Goal: Information Seeking & Learning: Learn about a topic

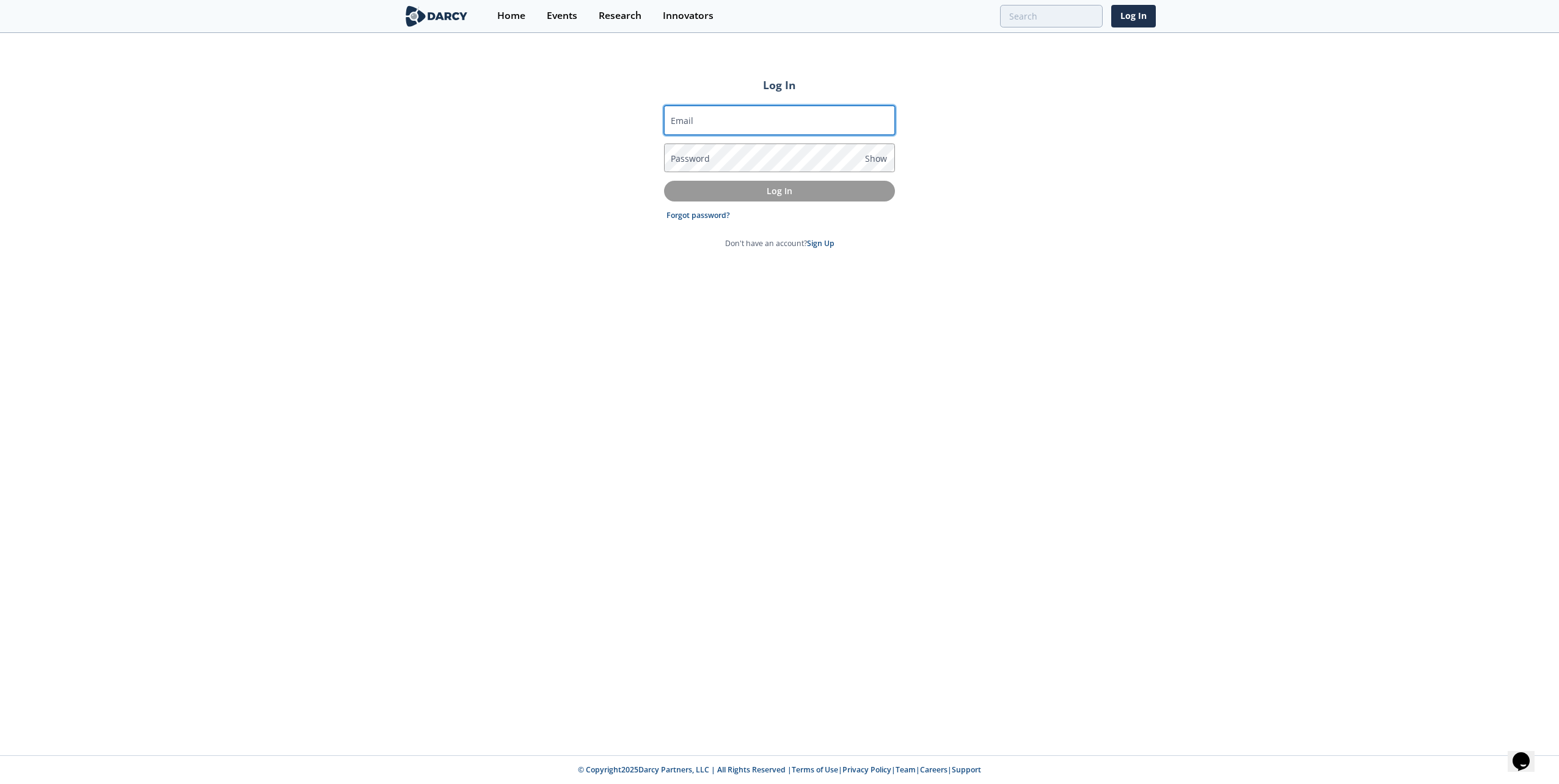
click at [766, 114] on input "Email" at bounding box center [779, 120] width 231 height 29
type input "karthik.k.prakash@shell.com"
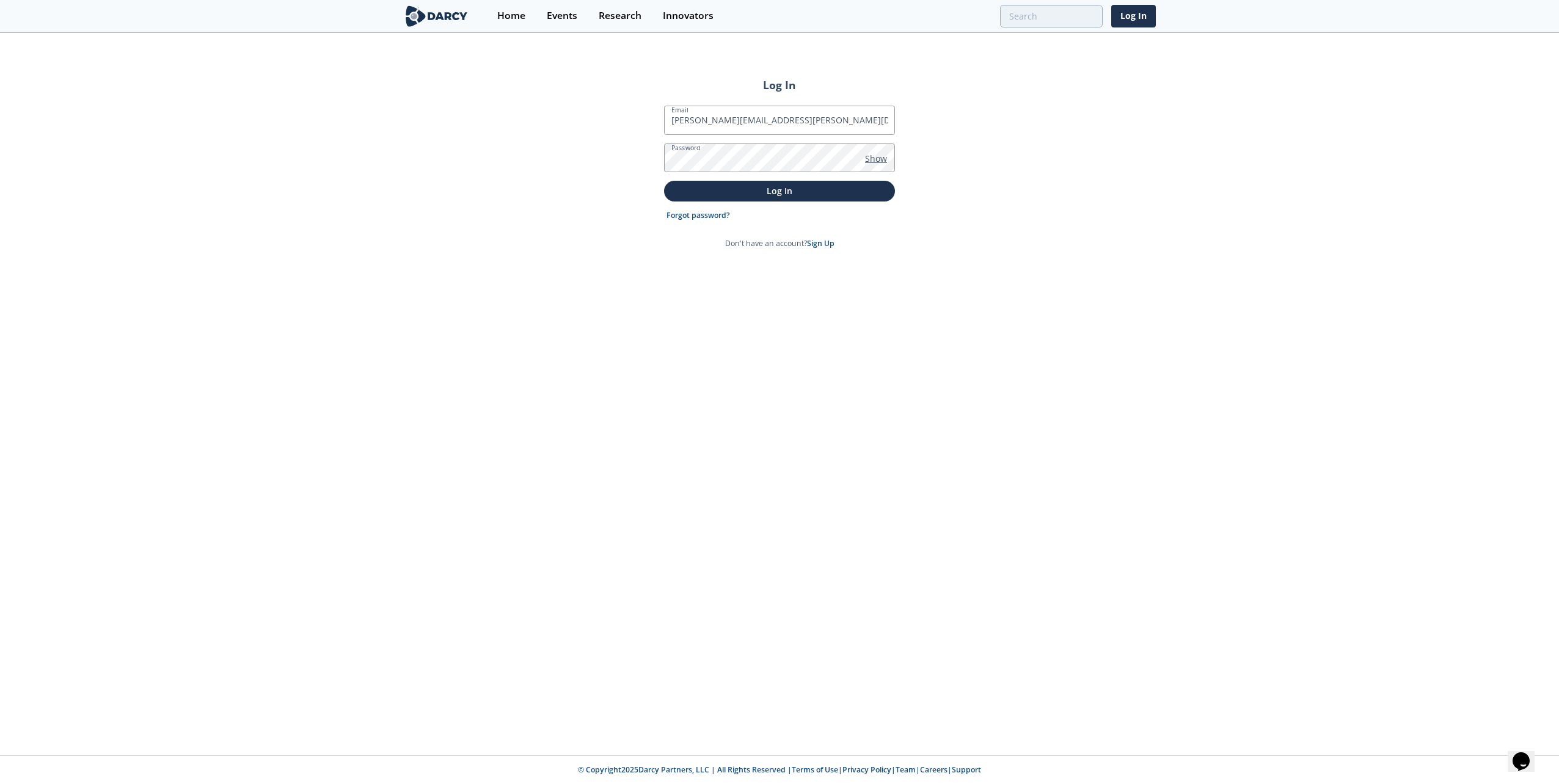
click at [885, 161] on span "Show" at bounding box center [876, 159] width 22 height 13
click at [781, 188] on p "Log In" at bounding box center [779, 191] width 214 height 13
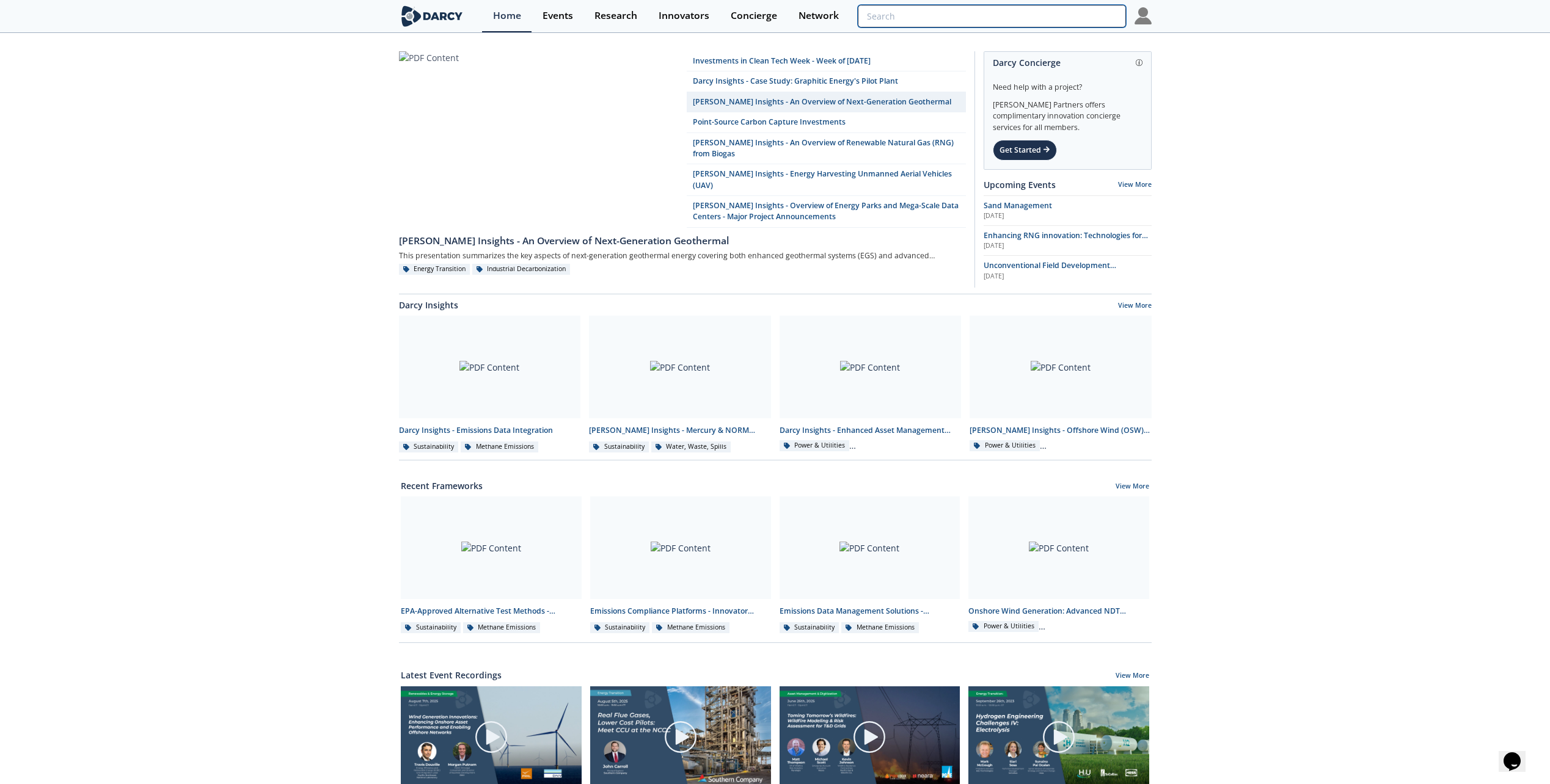
click at [1098, 15] on input "search" at bounding box center [991, 16] width 267 height 23
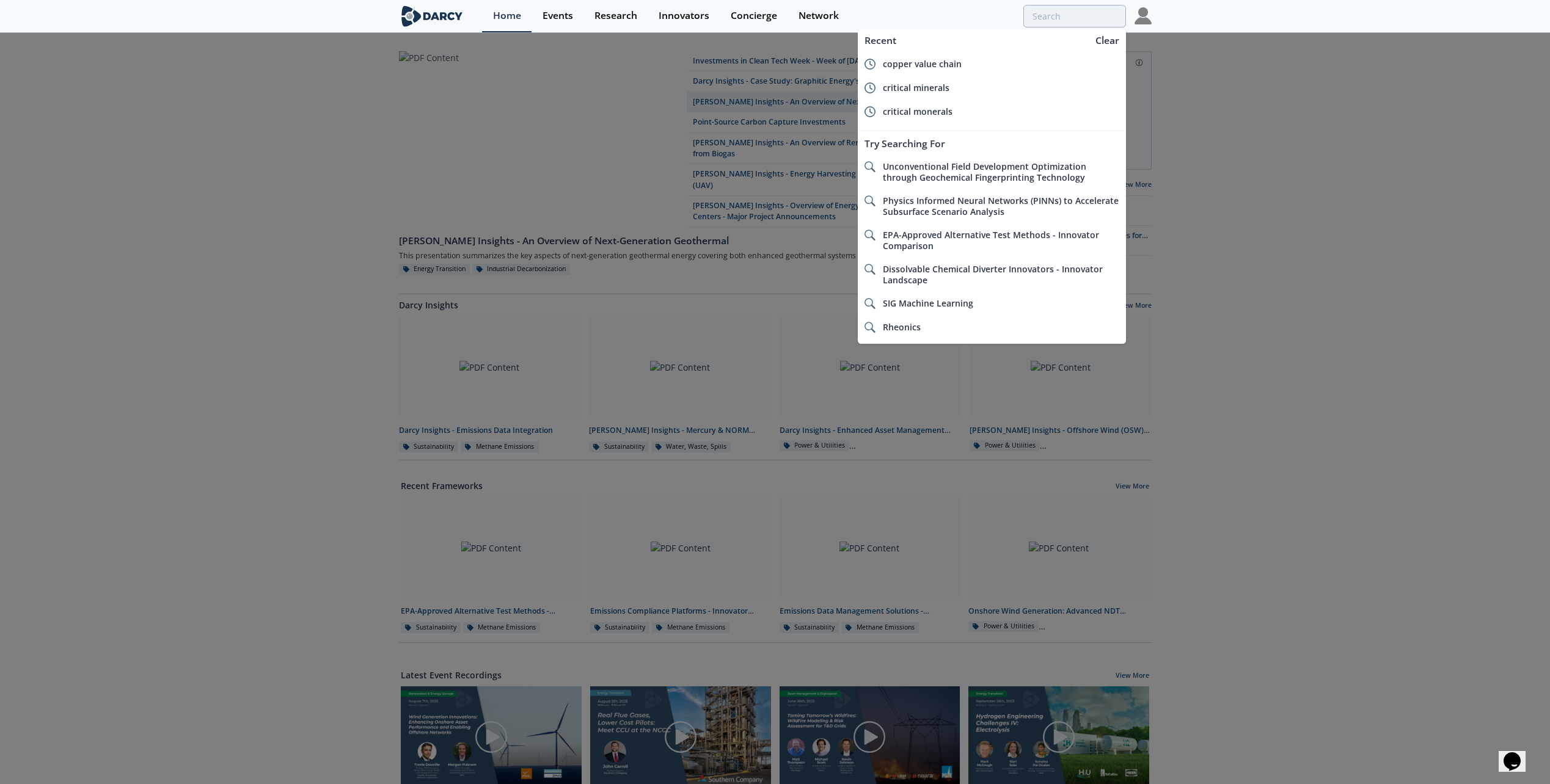
click at [1166, 67] on div at bounding box center [775, 392] width 1550 height 784
click at [1089, 23] on input "search" at bounding box center [991, 16] width 267 height 23
click at [1196, 61] on div at bounding box center [775, 392] width 1550 height 784
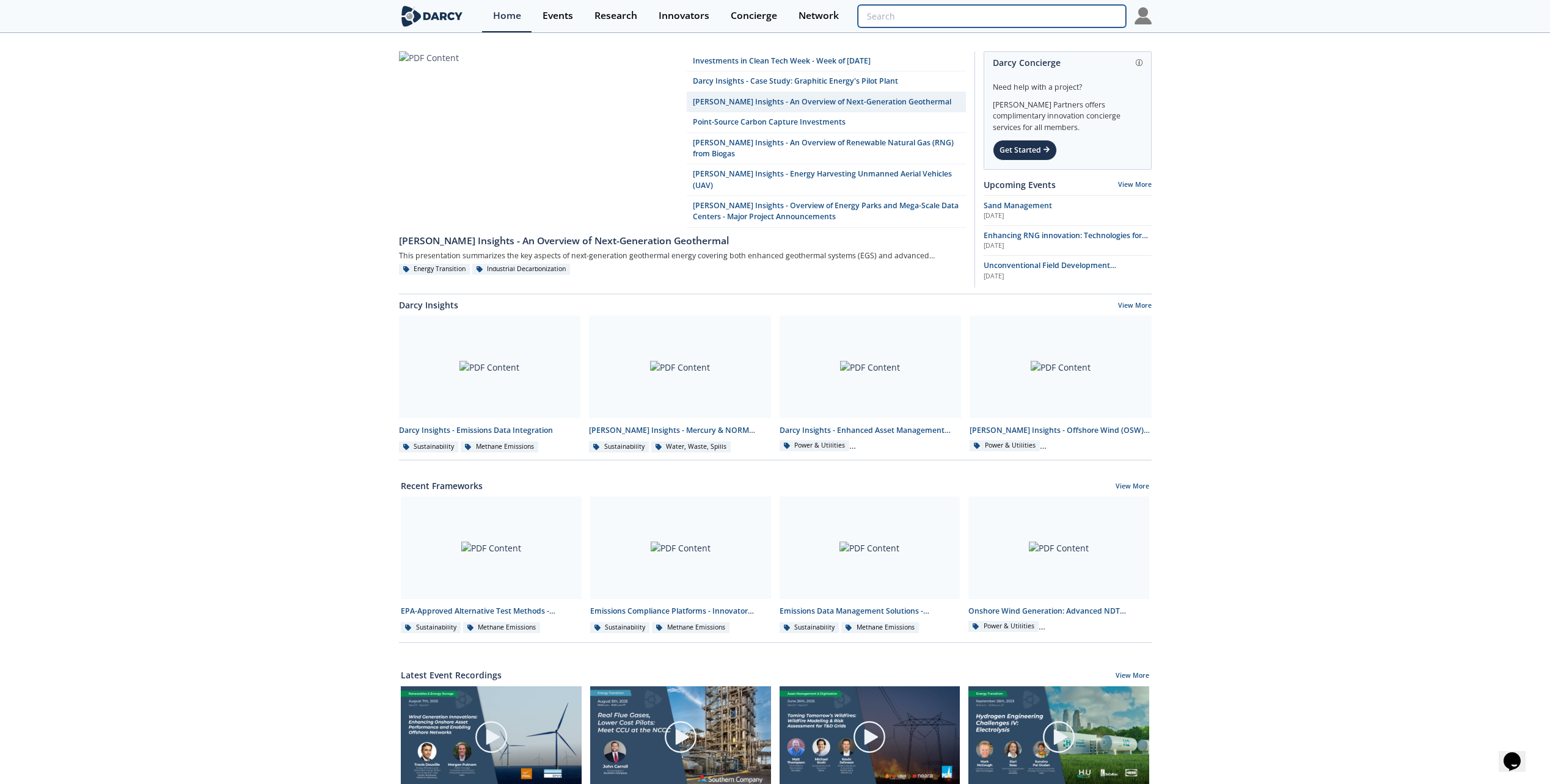
click at [1071, 25] on input "search" at bounding box center [991, 16] width 267 height 23
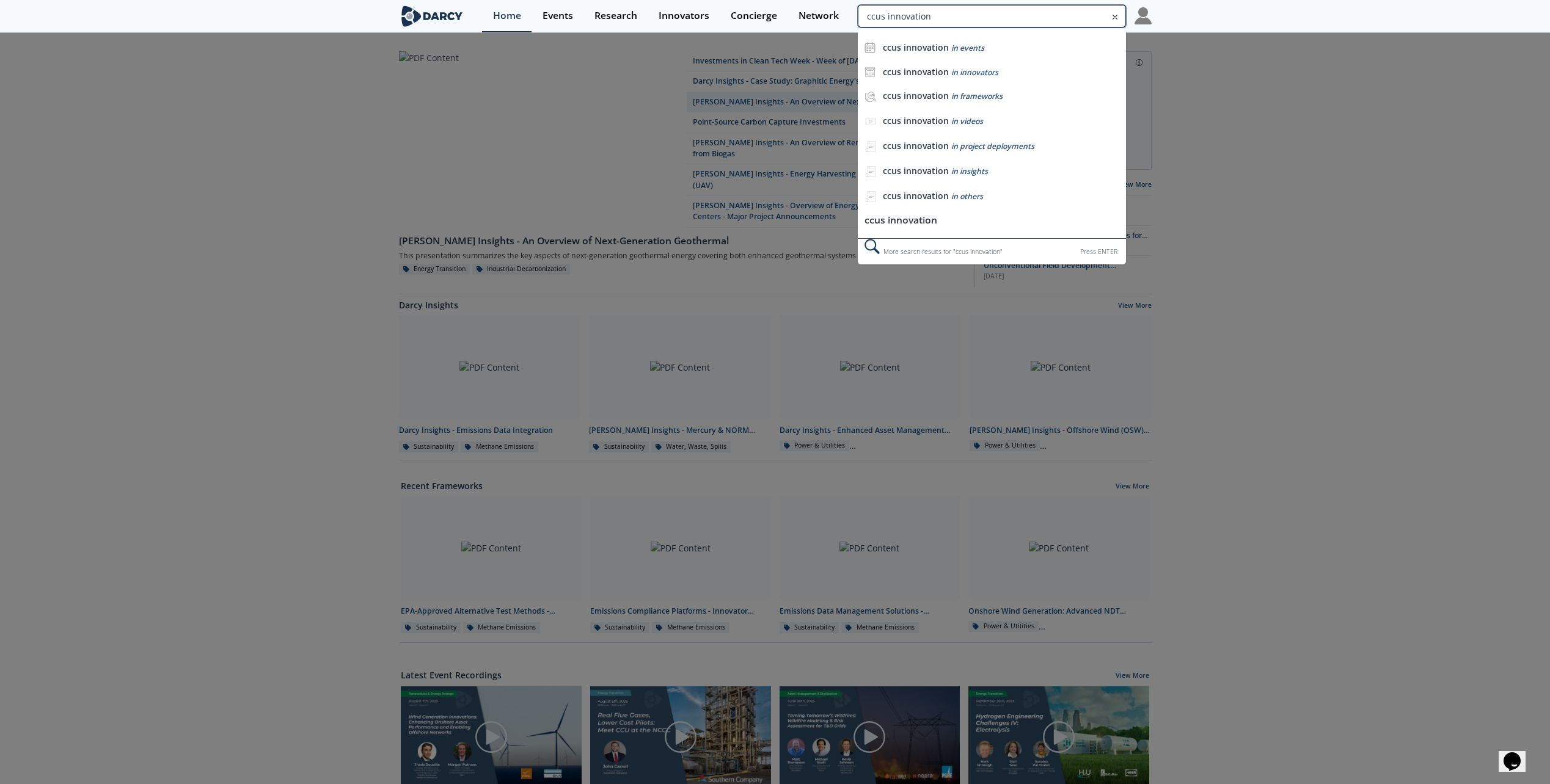
type input "ccus innovation"
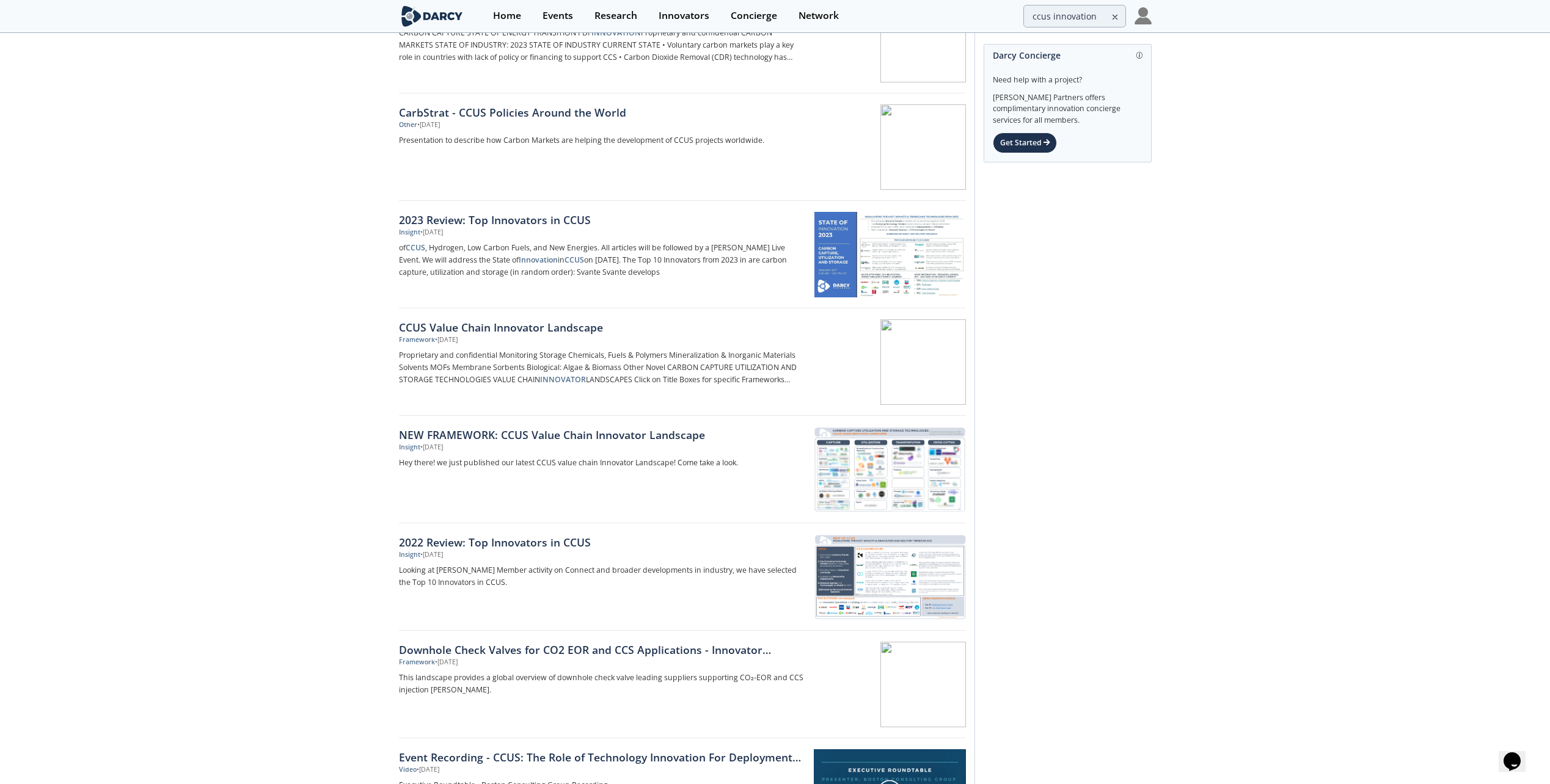
scroll to position [293, 0]
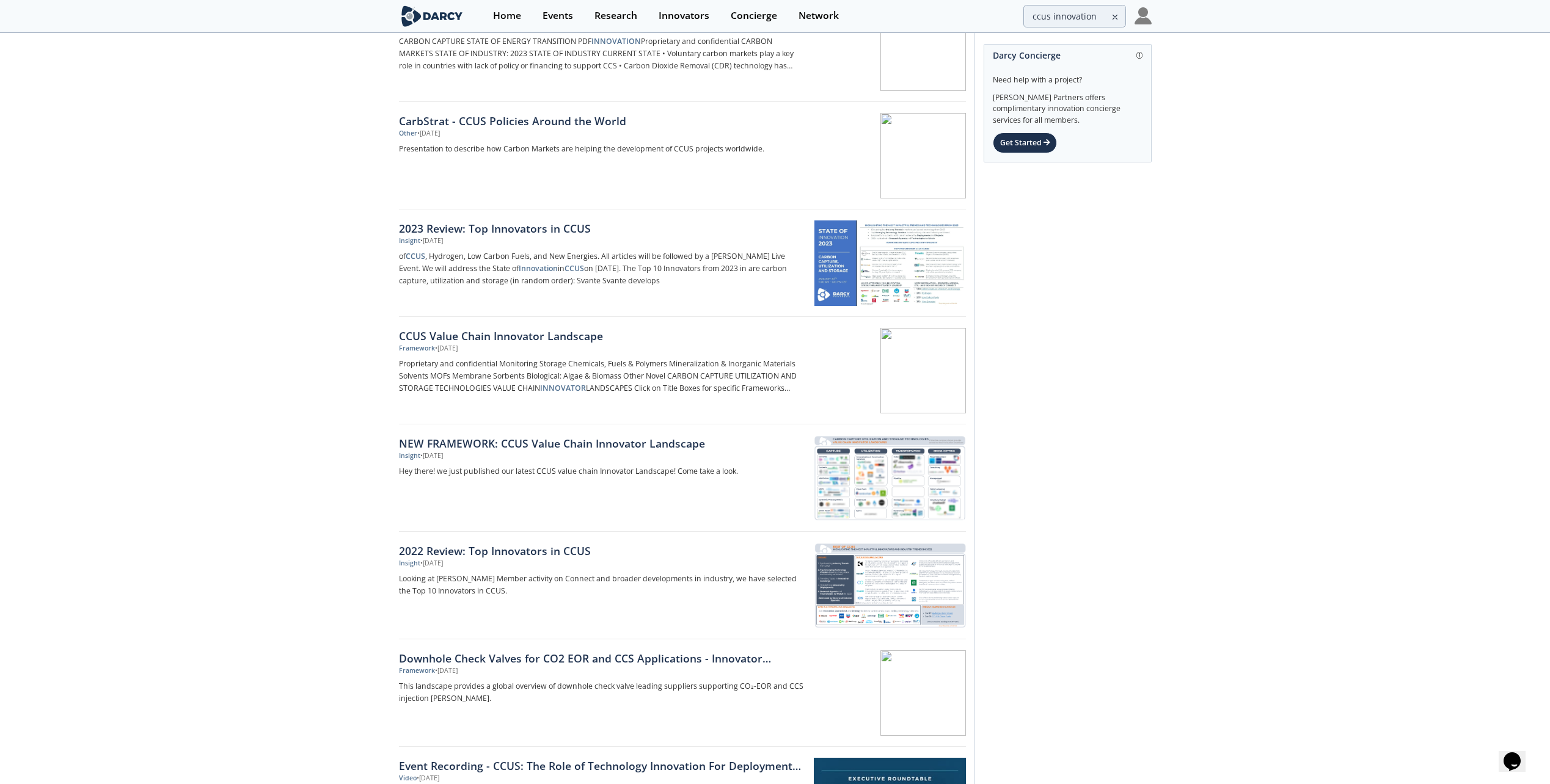
click at [1148, 17] on img at bounding box center [1143, 16] width 17 height 17
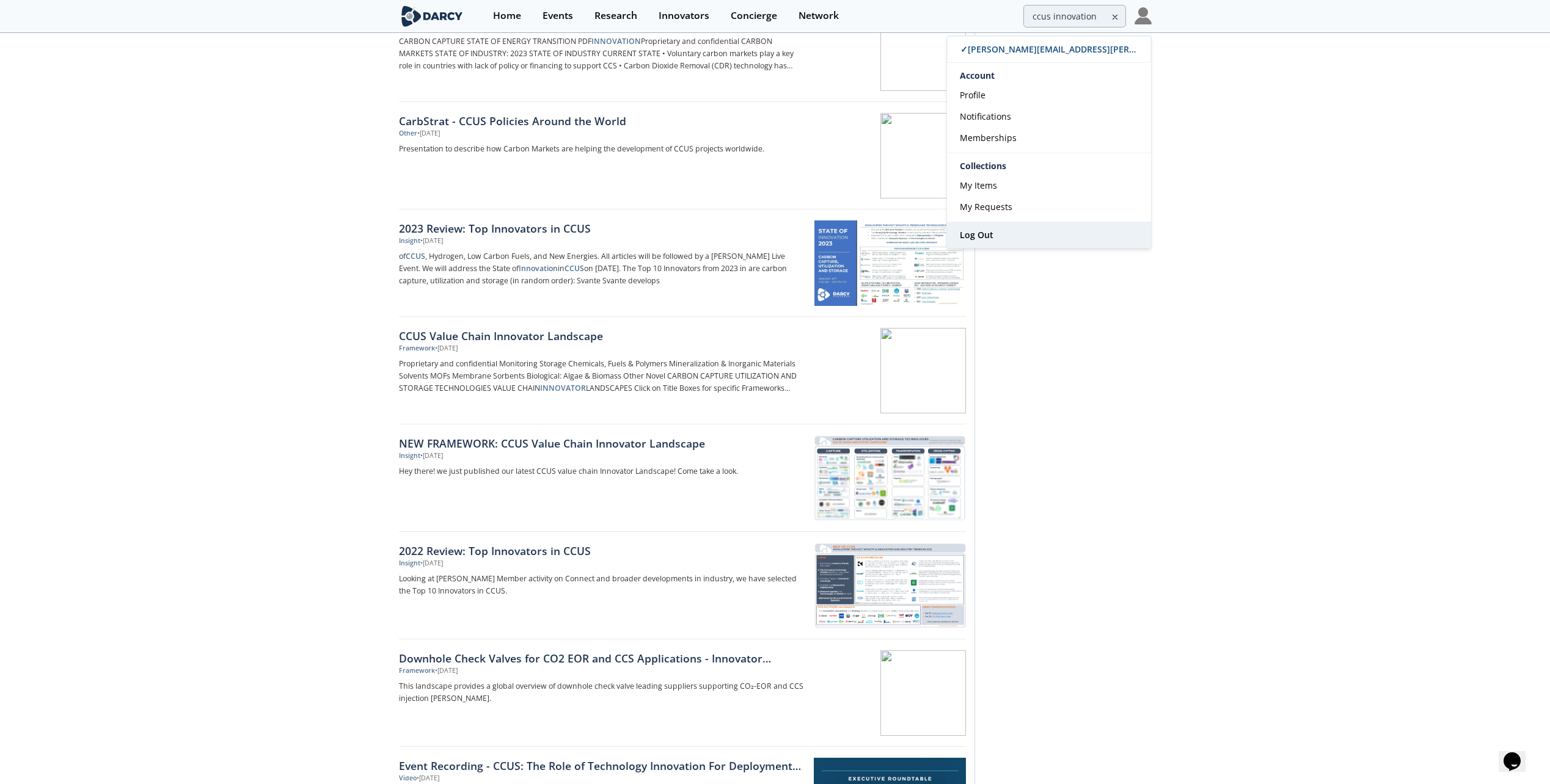
drag, startPoint x: 1015, startPoint y: 237, endPoint x: 1006, endPoint y: 233, distance: 9.8
click at [1015, 237] on link "Log Out" at bounding box center [1049, 235] width 204 height 25
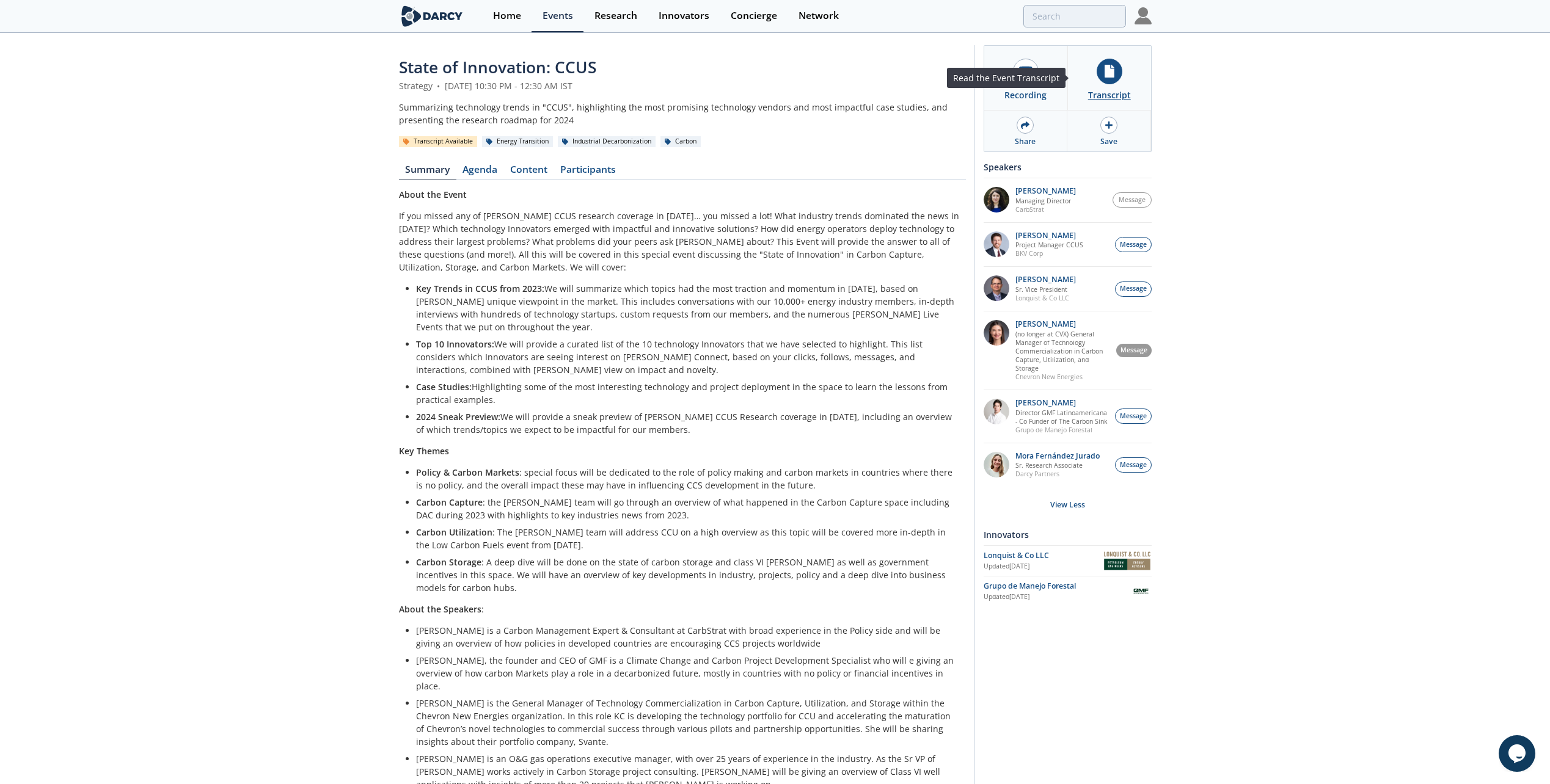
click at [1116, 80] on div at bounding box center [1109, 71] width 25 height 25
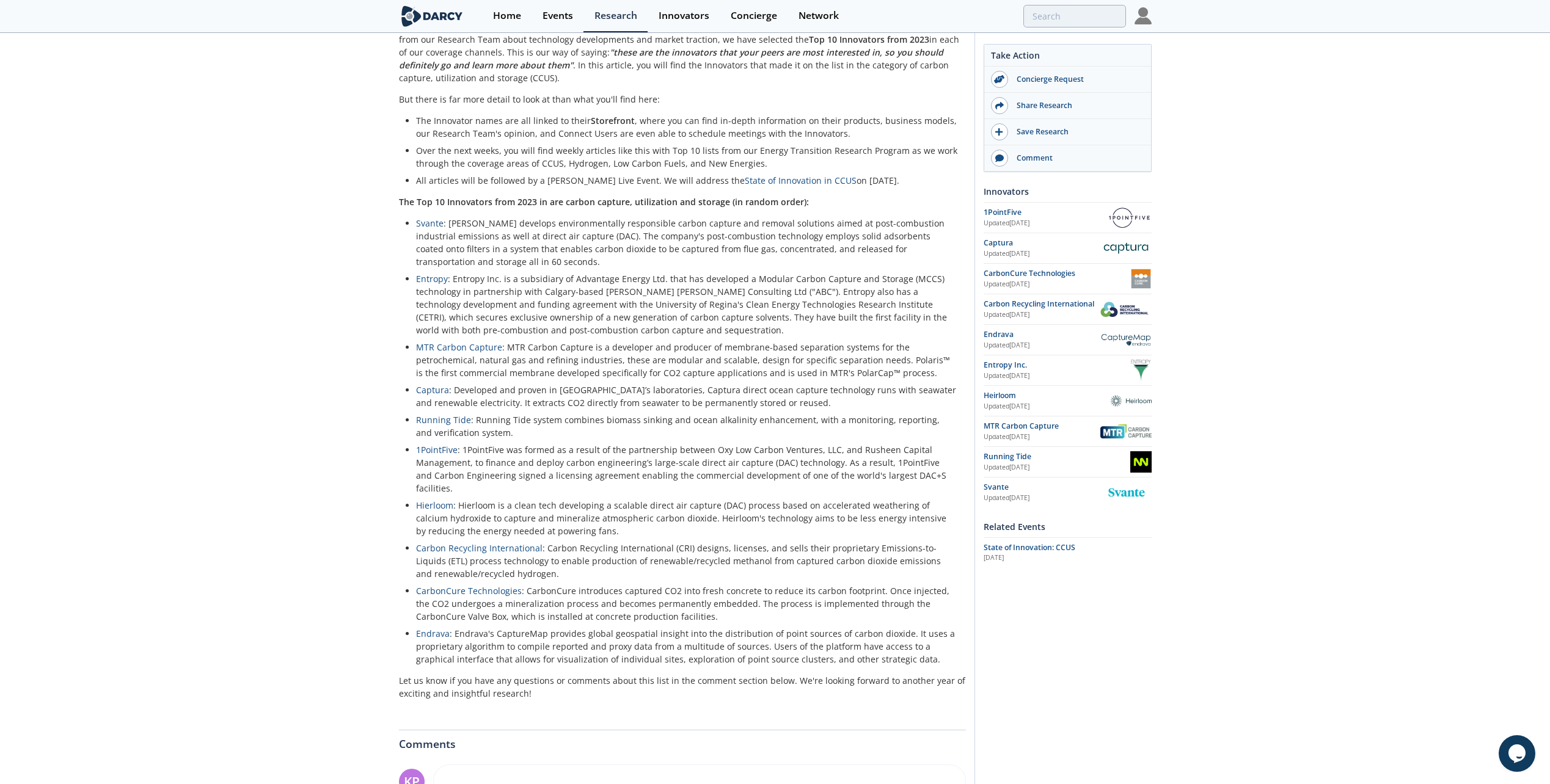
scroll to position [549, 0]
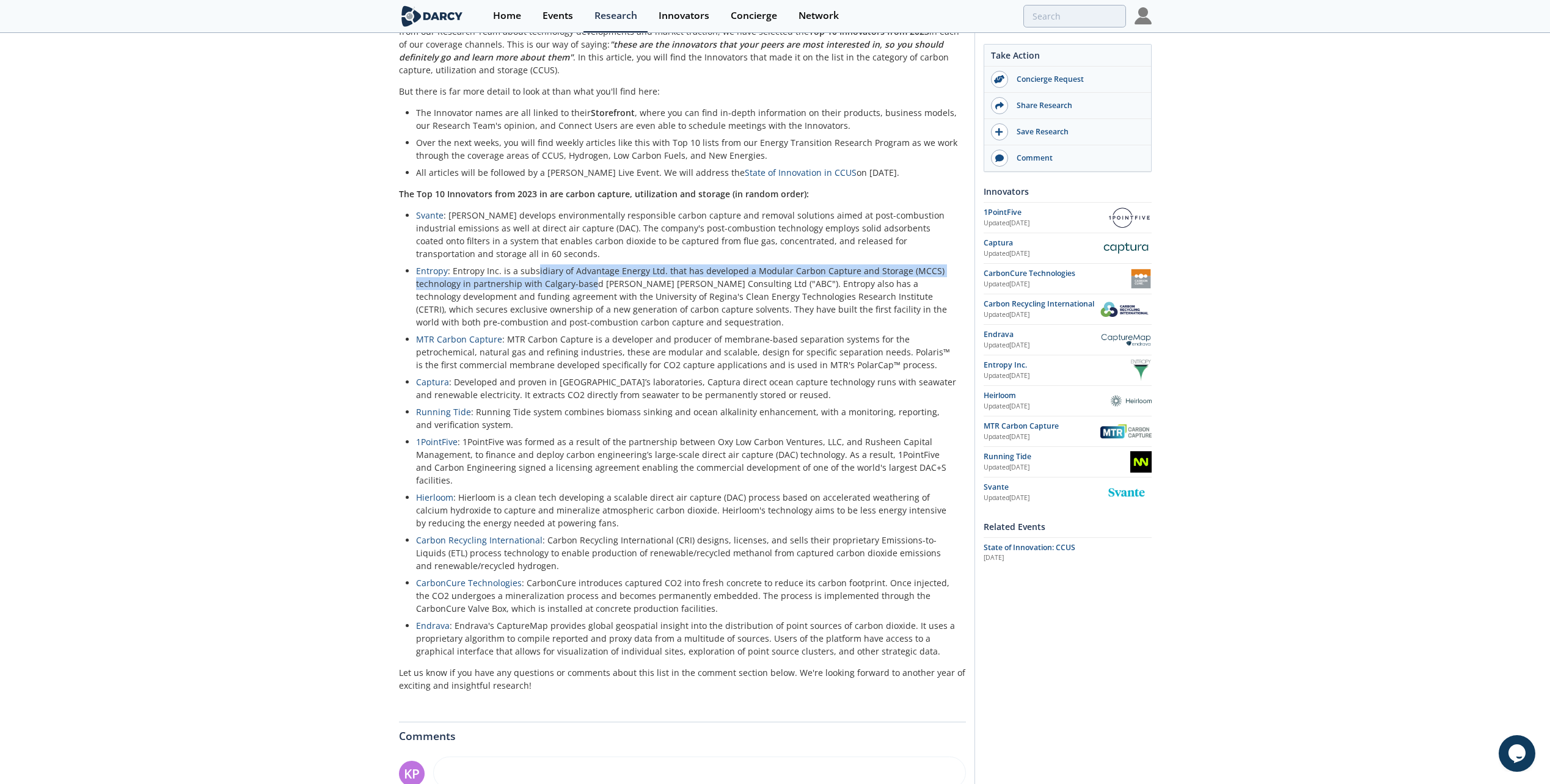
drag, startPoint x: 534, startPoint y: 255, endPoint x: 592, endPoint y: 269, distance: 59.7
click at [592, 269] on li "Entropy : Entropy Inc. is a subsidiary of Advantage Energy Ltd. that has develo…" at bounding box center [687, 297] width 541 height 64
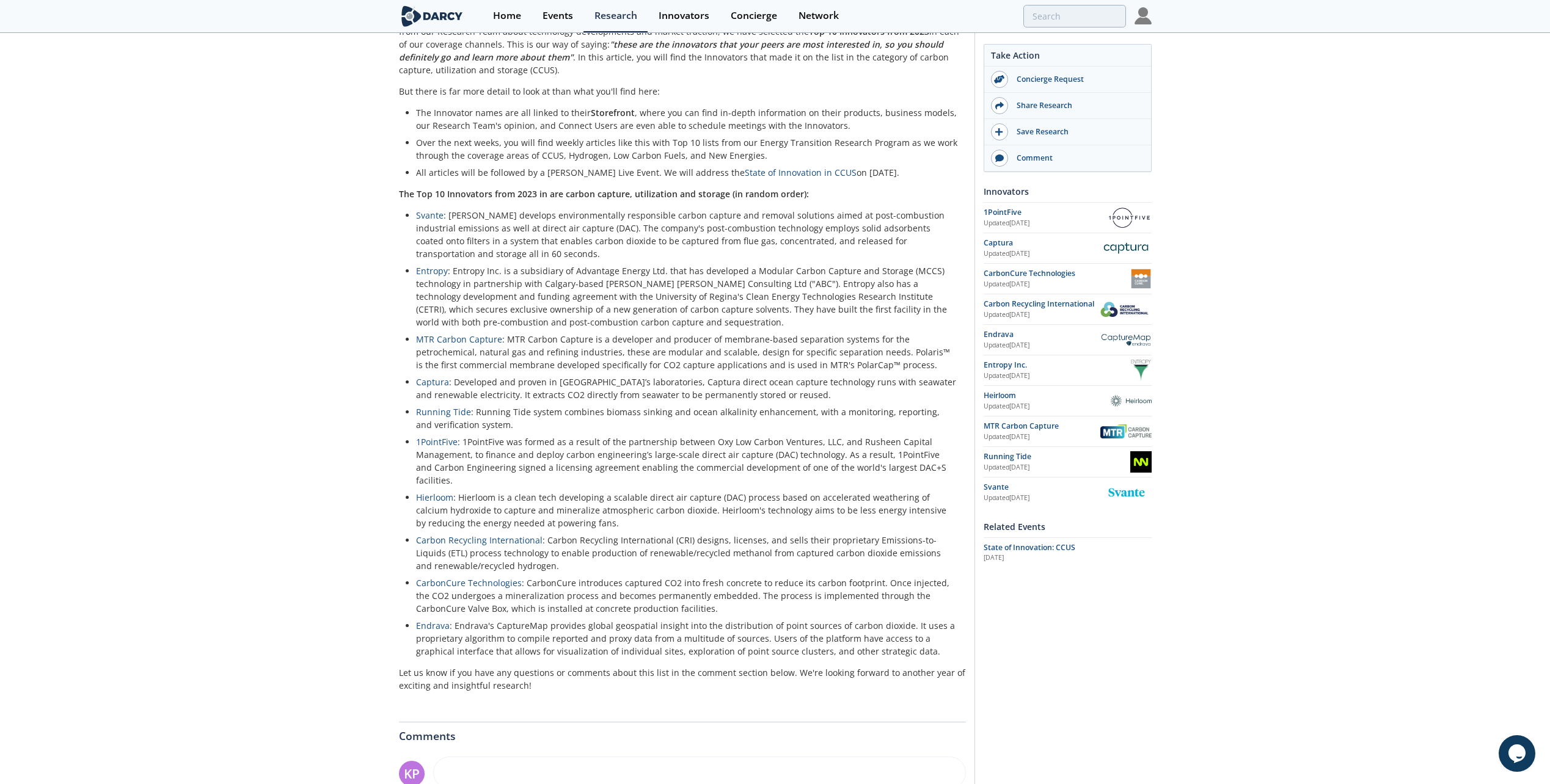
drag, startPoint x: 597, startPoint y: 269, endPoint x: 729, endPoint y: 277, distance: 132.2
click at [729, 277] on li "Entropy : Entropy Inc. is a subsidiary of Advantage Energy Ltd. that has develo…" at bounding box center [687, 297] width 541 height 64
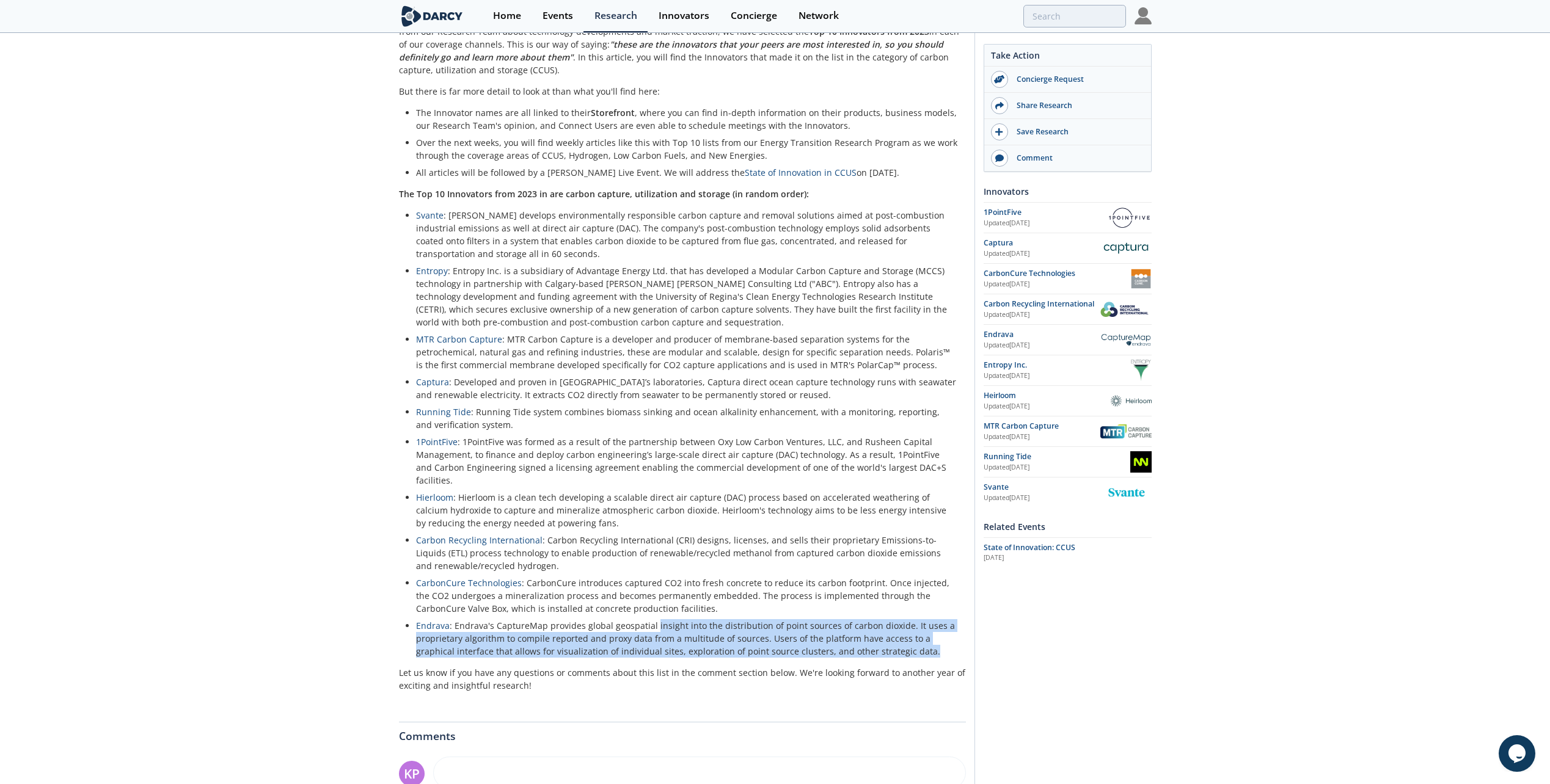
drag, startPoint x: 651, startPoint y: 604, endPoint x: 882, endPoint y: 623, distance: 231.8
click at [882, 623] on li "Endrava : Endrava's CaptureMap provides global geospatial insight into the dist…" at bounding box center [687, 638] width 541 height 39
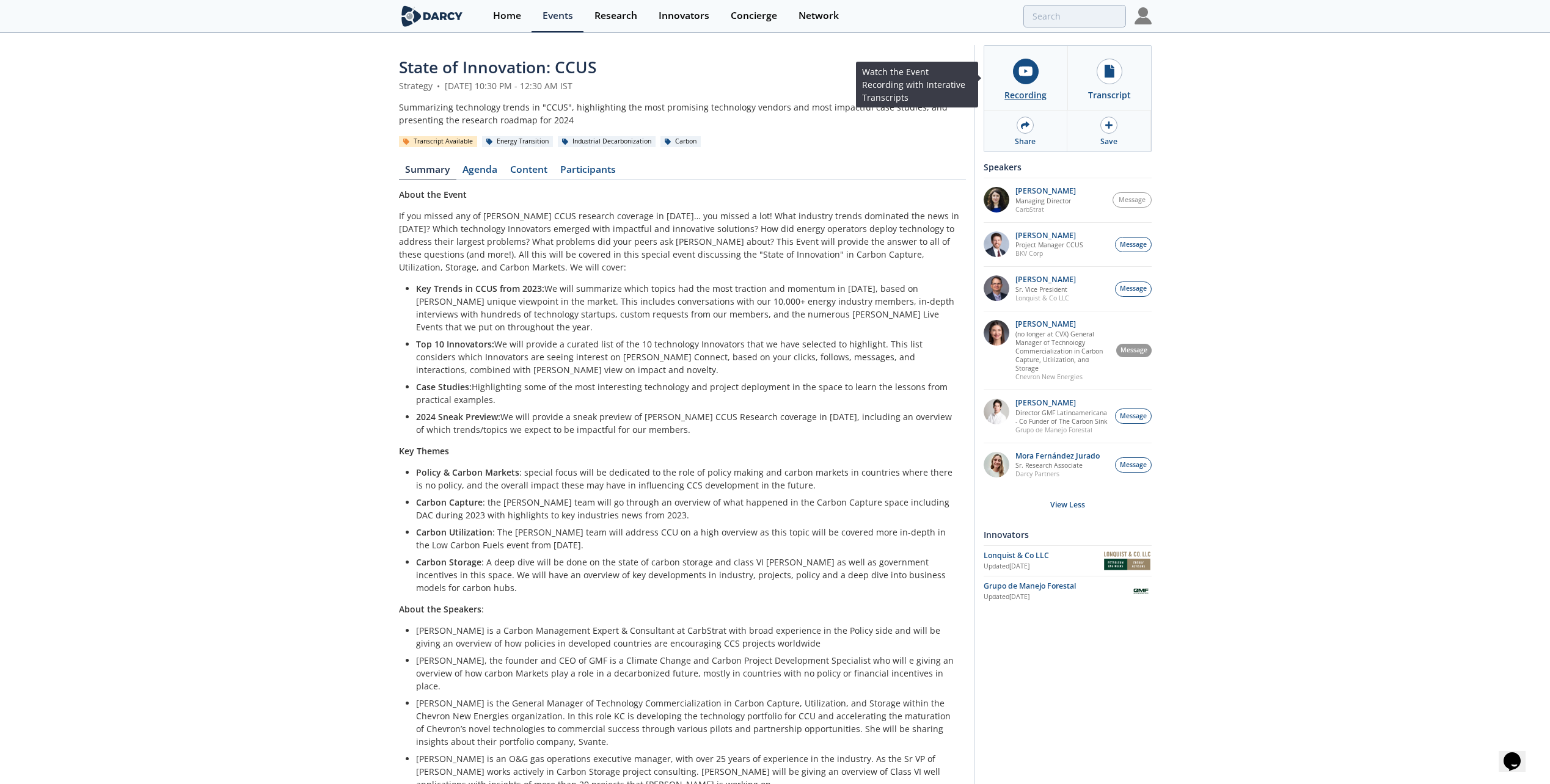
click at [1020, 86] on link "Recording" at bounding box center [1026, 78] width 84 height 64
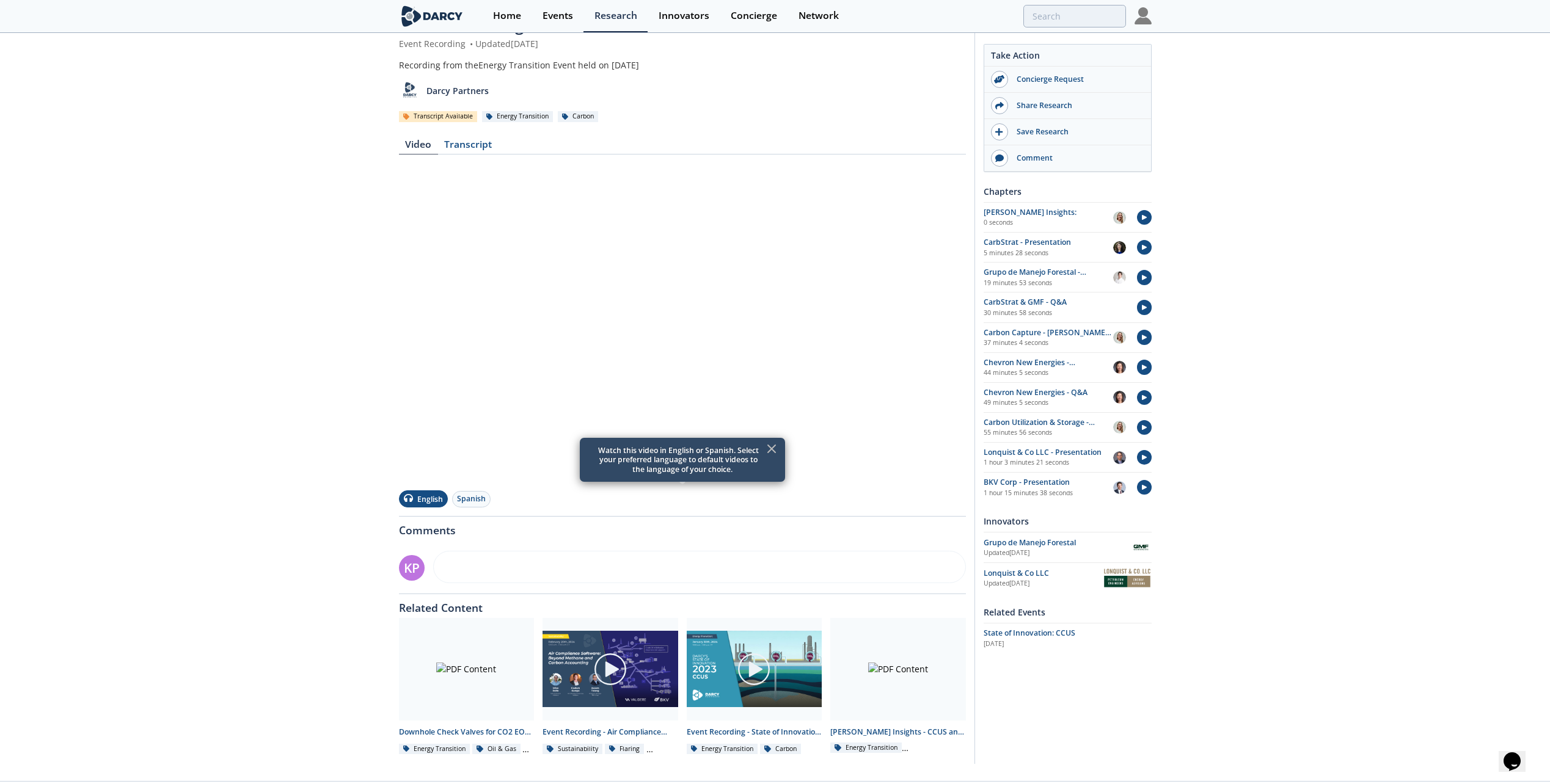
scroll to position [68, 0]
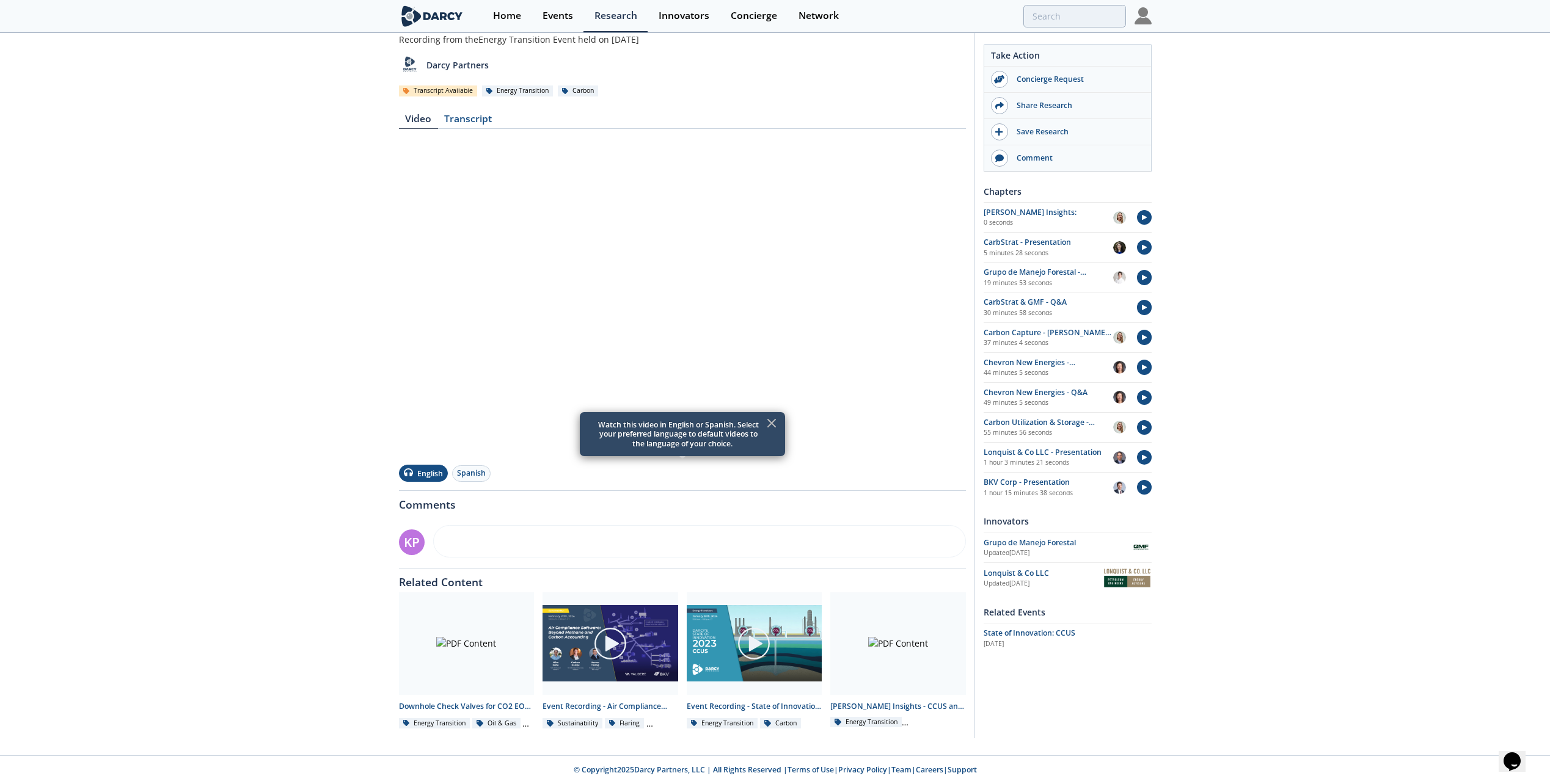
click at [773, 426] on icon at bounding box center [771, 423] width 14 height 14
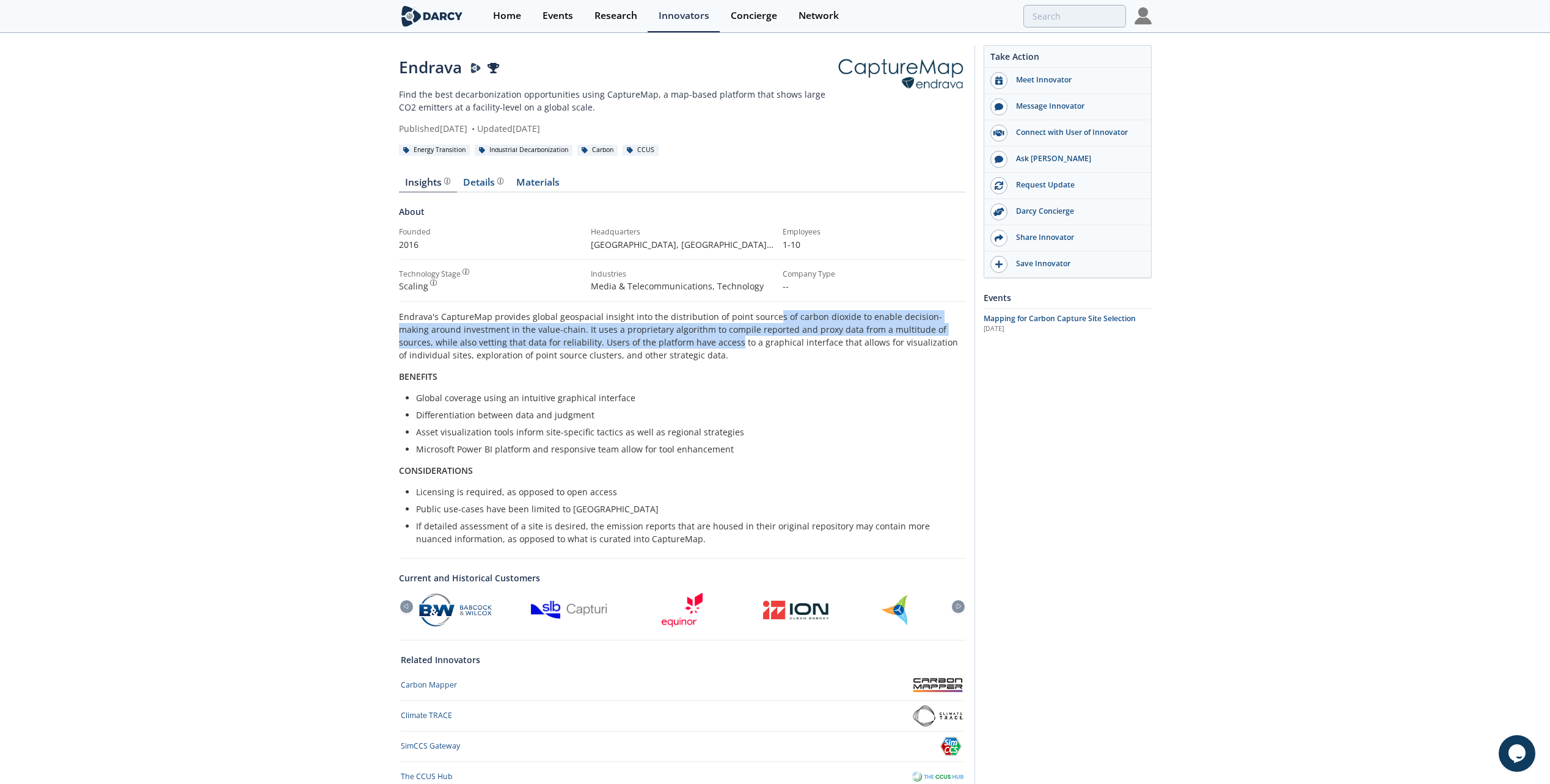
drag, startPoint x: 769, startPoint y: 319, endPoint x: 659, endPoint y: 349, distance: 114.0
click at [674, 347] on p "Endrava's CaptureMap provides global geospacial insight into the distribution o…" at bounding box center [682, 336] width 567 height 52
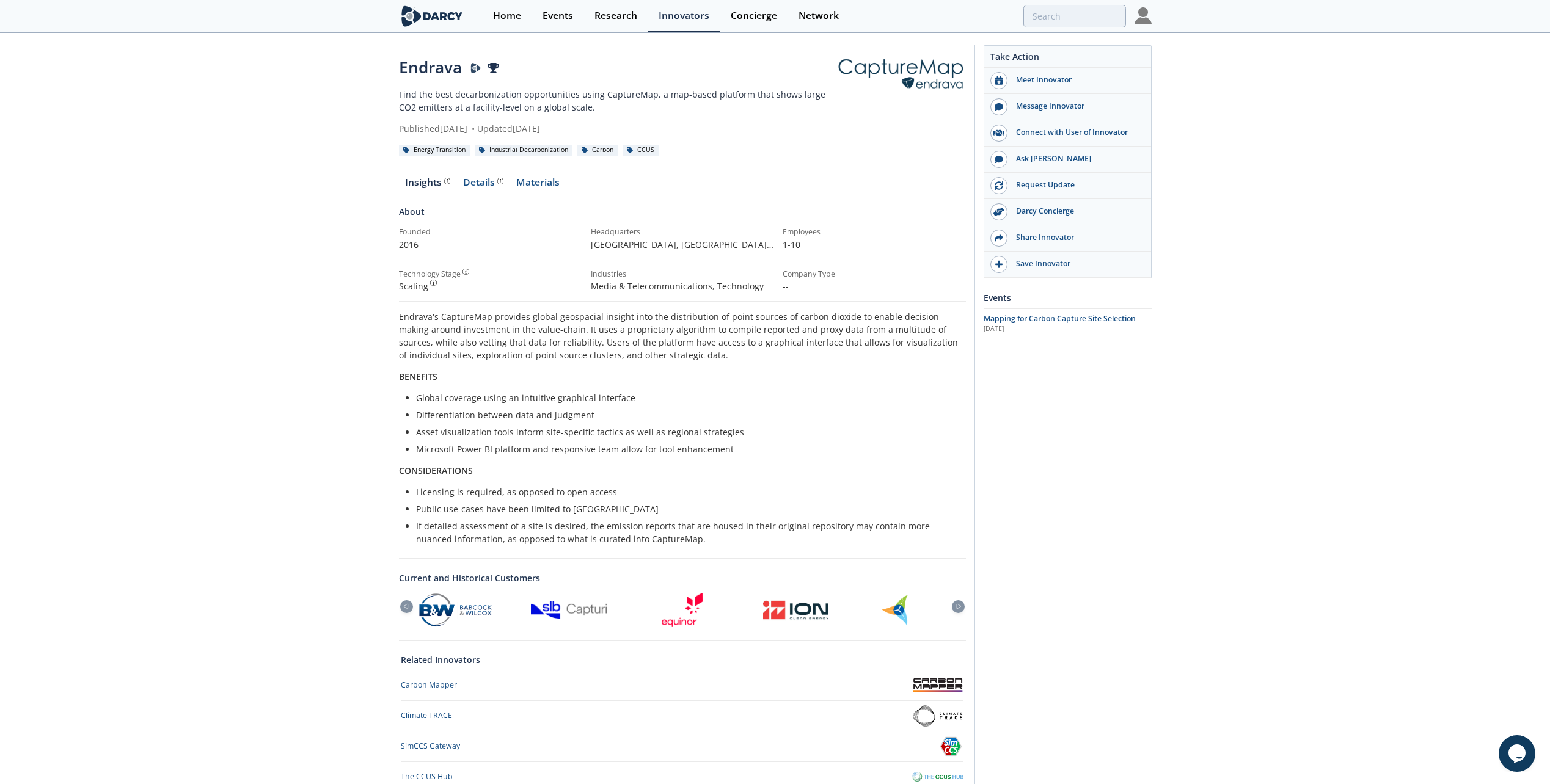
click at [659, 349] on p "Endrava's CaptureMap provides global geospacial insight into the distribution o…" at bounding box center [682, 336] width 567 height 52
click at [649, 351] on p "Endrava's CaptureMap provides global geospacial insight into the distribution o…" at bounding box center [682, 336] width 567 height 52
click at [486, 181] on div "Details Product overview, business model, technology and applications as added …" at bounding box center [484, 182] width 41 height 10
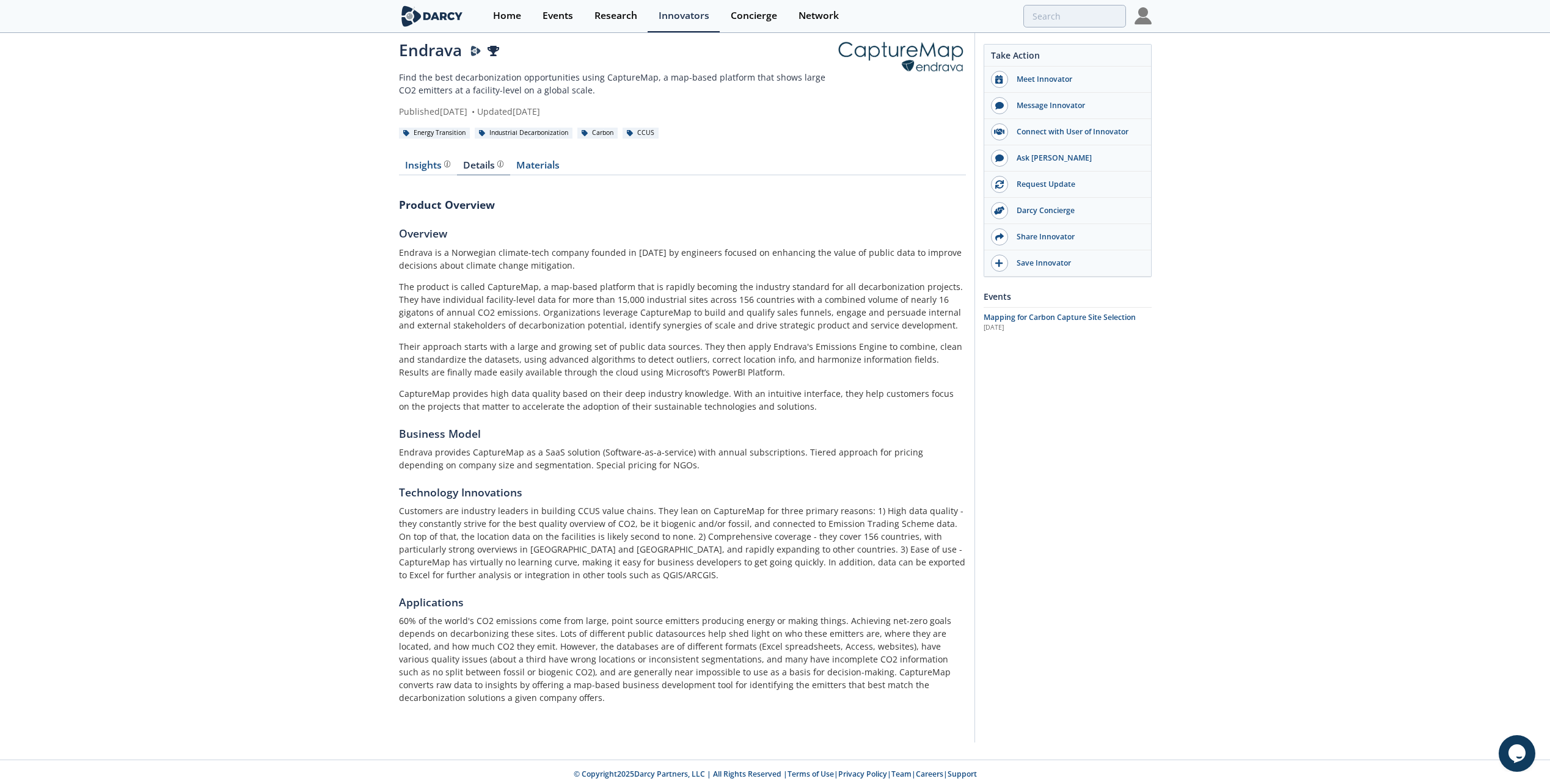
scroll to position [22, 0]
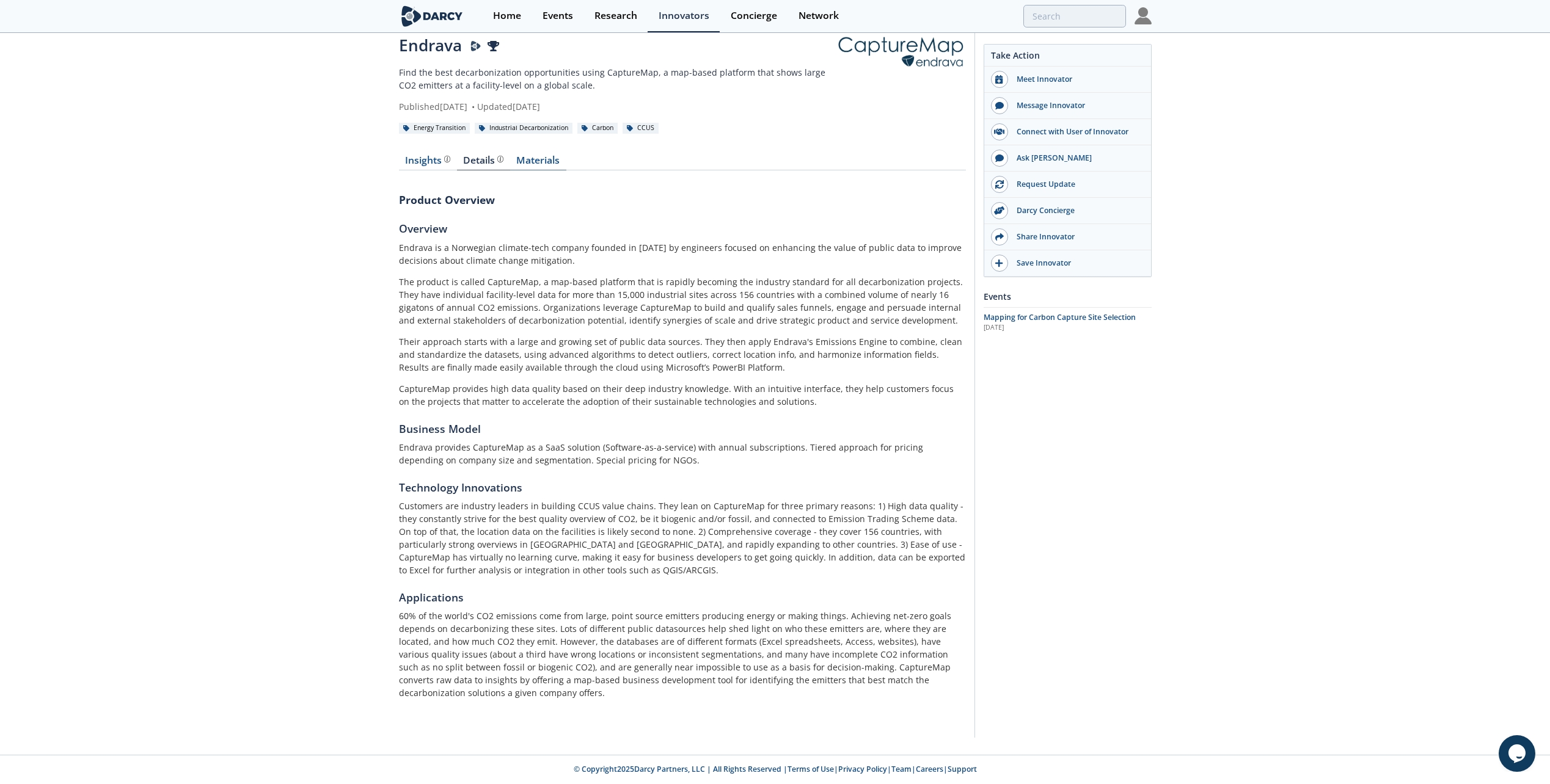
click at [532, 165] on link "Materials" at bounding box center [538, 163] width 56 height 14
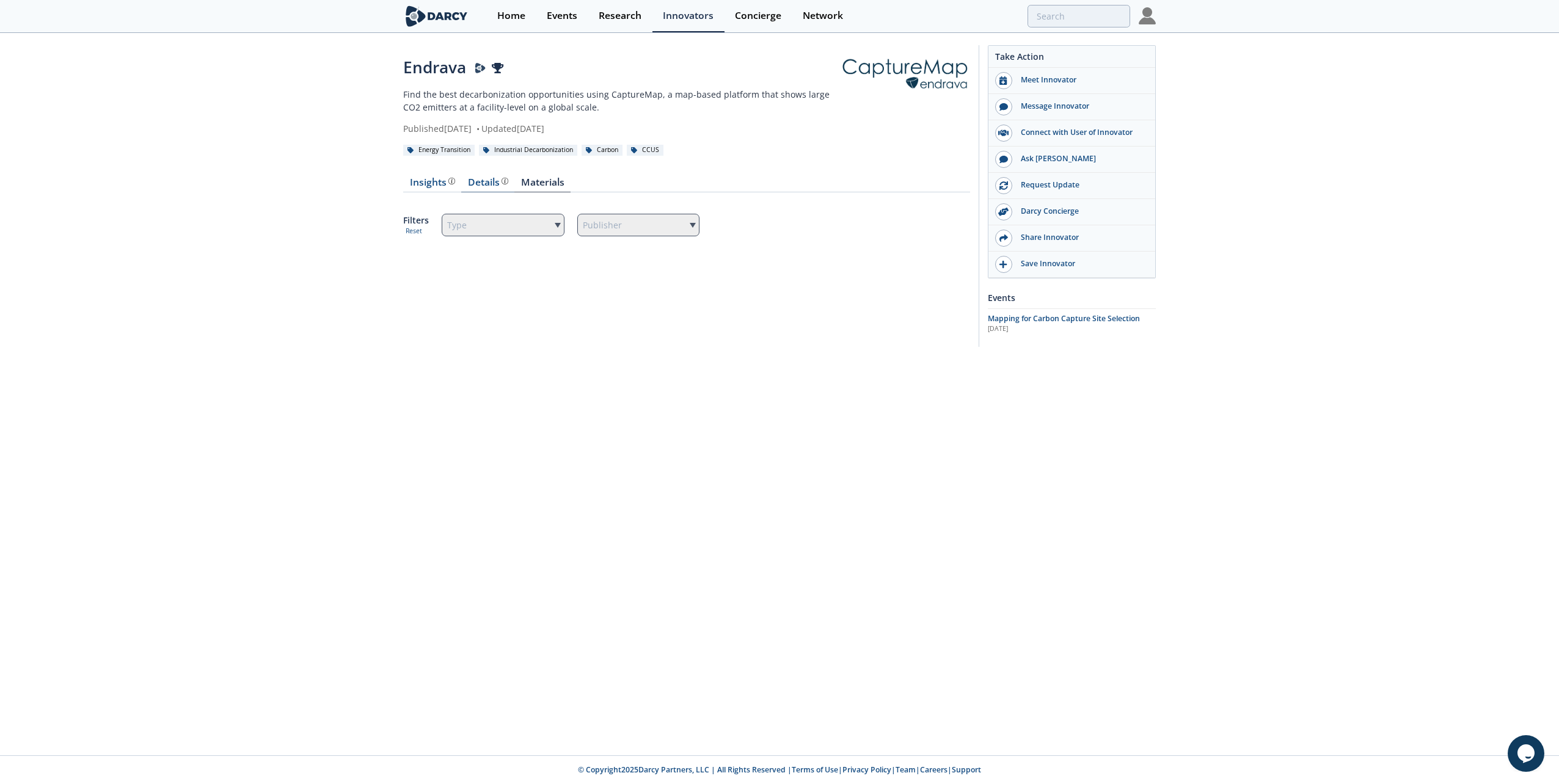
click at [476, 183] on div "Details Product overview, business model, technology and applications as added …" at bounding box center [488, 182] width 41 height 10
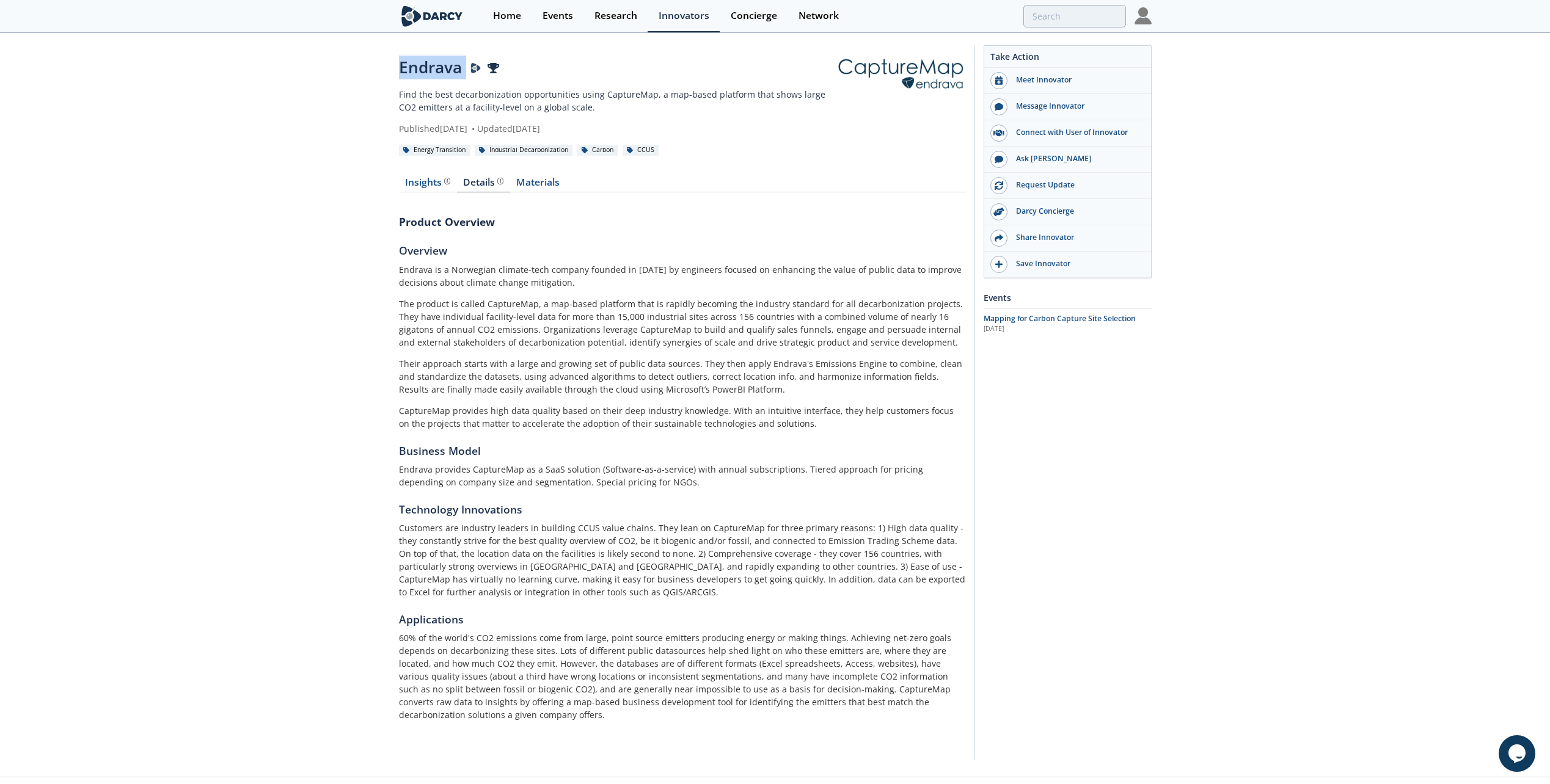
drag, startPoint x: 468, startPoint y: 66, endPoint x: 401, endPoint y: 65, distance: 67.0
click at [401, 65] on div "Endrava Top Innovator in 2023" at bounding box center [617, 67] width 437 height 24
drag, startPoint x: 401, startPoint y: 65, endPoint x: 439, endPoint y: 65, distance: 38.0
copy div "Endrava"
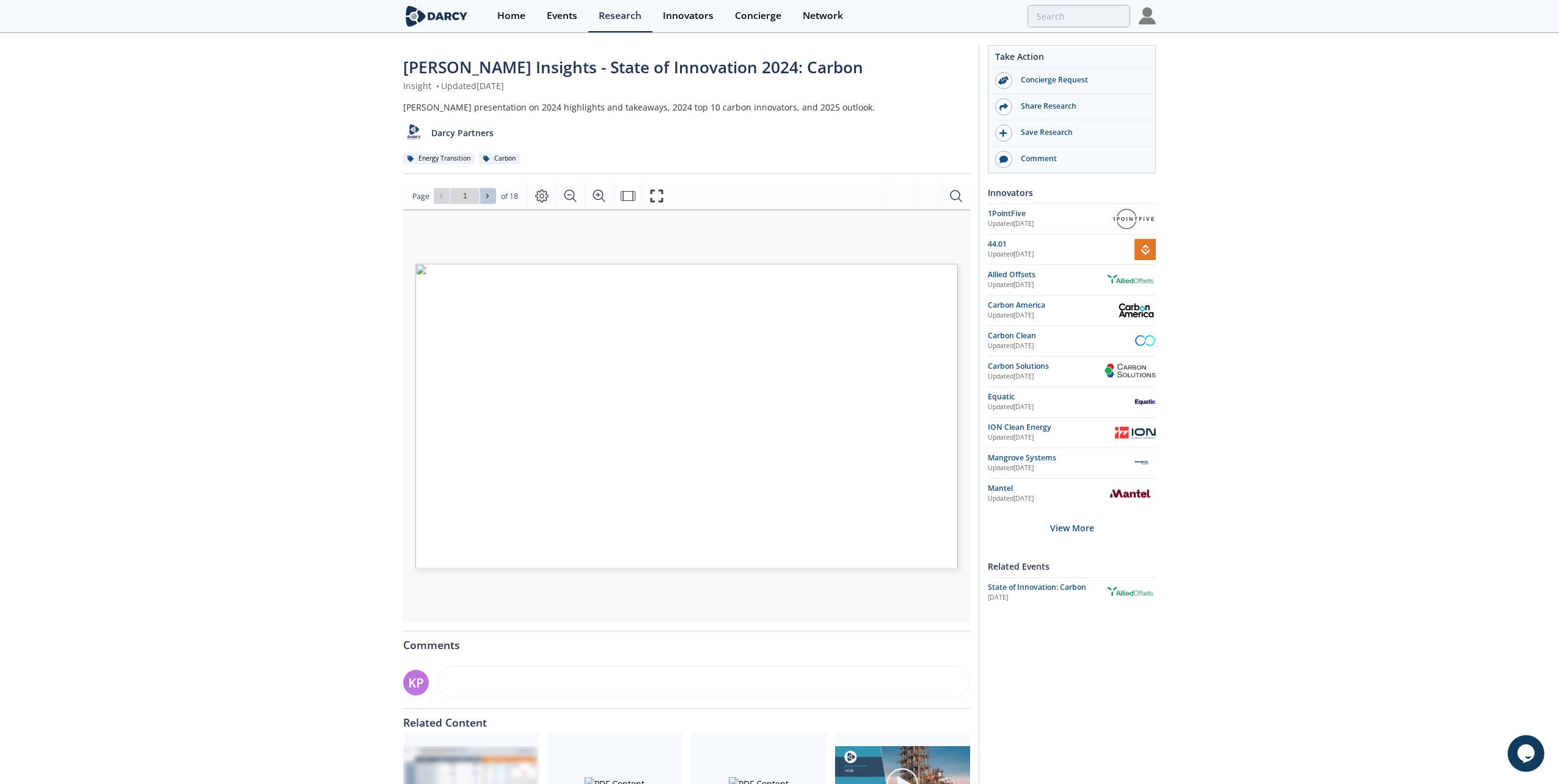
click at [491, 196] on span at bounding box center [487, 196] width 8 height 8
type input "2"
click at [491, 196] on span at bounding box center [487, 196] width 8 height 8
type input "3"
click at [491, 196] on span at bounding box center [487, 196] width 8 height 8
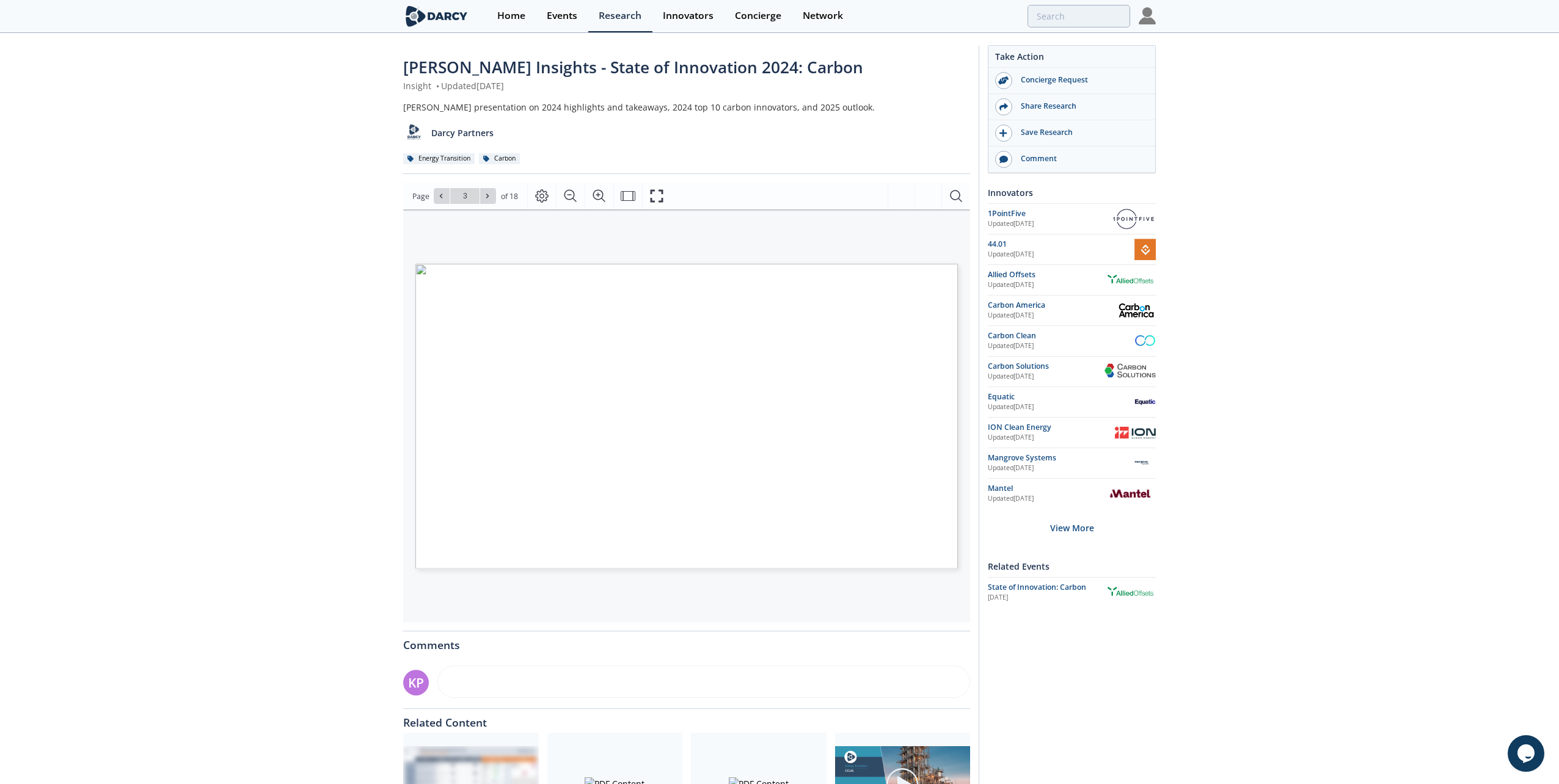
type input "4"
click at [493, 195] on button at bounding box center [488, 196] width 16 height 16
type input "5"
click at [490, 193] on icon at bounding box center [487, 195] width 7 height 7
type input "6"
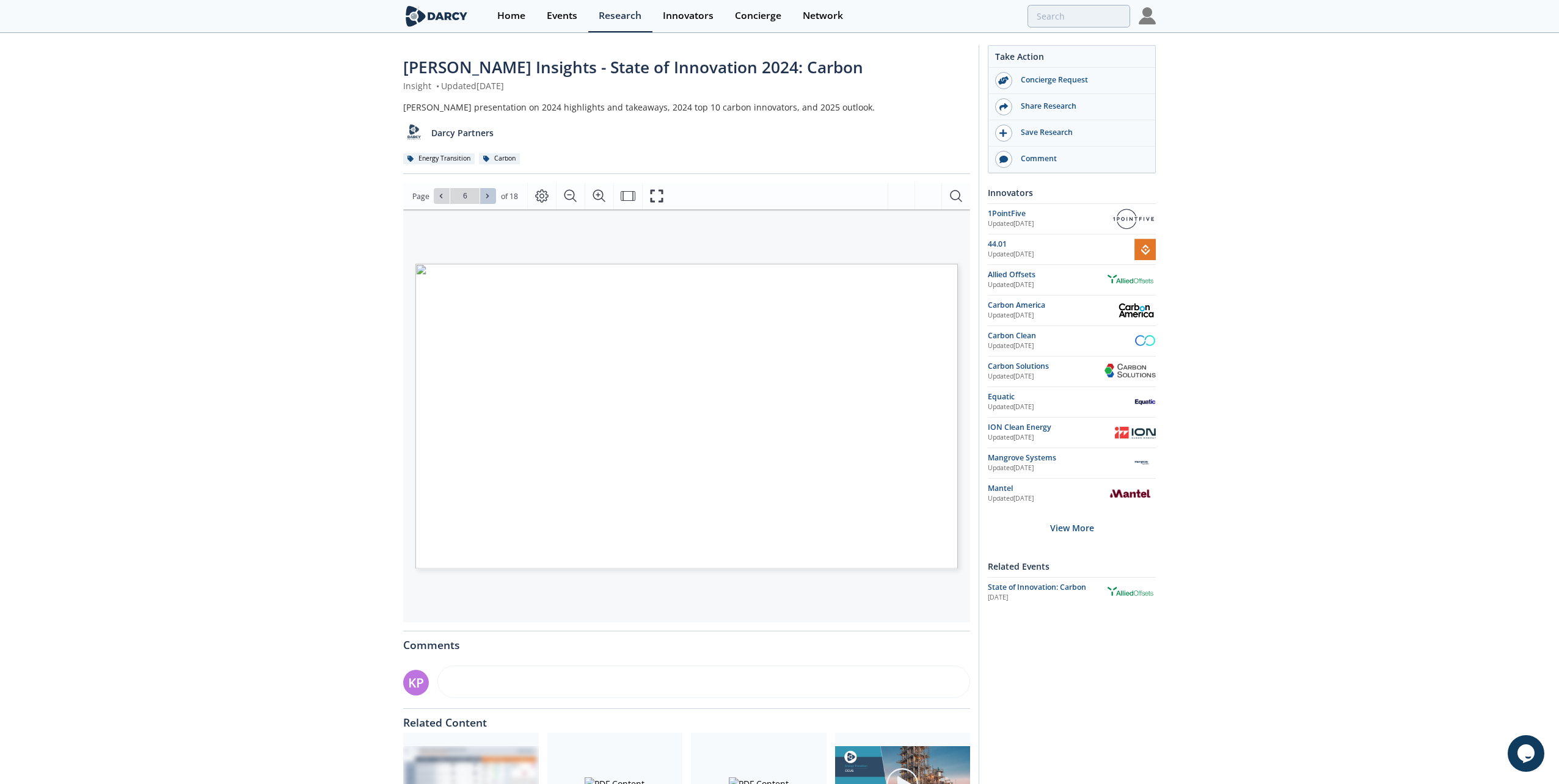
click at [490, 193] on icon at bounding box center [487, 195] width 7 height 7
type input "7"
click at [493, 196] on button at bounding box center [488, 196] width 16 height 16
type input "8"
click at [493, 196] on button at bounding box center [488, 196] width 16 height 16
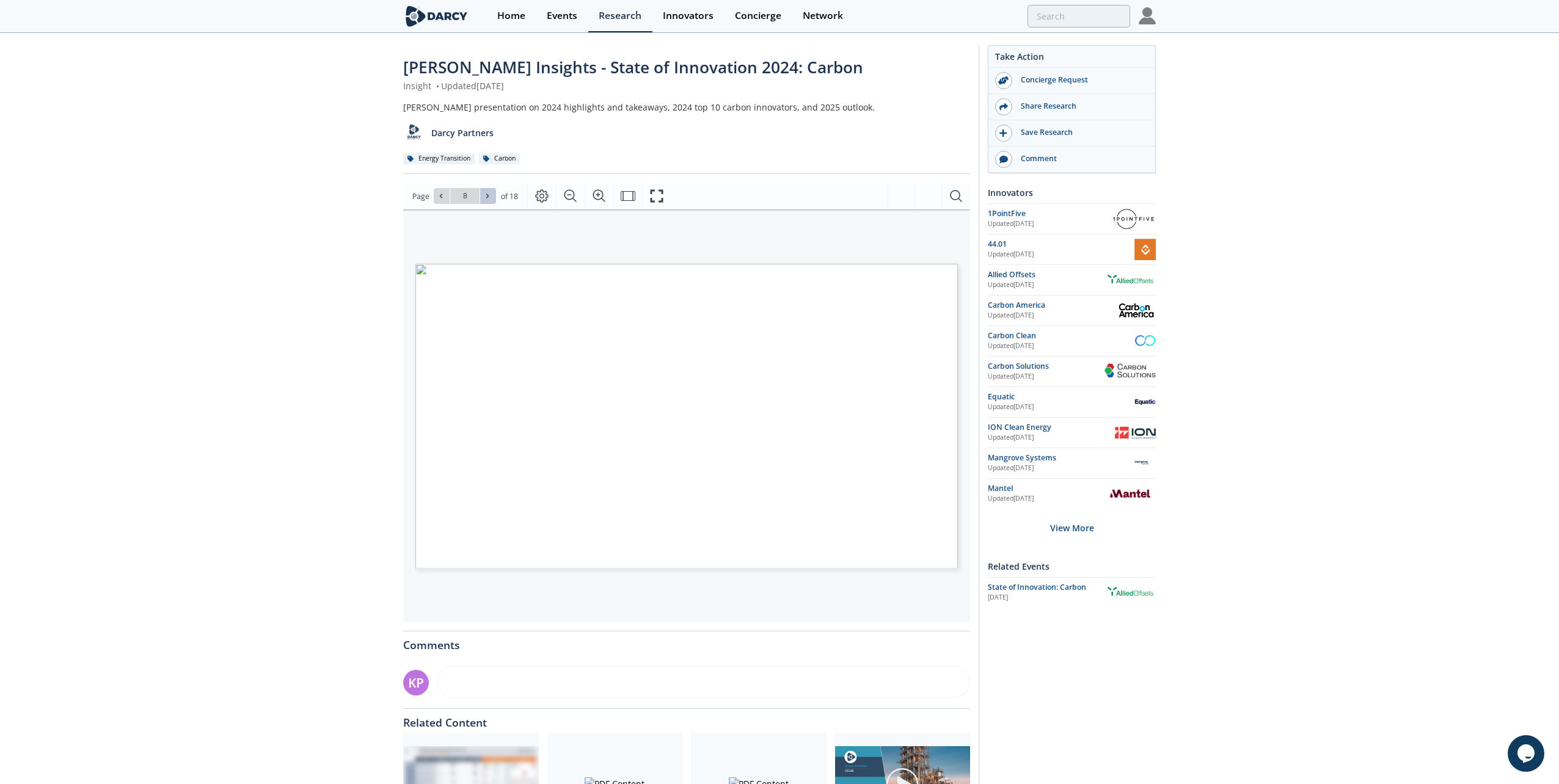
type input "9"
click at [493, 196] on button at bounding box center [488, 196] width 16 height 16
type input "10"
click at [493, 196] on button at bounding box center [488, 196] width 16 height 16
type input "11"
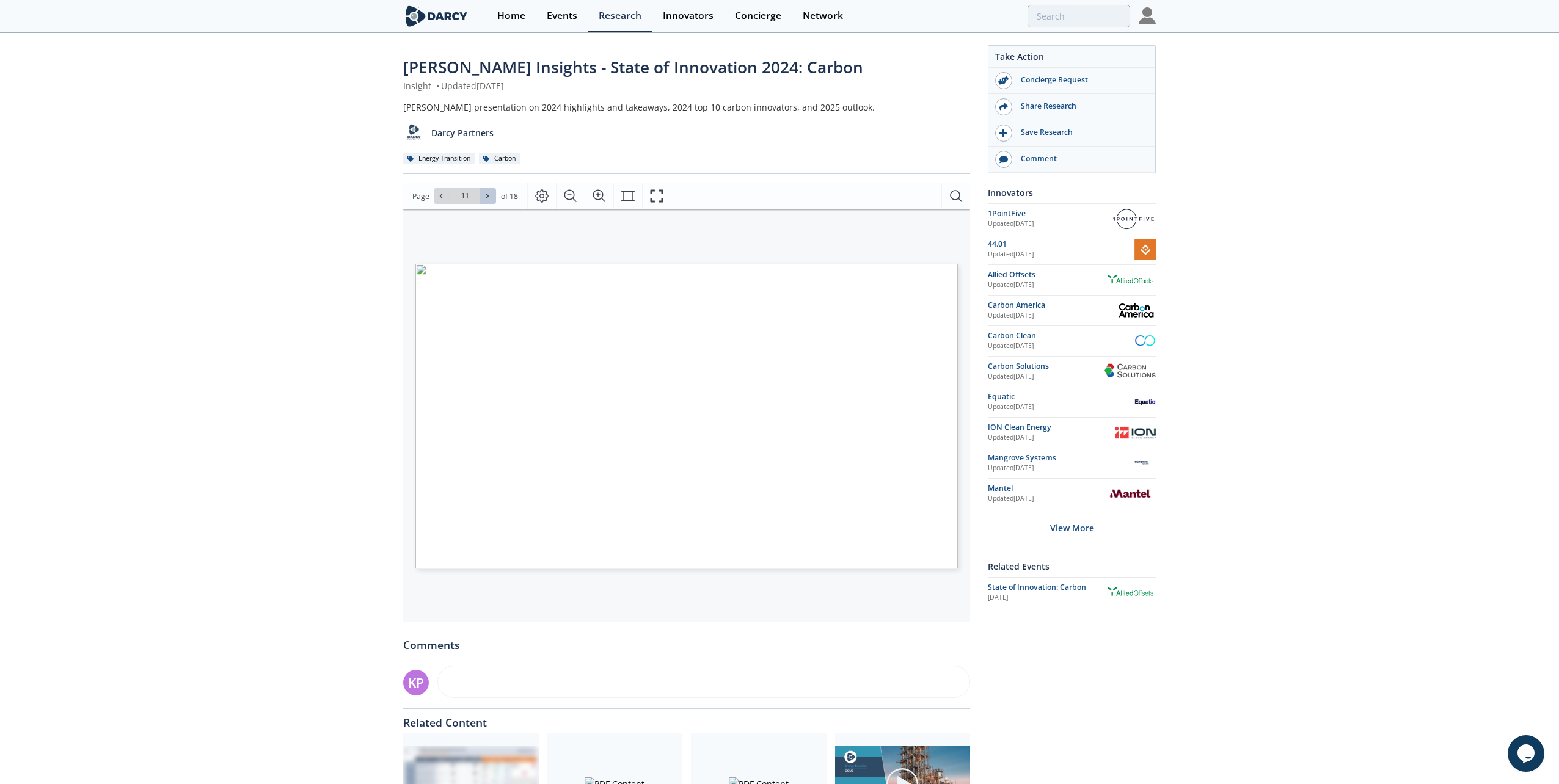
click at [493, 196] on button at bounding box center [488, 196] width 16 height 16
type input "12"
click at [493, 196] on button at bounding box center [488, 196] width 16 height 16
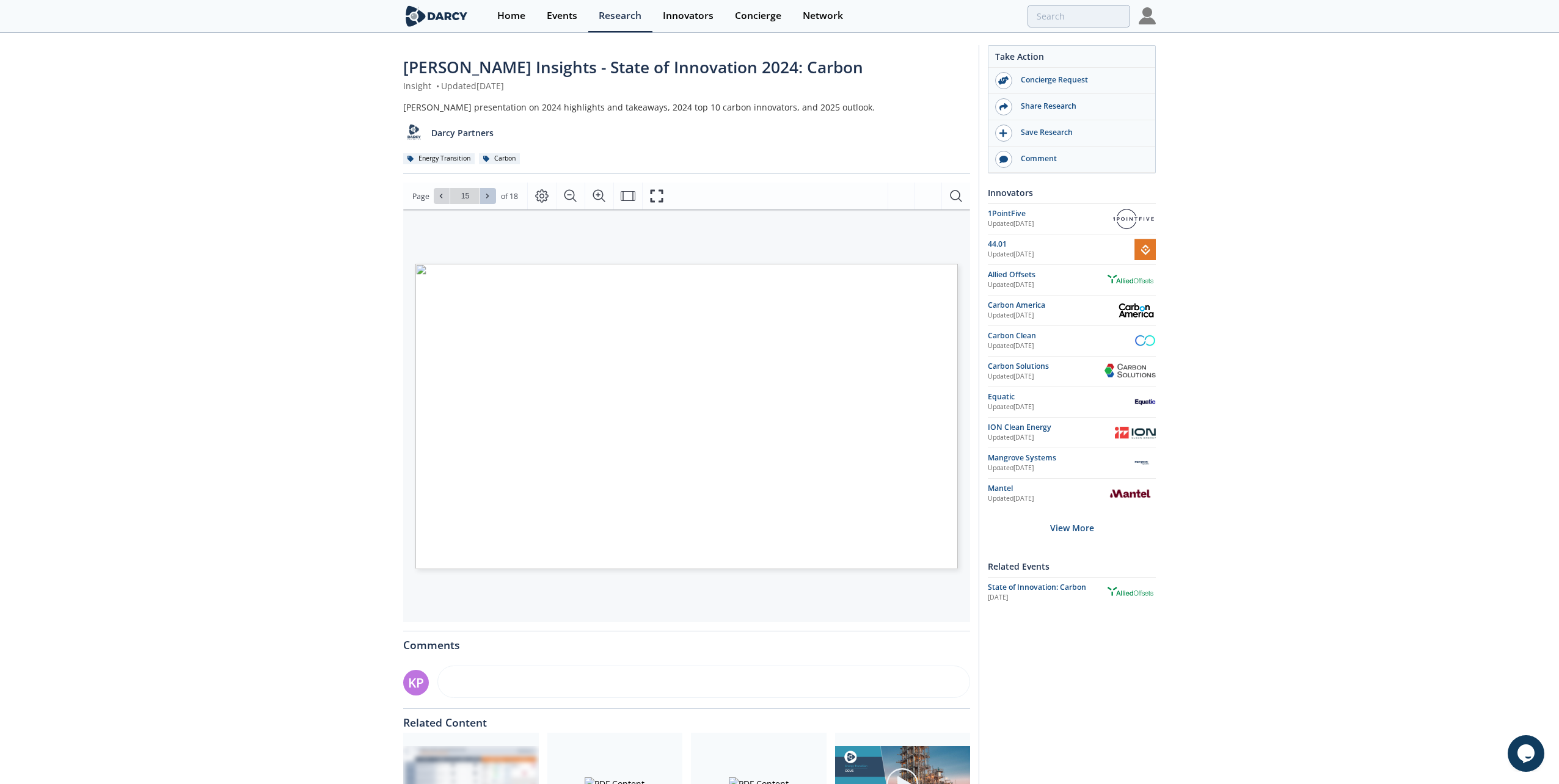
click at [493, 196] on button at bounding box center [488, 196] width 16 height 16
click at [439, 199] on icon at bounding box center [440, 195] width 7 height 7
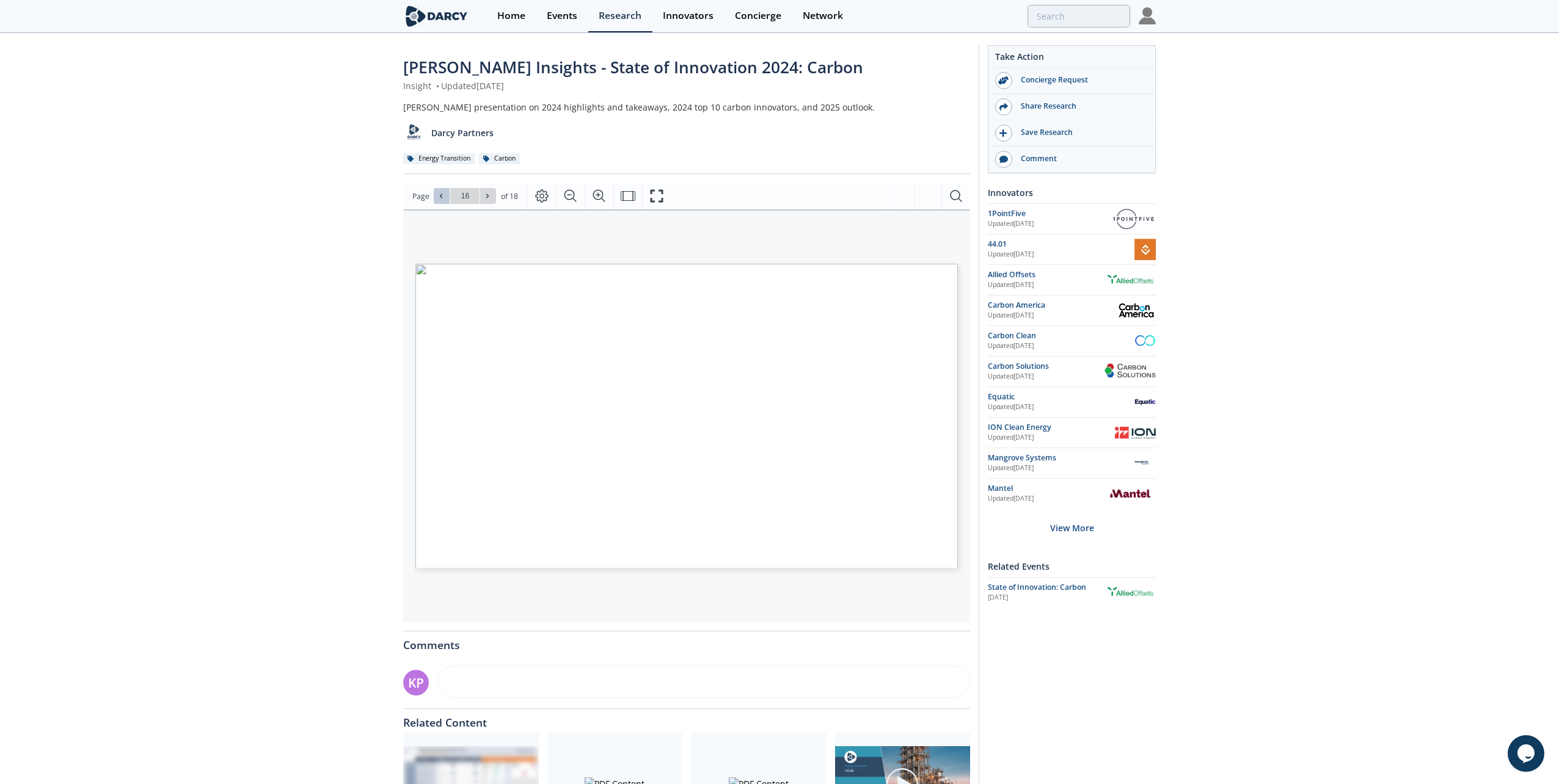
click at [439, 199] on icon at bounding box center [440, 195] width 7 height 7
click at [539, 197] on icon "Page Layout" at bounding box center [542, 196] width 14 height 14
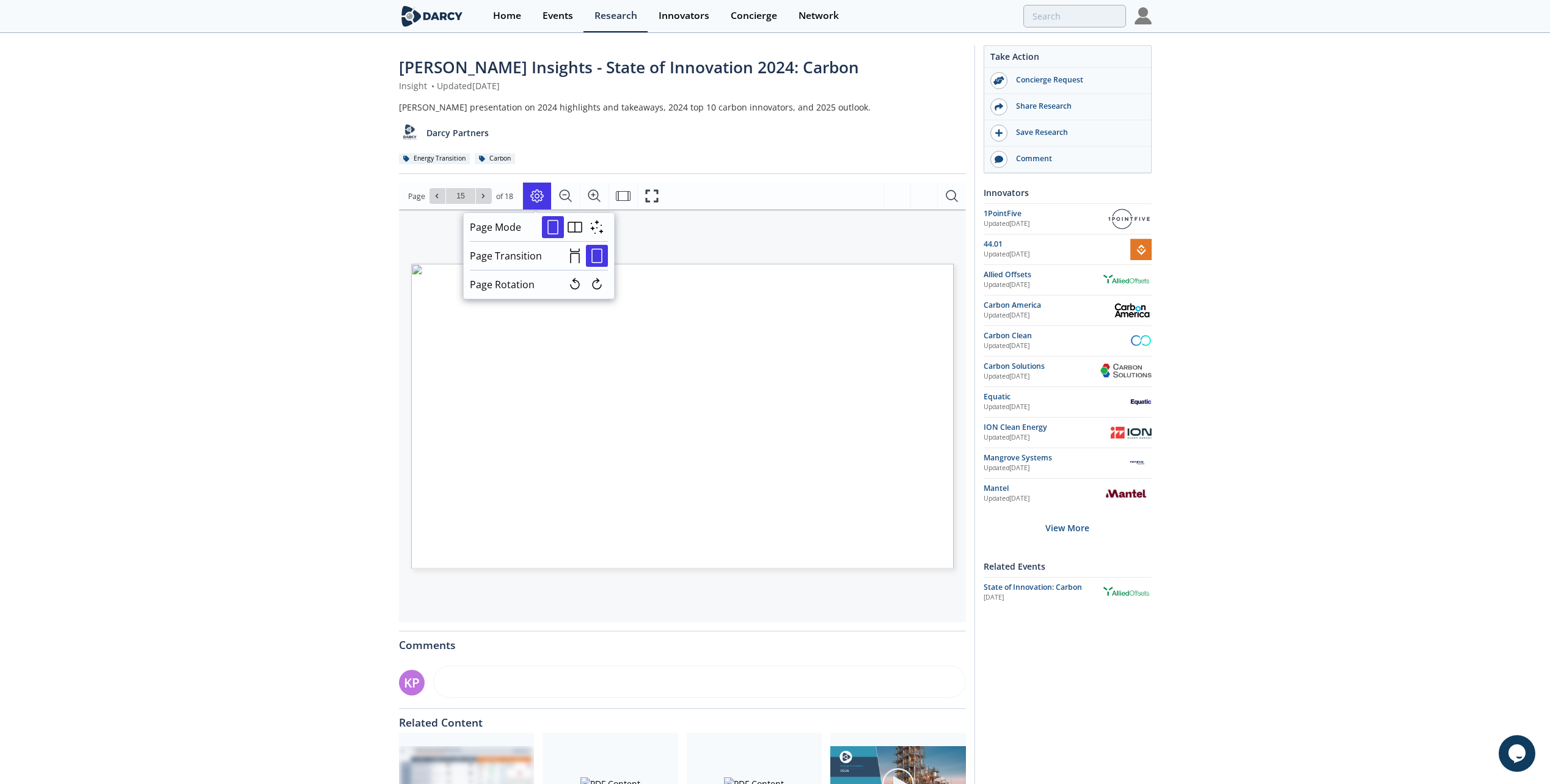
click at [293, 314] on div "Darcy Insights - State of Innovation 2024: Carbon Insight • Updated March 4, 20…" at bounding box center [775, 465] width 1550 height 862
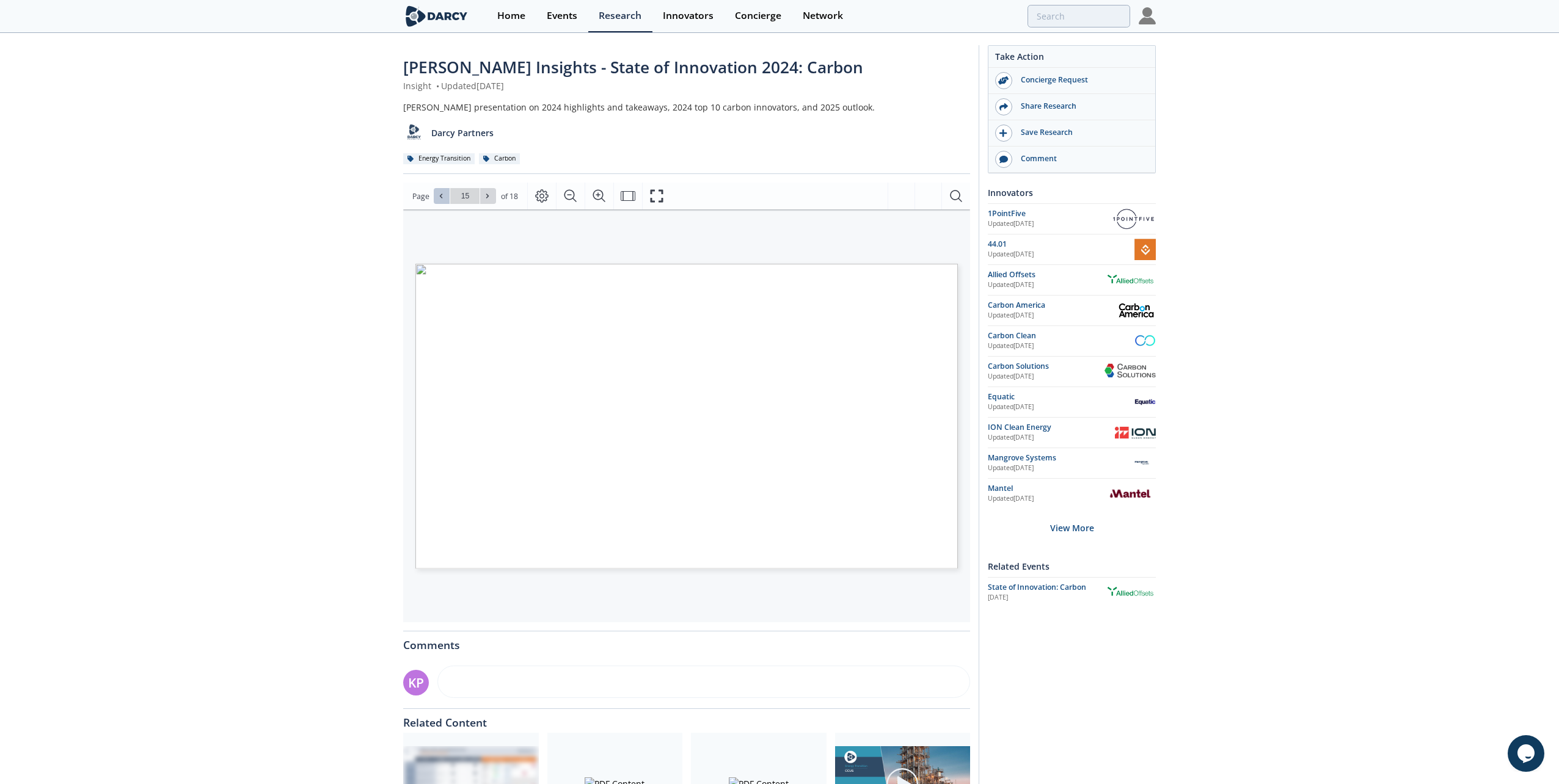
click at [437, 197] on icon at bounding box center [440, 195] width 7 height 7
click at [435, 198] on button at bounding box center [442, 196] width 16 height 16
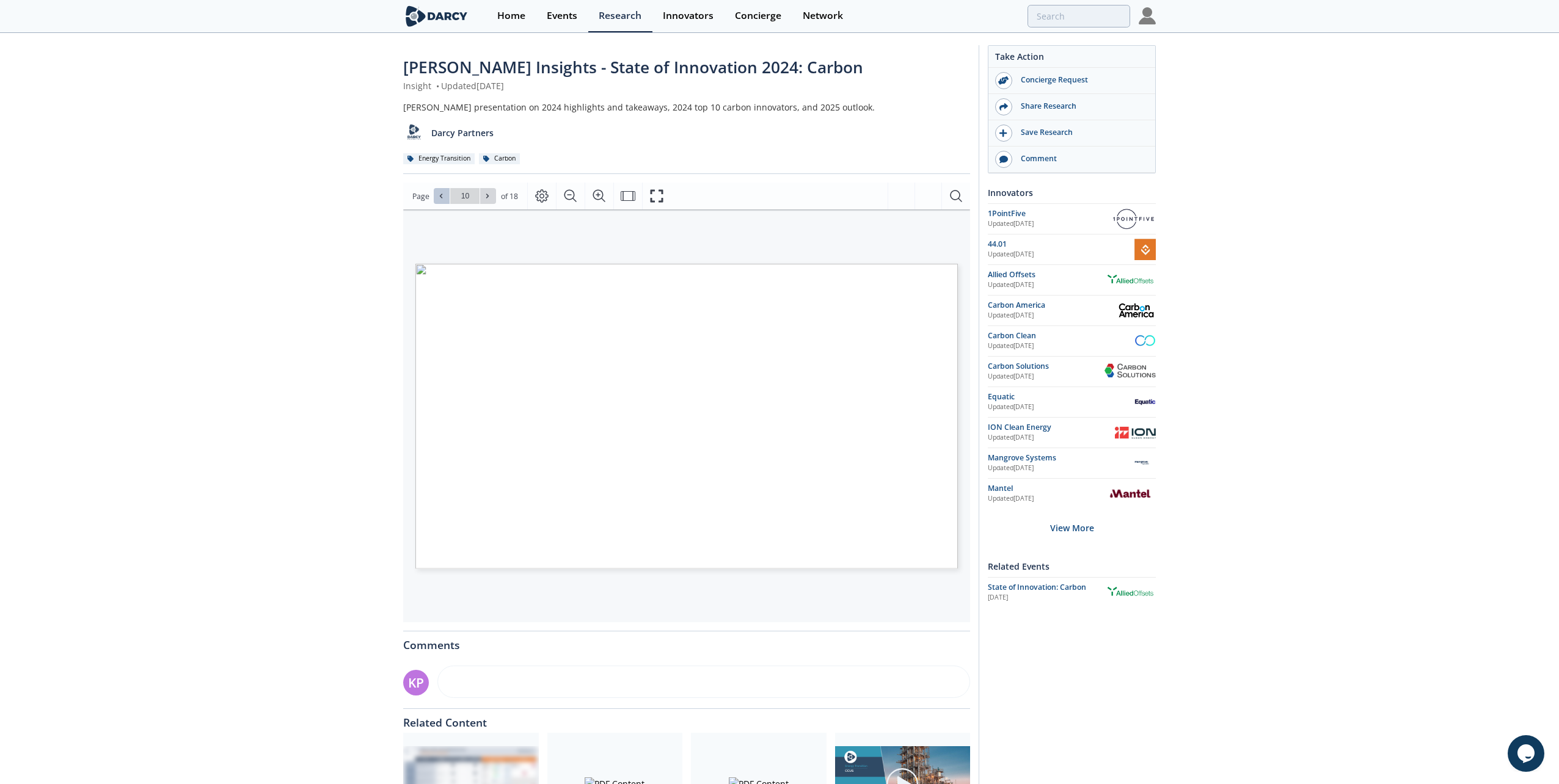
click at [435, 198] on button at bounding box center [442, 196] width 16 height 16
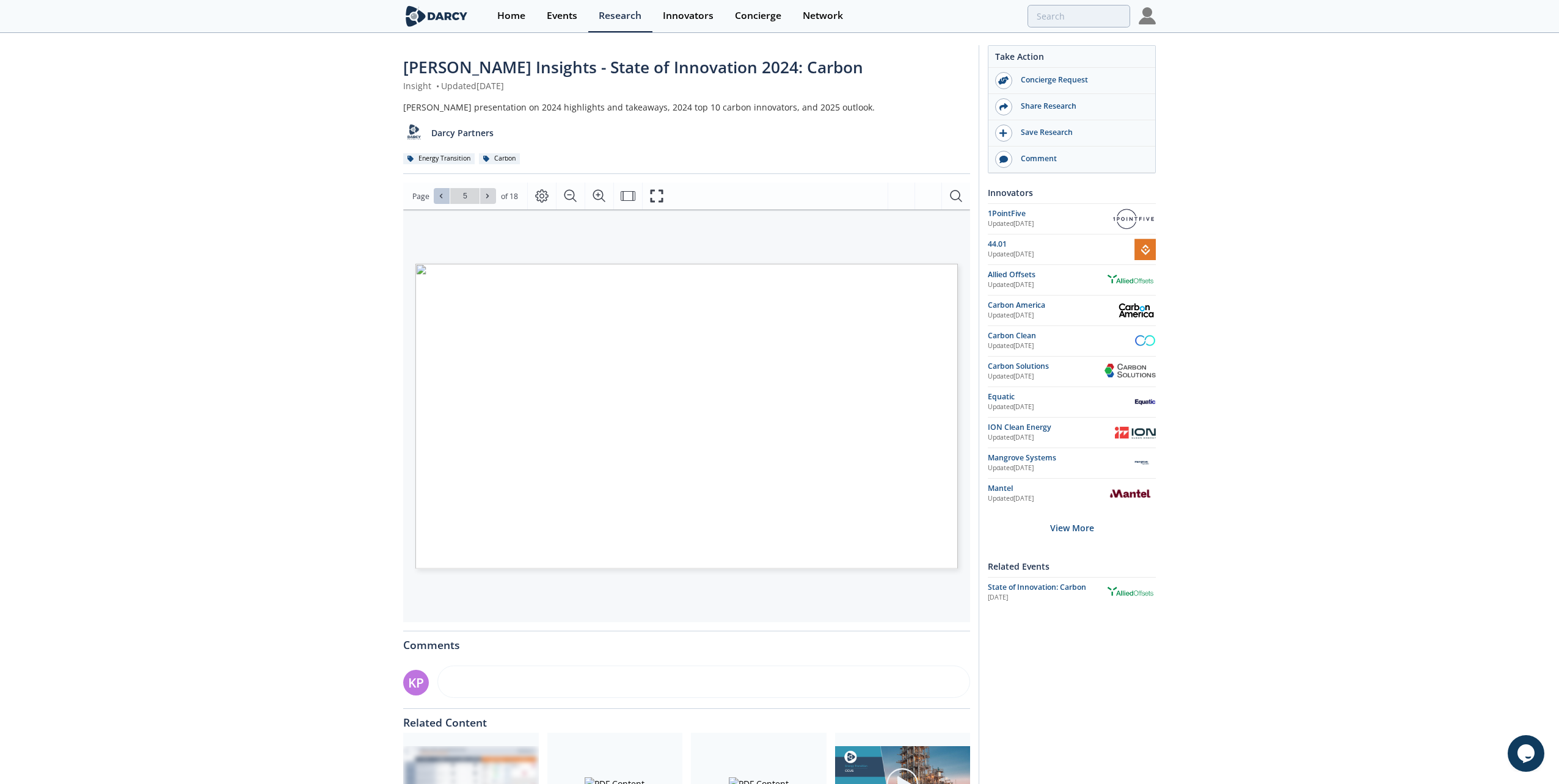
click at [435, 198] on button at bounding box center [442, 196] width 16 height 16
click at [437, 198] on icon at bounding box center [440, 195] width 7 height 7
click at [491, 196] on span at bounding box center [487, 196] width 8 height 8
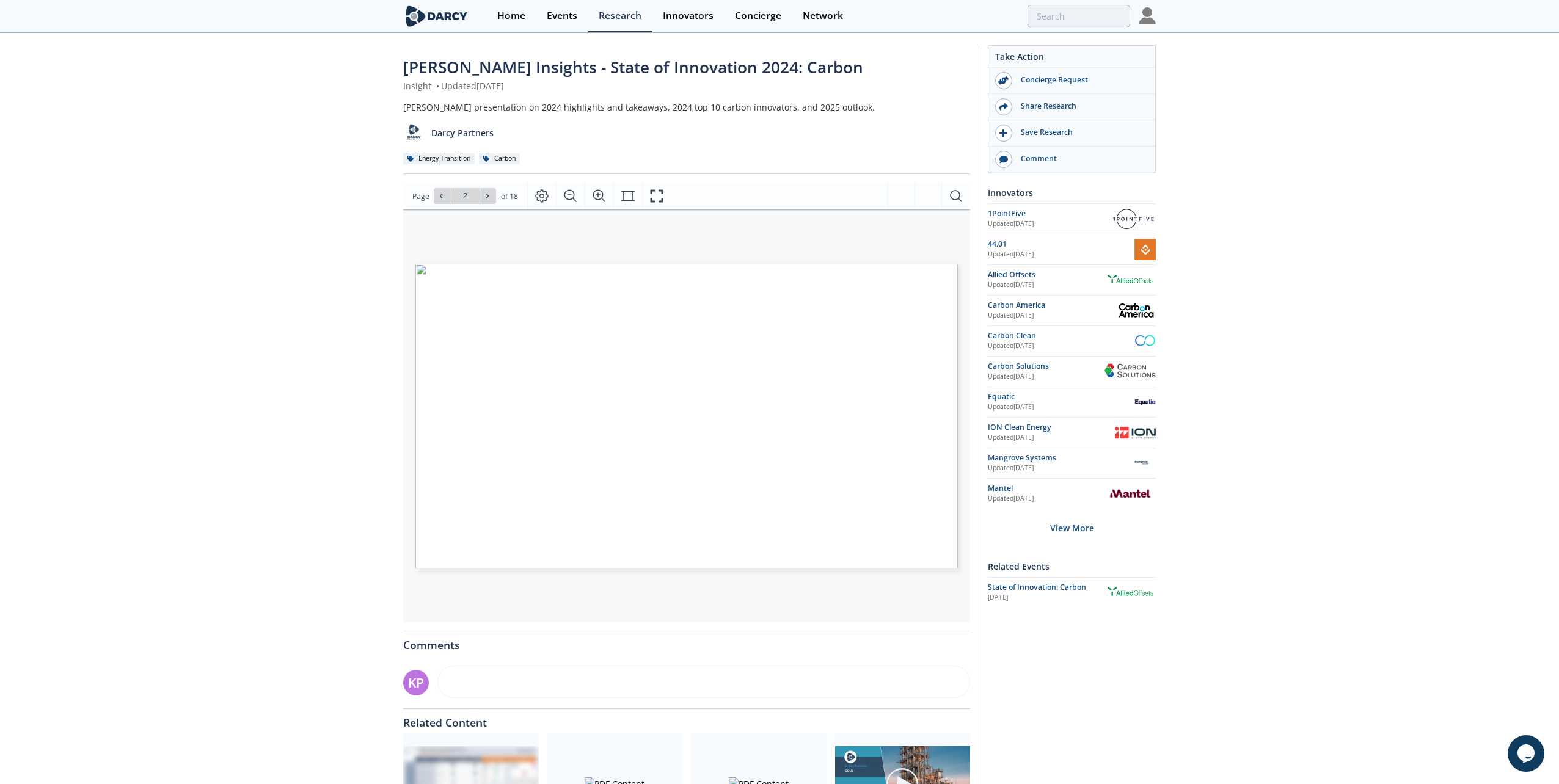
click at [645, 504] on span "CO2 Capture, Conversion," at bounding box center [642, 504] width 78 height 6
click at [825, 503] on span "Trucking Operator List" at bounding box center [830, 504] width 71 height 6
click at [482, 195] on button at bounding box center [488, 196] width 16 height 16
click at [493, 198] on button at bounding box center [488, 196] width 16 height 16
click at [493, 200] on button at bounding box center [488, 196] width 16 height 16
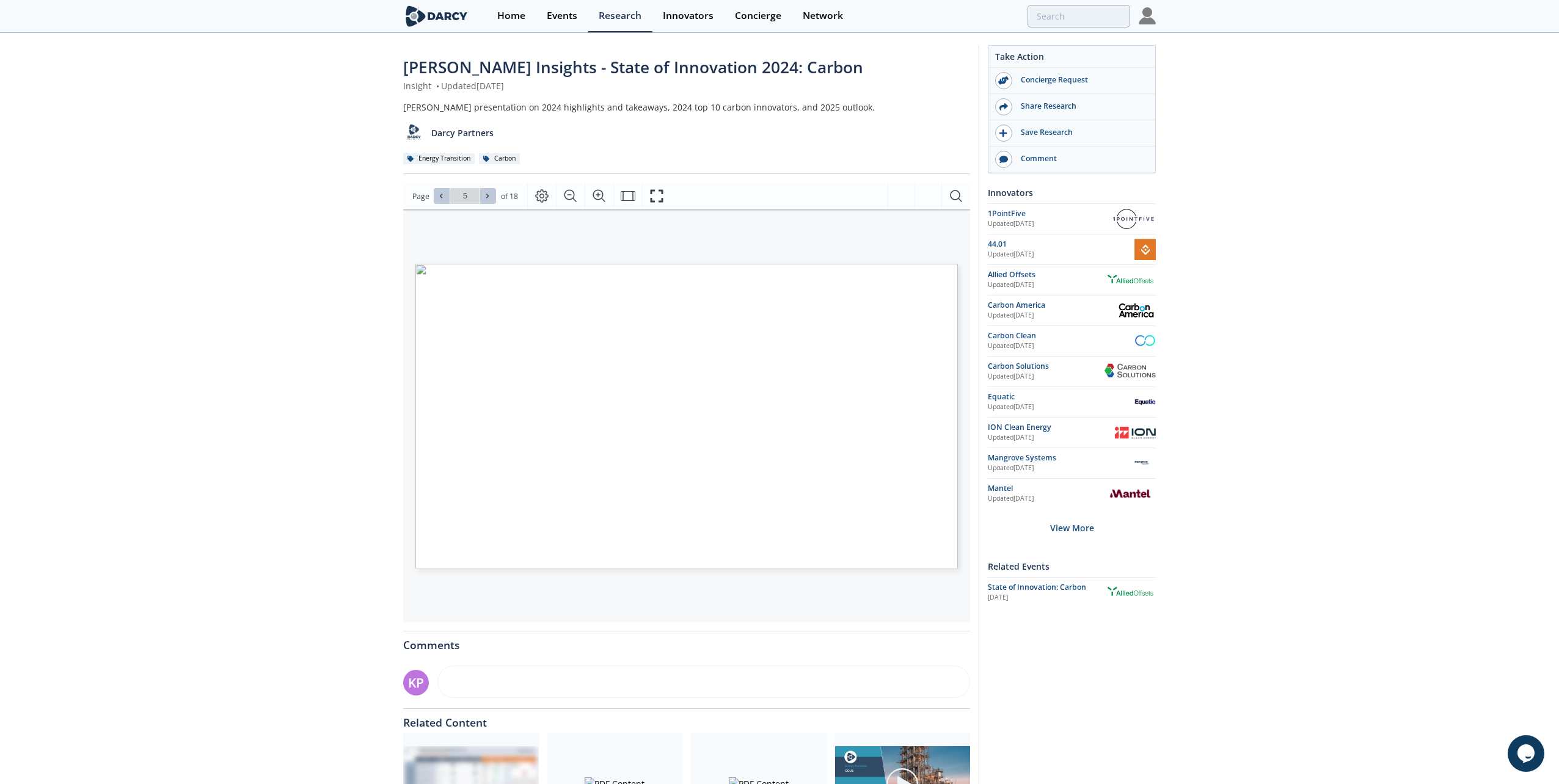
click at [441, 196] on icon at bounding box center [440, 195] width 7 height 7
click at [487, 195] on icon at bounding box center [487, 196] width 3 height 5
type input "5"
click at [624, 202] on icon "Fit Width" at bounding box center [628, 196] width 14 height 14
click at [624, 202] on icon "Fit Page" at bounding box center [628, 196] width 14 height 14
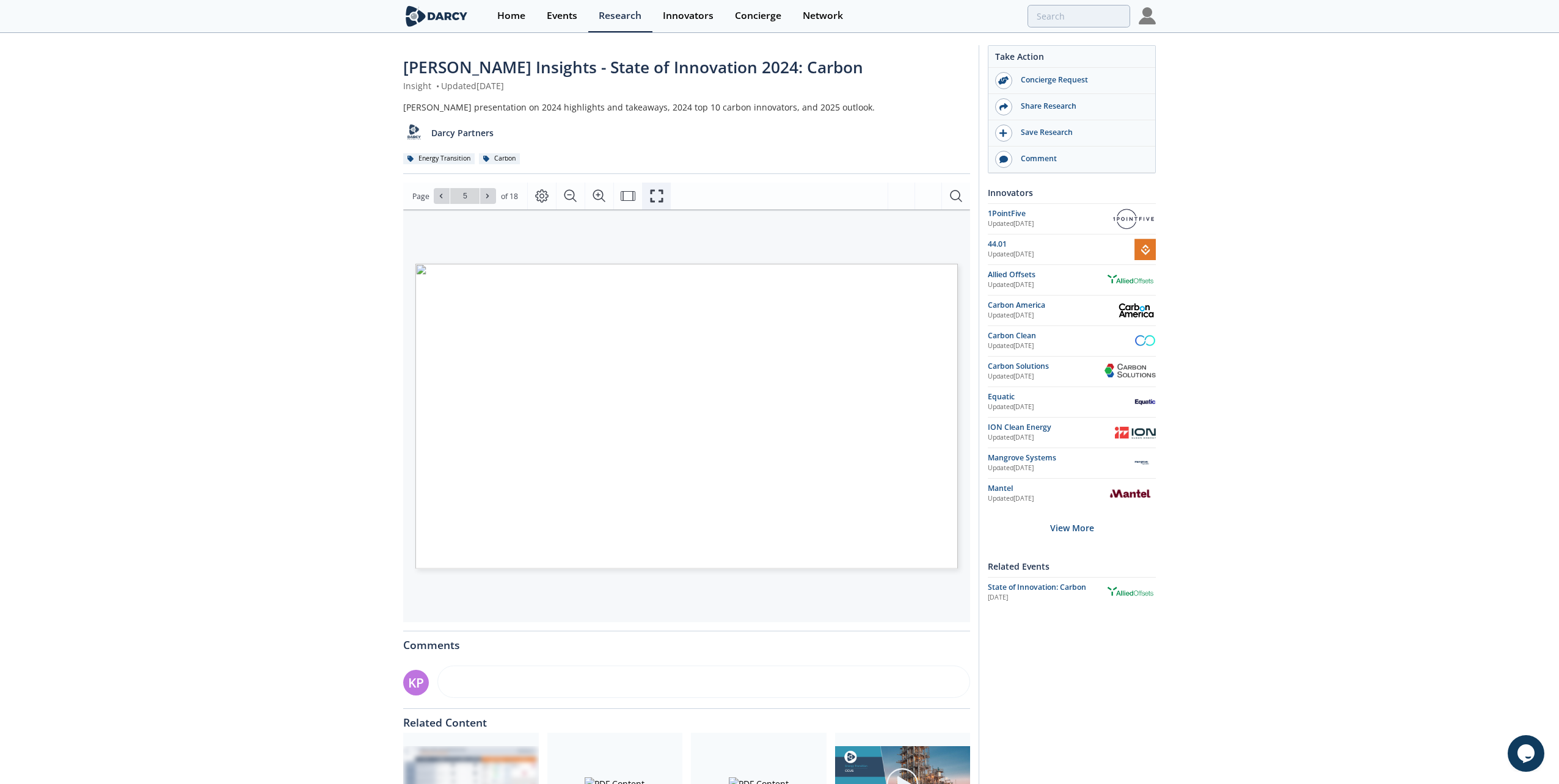
click at [649, 198] on icon "Fullscreen" at bounding box center [657, 196] width 14 height 14
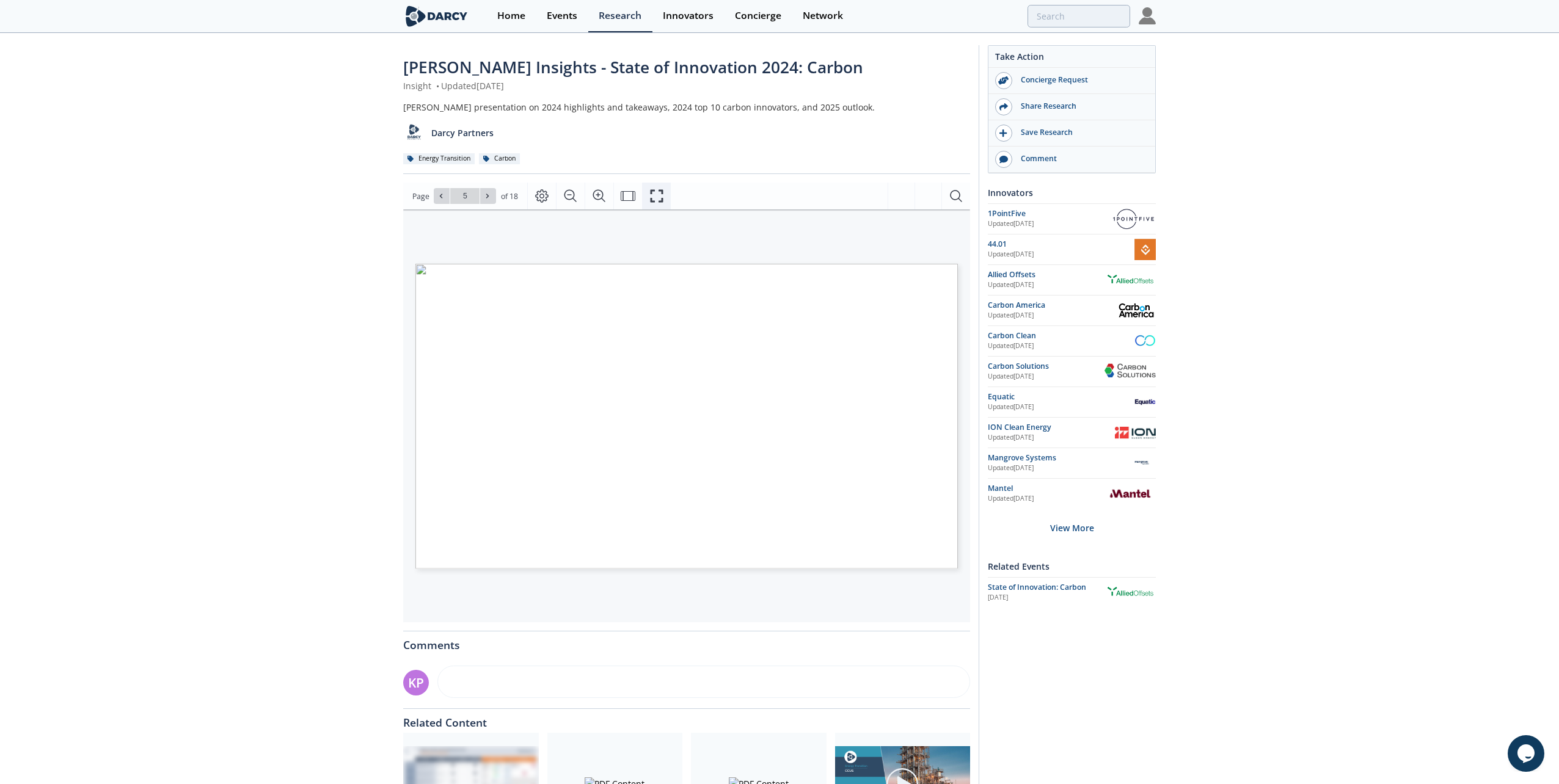
click at [655, 197] on icon "Fullscreen" at bounding box center [657, 196] width 14 height 14
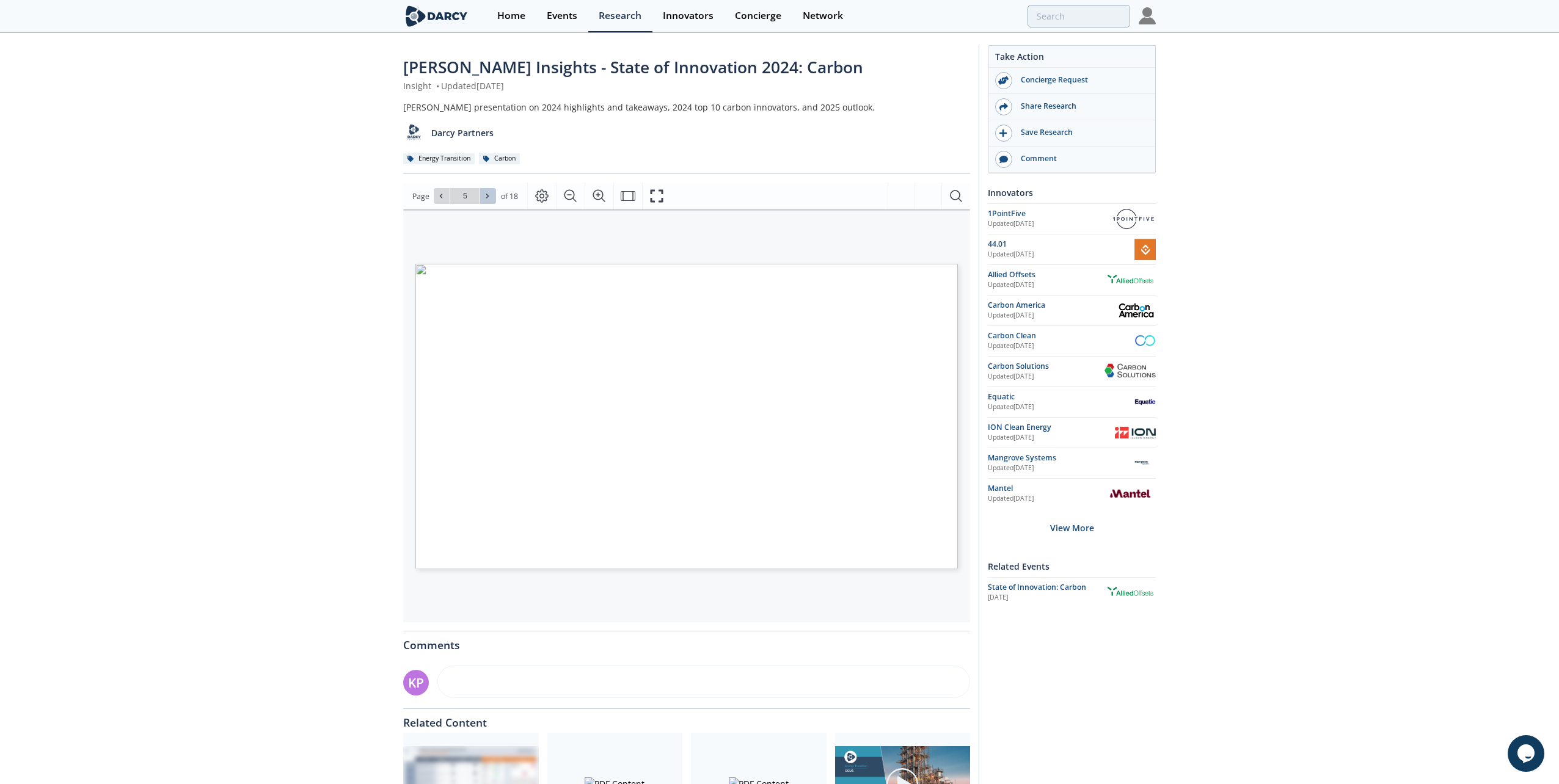
click at [489, 195] on icon at bounding box center [487, 195] width 7 height 7
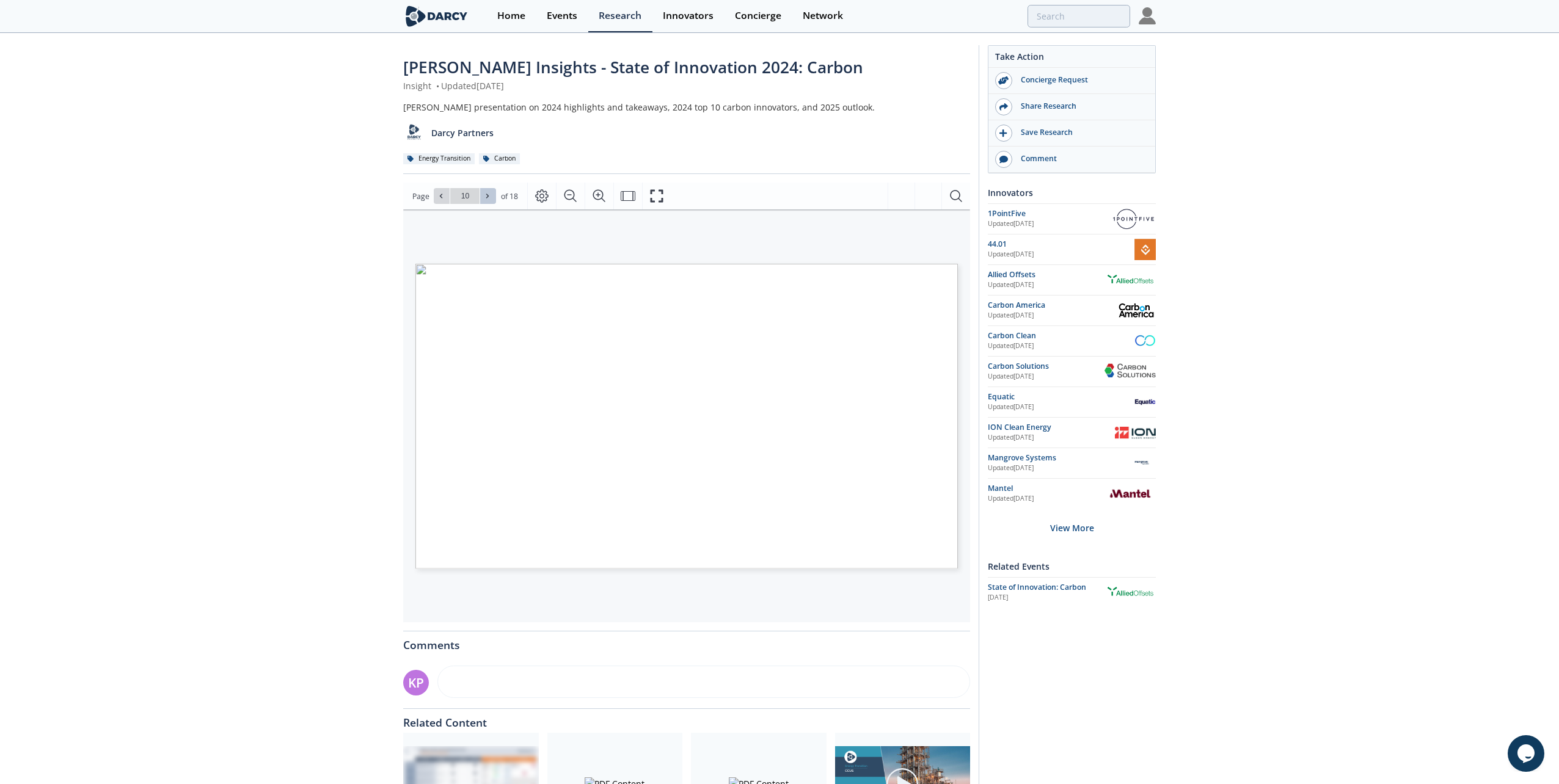
click at [489, 195] on icon at bounding box center [487, 195] width 7 height 7
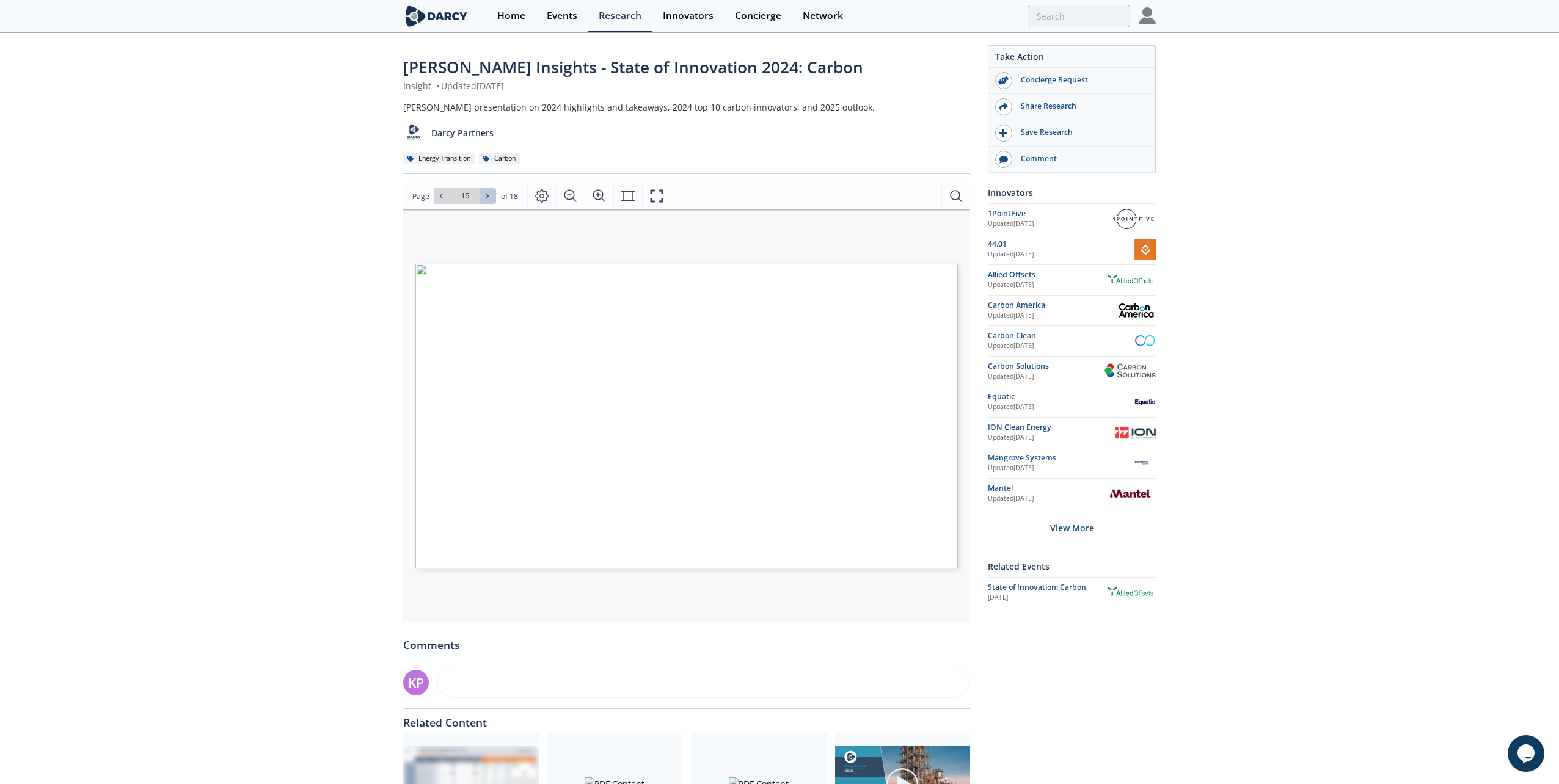
click at [489, 195] on icon at bounding box center [487, 195] width 7 height 7
click at [484, 199] on icon at bounding box center [487, 195] width 7 height 7
click at [484, 198] on icon at bounding box center [487, 195] width 7 height 7
click at [444, 193] on icon at bounding box center [440, 195] width 7 height 7
click at [444, 193] on icon at bounding box center [440, 195] width 7 height 7
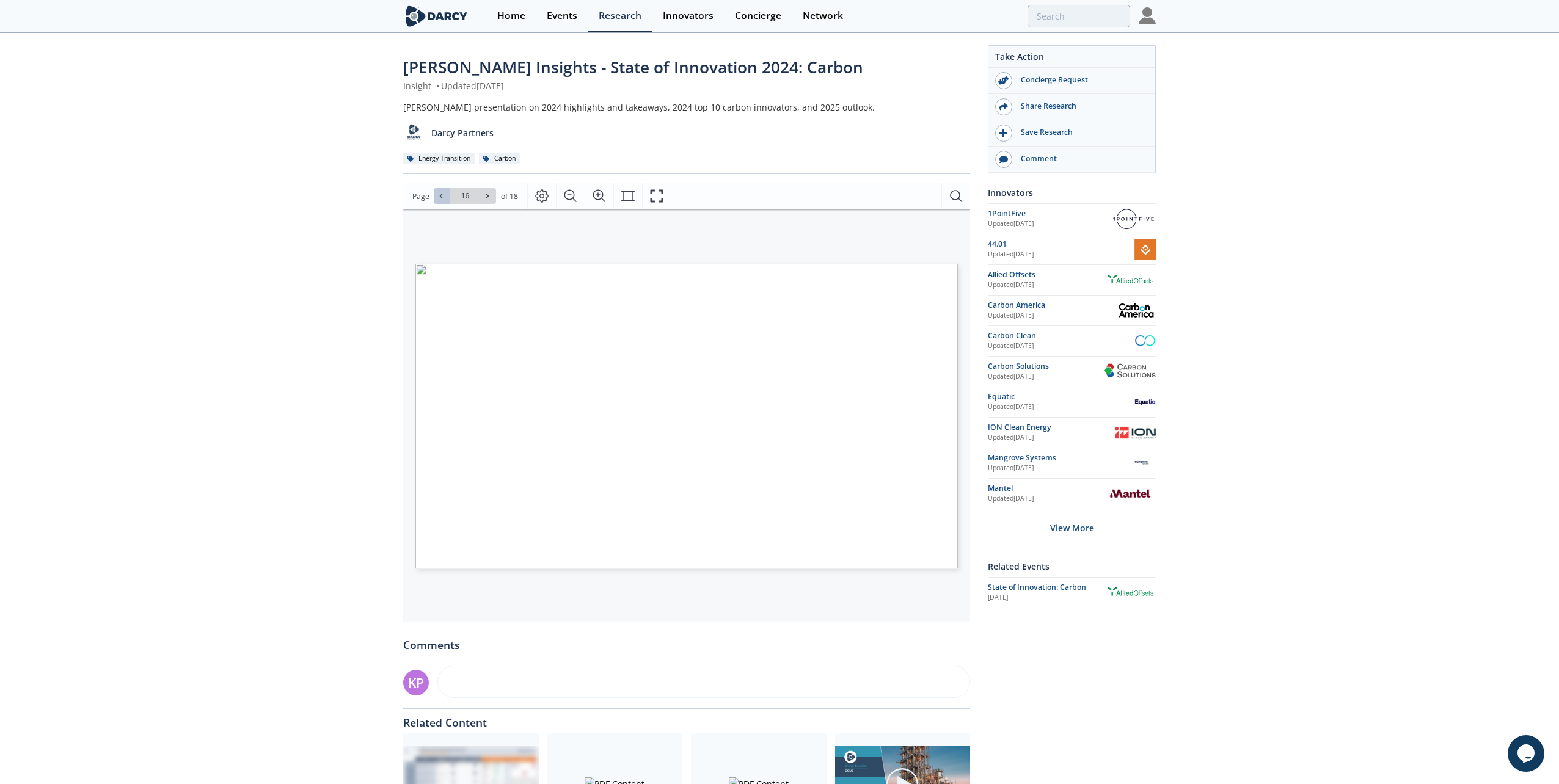
click at [444, 193] on icon at bounding box center [440, 195] width 7 height 7
click at [484, 193] on icon at bounding box center [487, 195] width 7 height 7
click at [493, 193] on button at bounding box center [488, 196] width 16 height 16
type input "18"
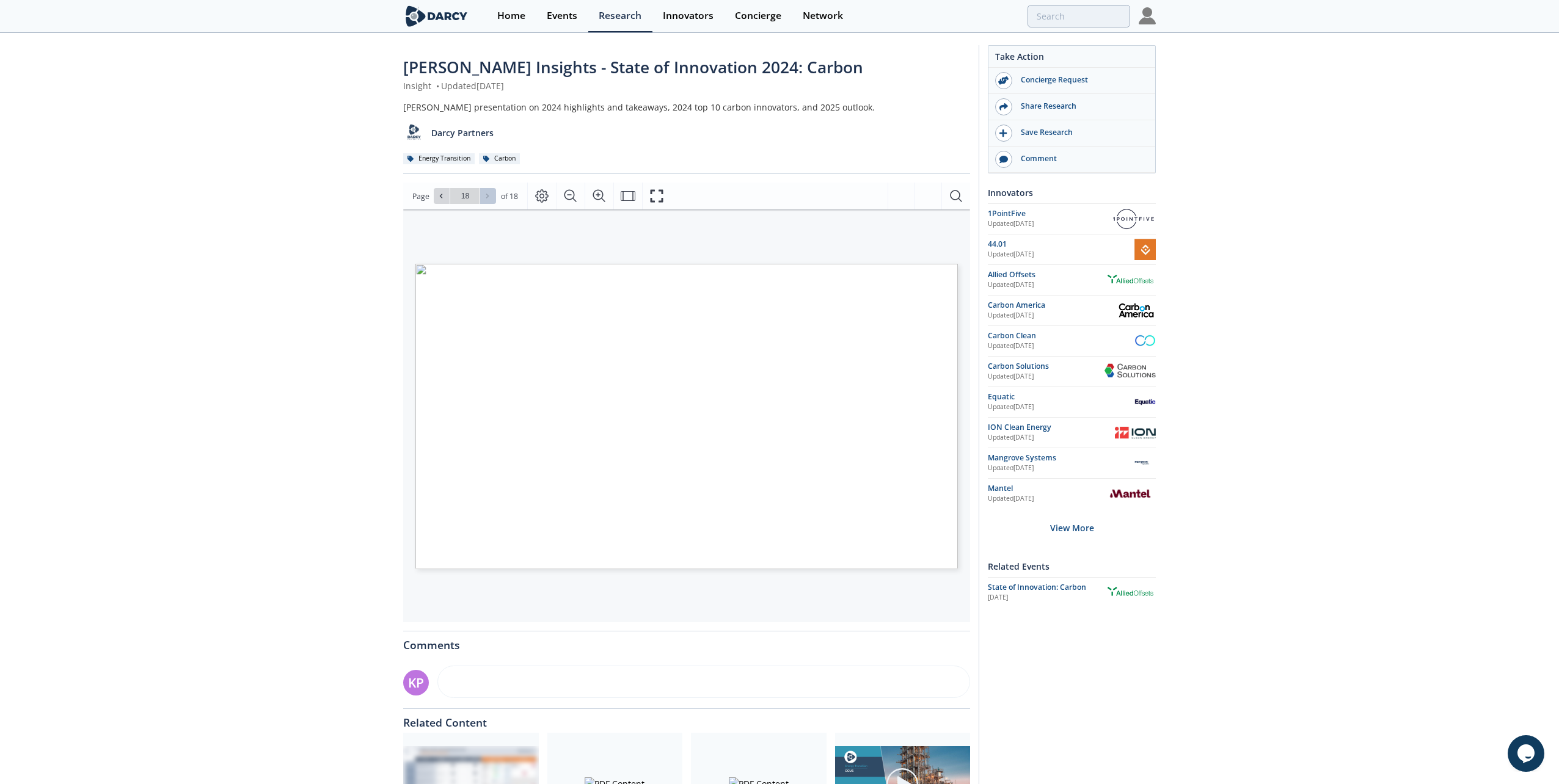
click at [493, 193] on div "Go to Page 18" at bounding box center [465, 196] width 62 height 16
click at [660, 197] on icon "Fullscreen" at bounding box center [657, 196] width 14 height 14
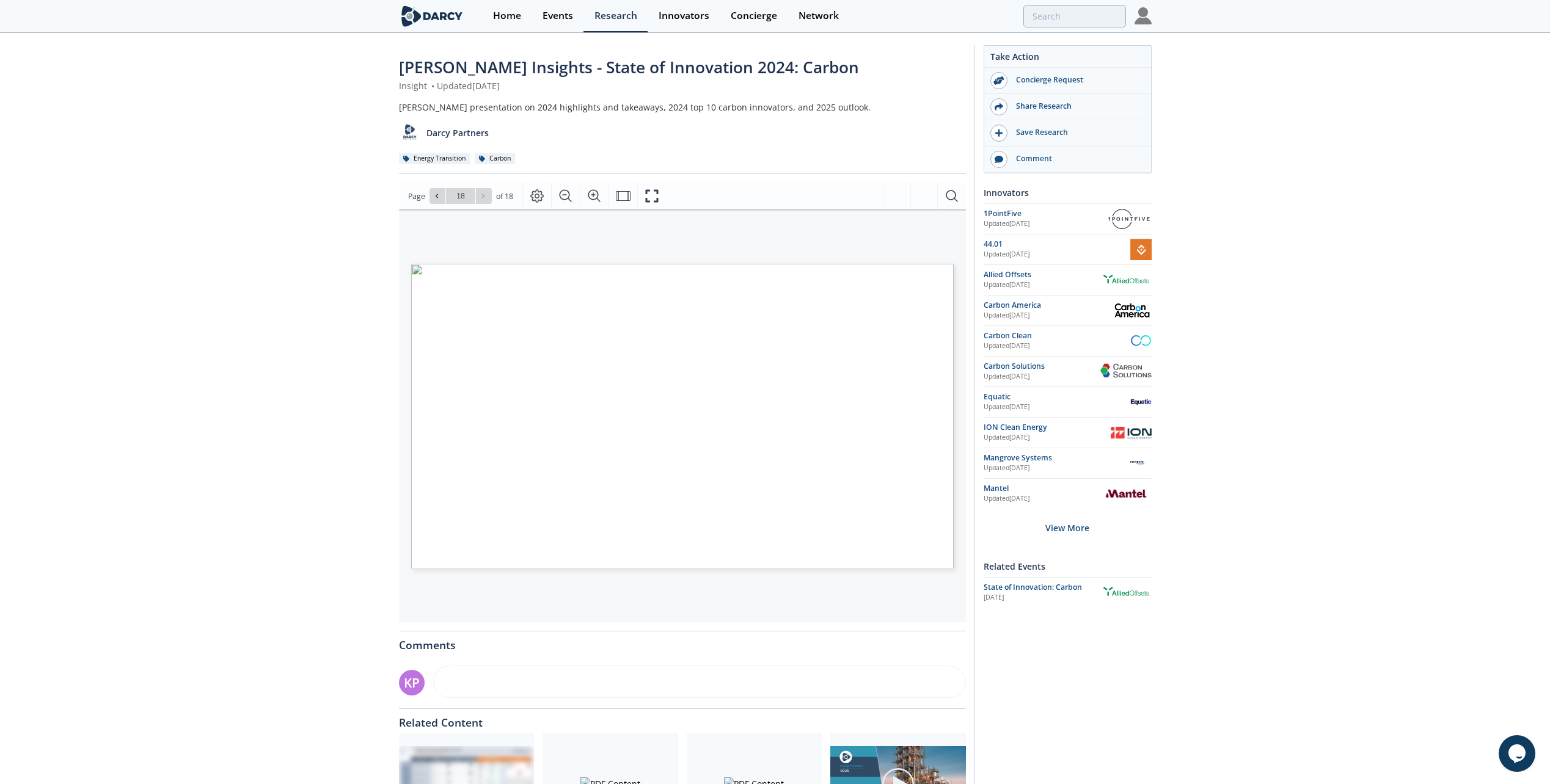
click at [185, 294] on div "Darcy Insights - State of Innovation 2024: Carbon Insight • Updated March 4, 20…" at bounding box center [775, 465] width 1550 height 862
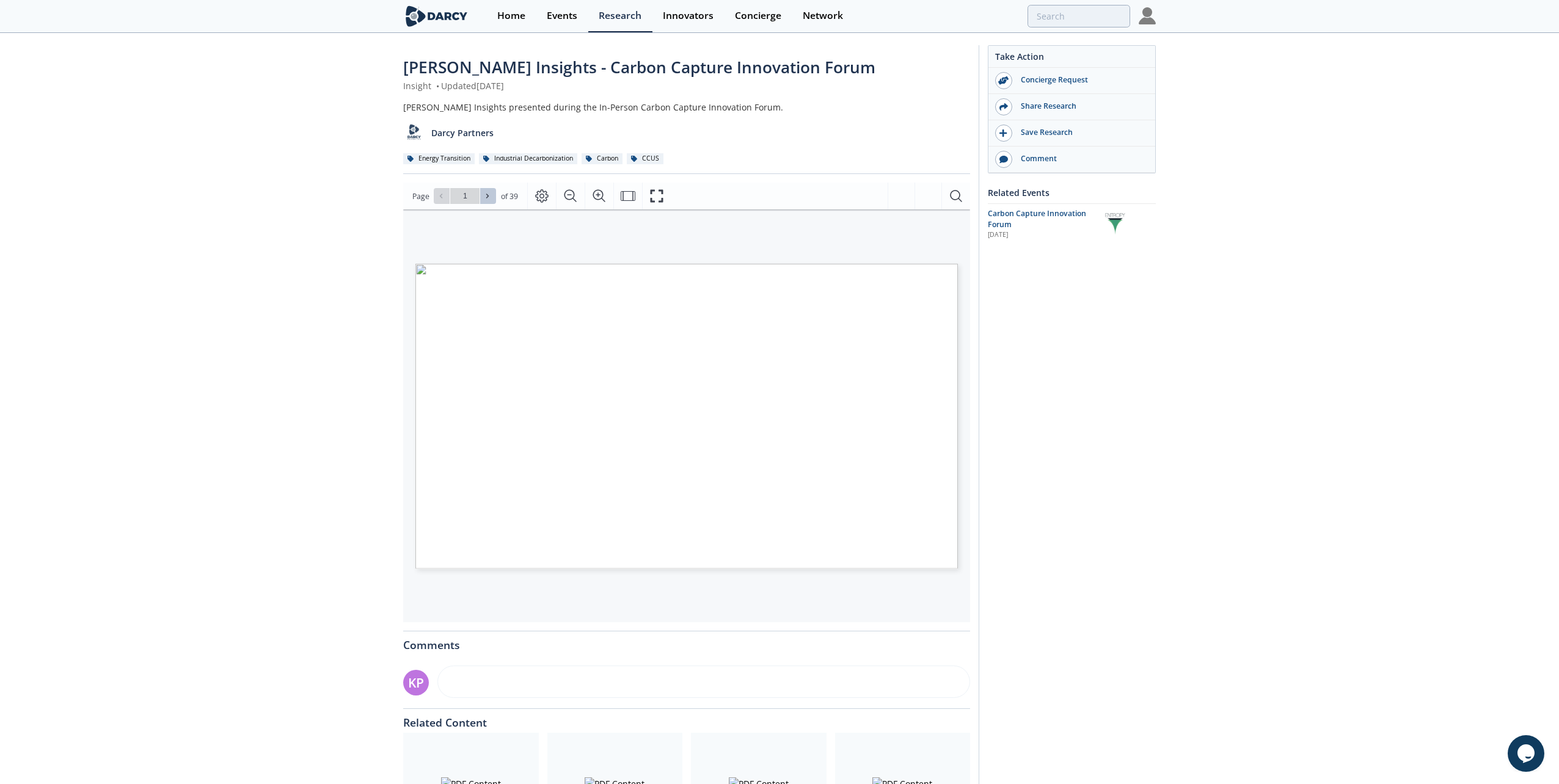
click at [486, 198] on icon at bounding box center [487, 196] width 3 height 5
type input "2"
click at [486, 198] on icon at bounding box center [487, 196] width 3 height 5
type input "4"
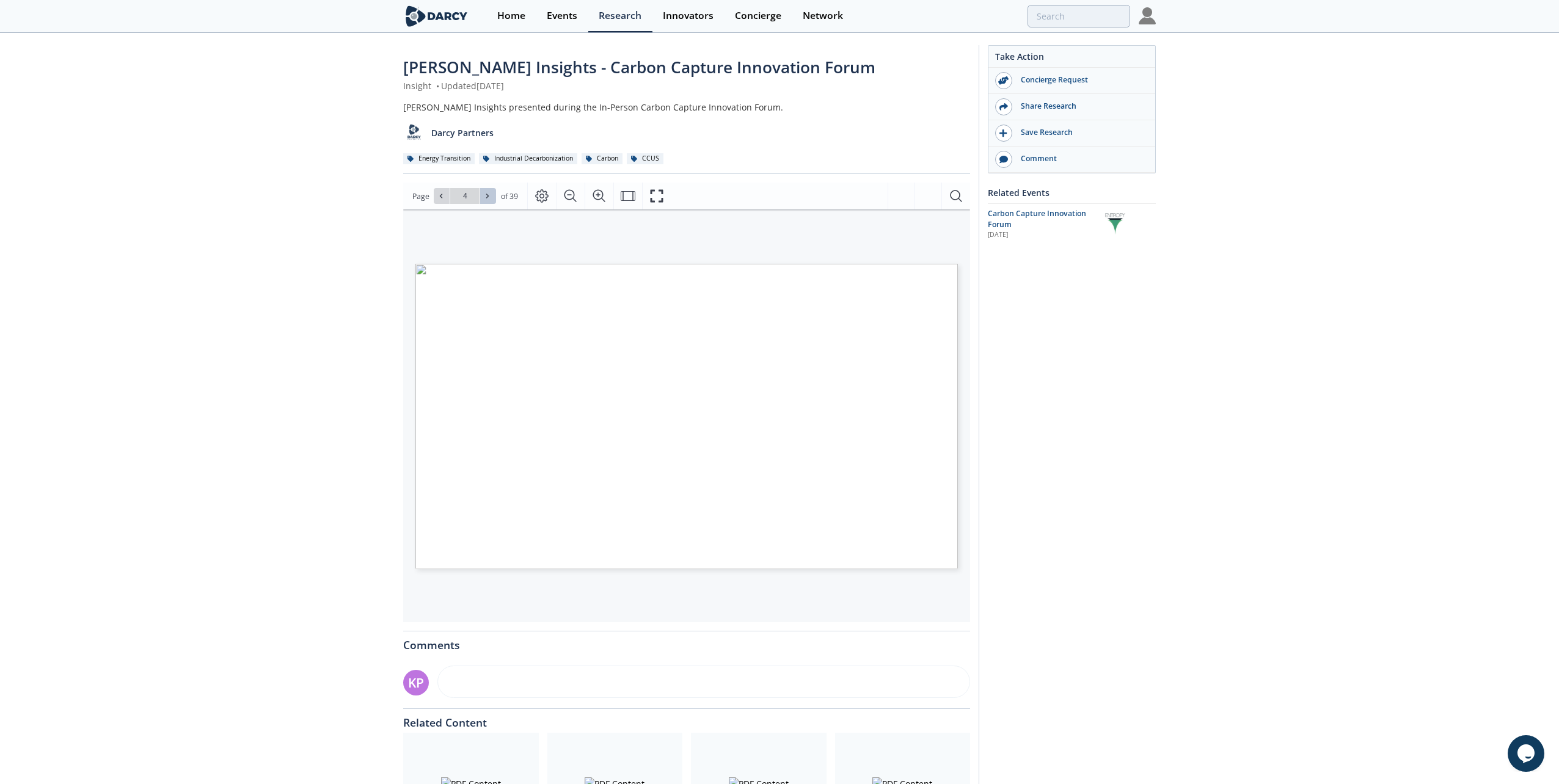
click at [486, 198] on icon at bounding box center [487, 196] width 3 height 5
type input "6"
click at [486, 198] on icon at bounding box center [487, 196] width 3 height 5
type input "7"
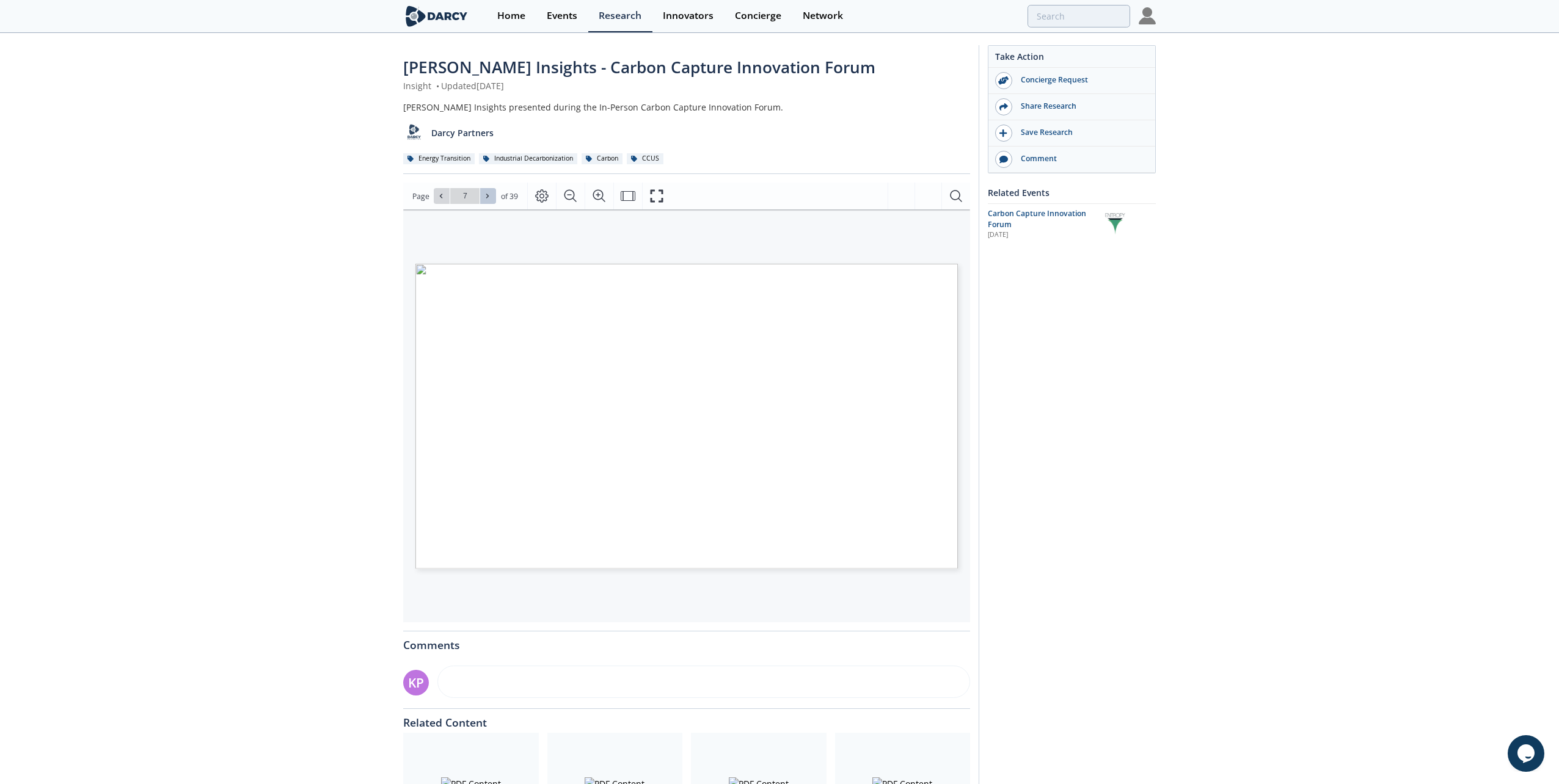
click at [486, 198] on icon at bounding box center [487, 196] width 3 height 5
type input "9"
click at [486, 198] on icon at bounding box center [487, 196] width 3 height 5
click at [445, 197] on button at bounding box center [442, 196] width 16 height 16
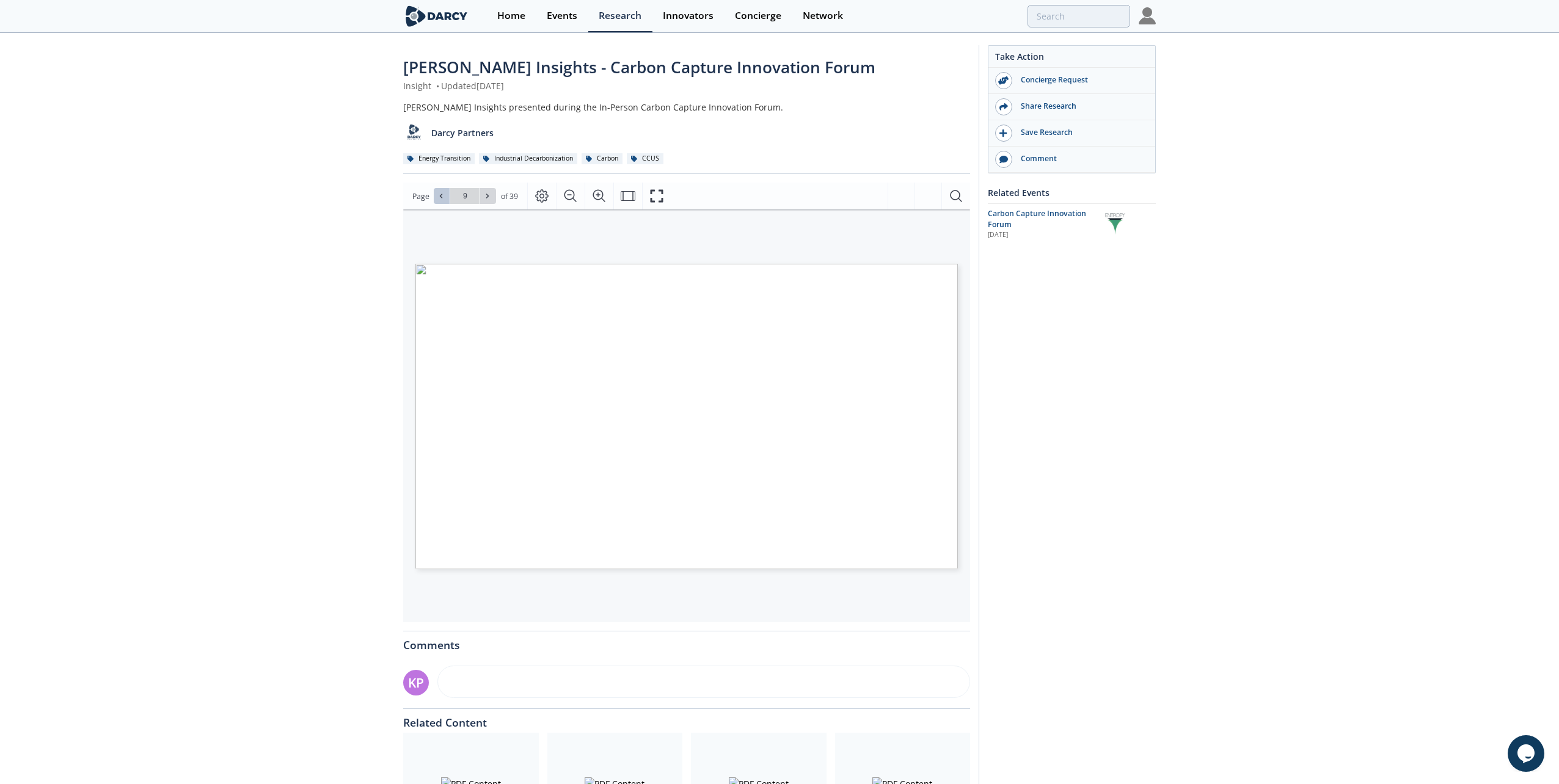
click at [445, 197] on button at bounding box center [442, 196] width 16 height 16
click at [486, 193] on icon at bounding box center [487, 195] width 7 height 7
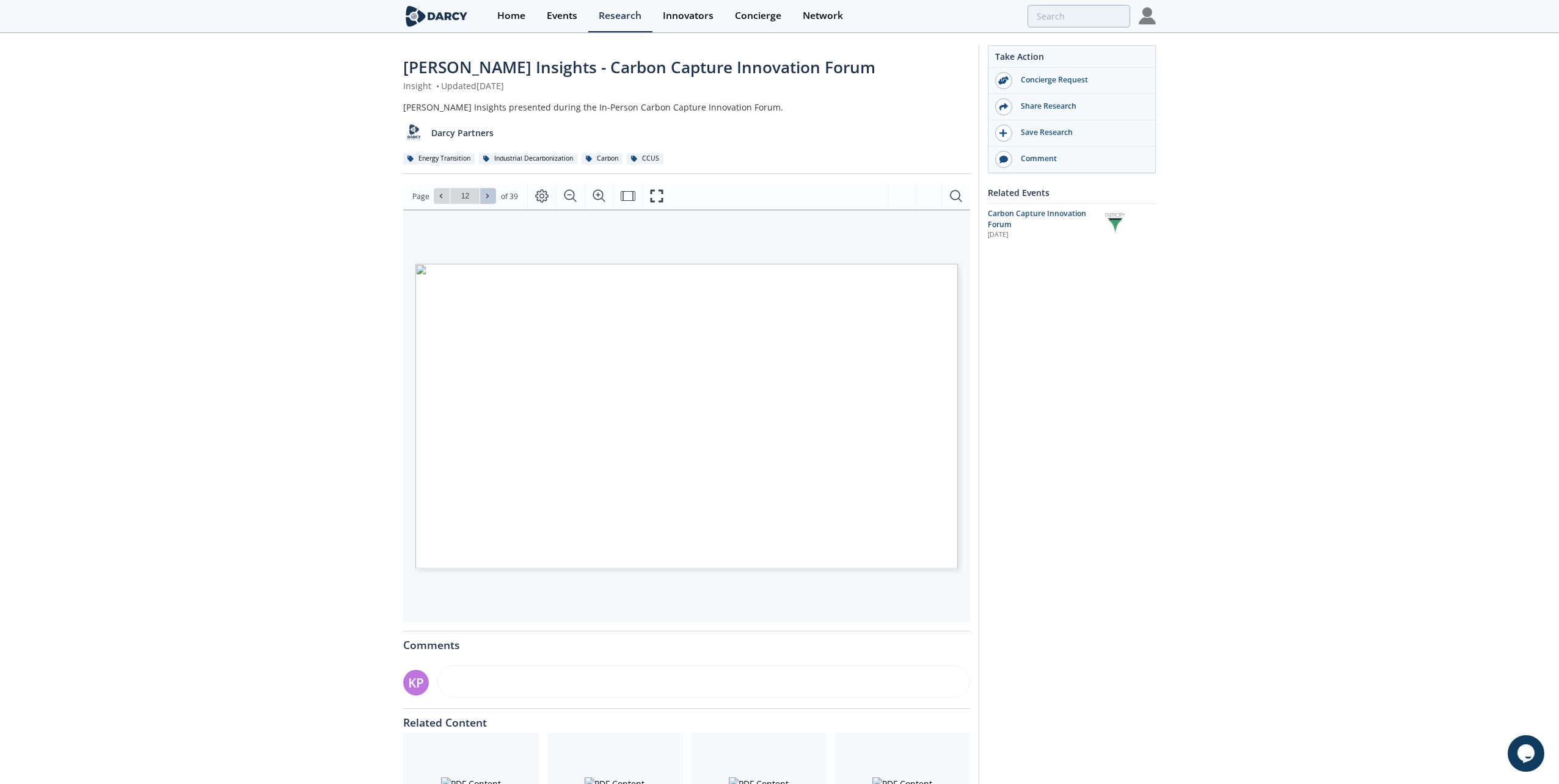
click at [486, 193] on icon at bounding box center [487, 195] width 7 height 7
type input "14"
click at [486, 193] on icon at bounding box center [487, 195] width 7 height 7
type input "15"
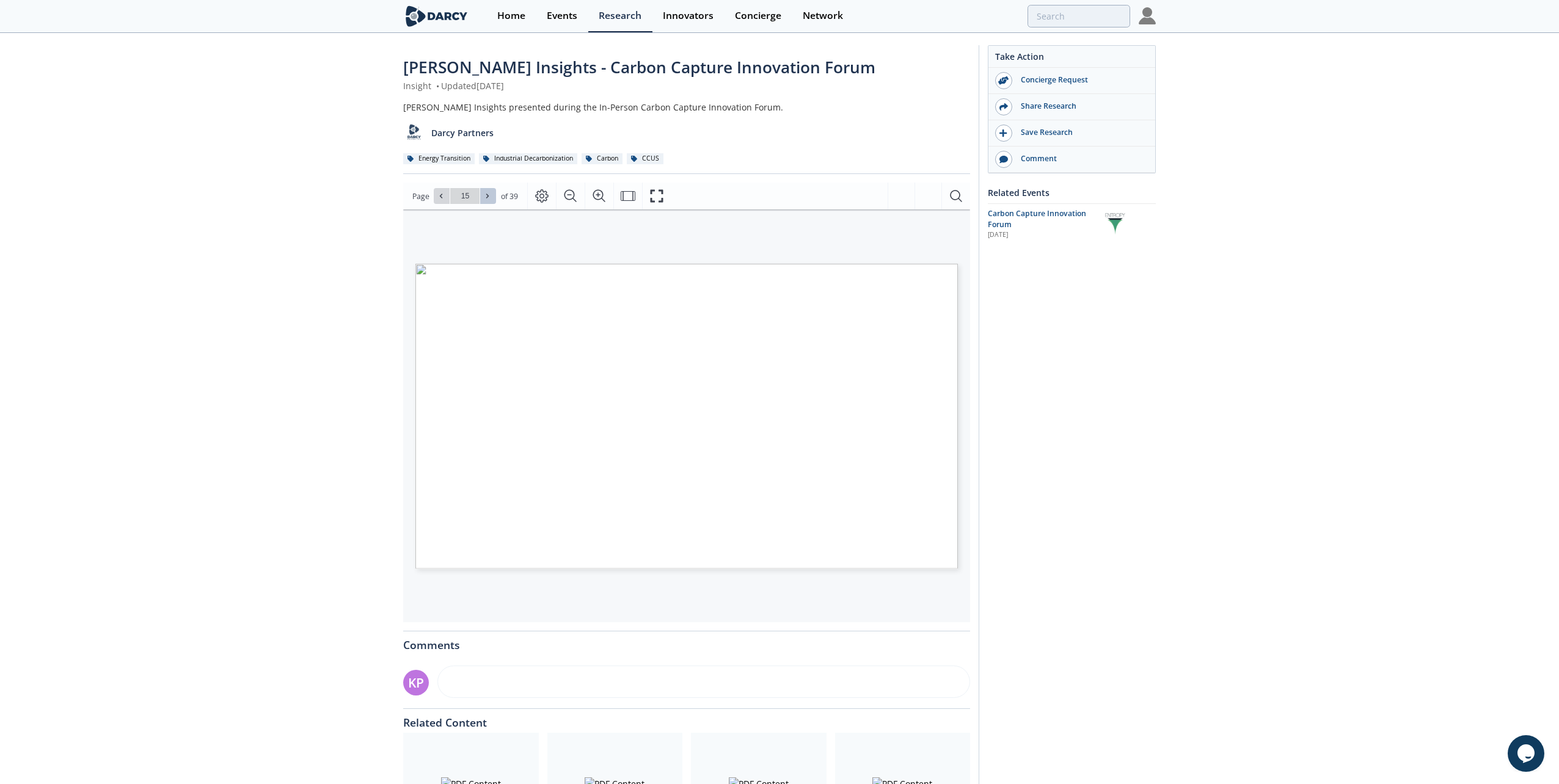
click at [481, 196] on button at bounding box center [488, 196] width 16 height 16
type input "17"
click at [481, 196] on button at bounding box center [488, 196] width 16 height 16
type input "18"
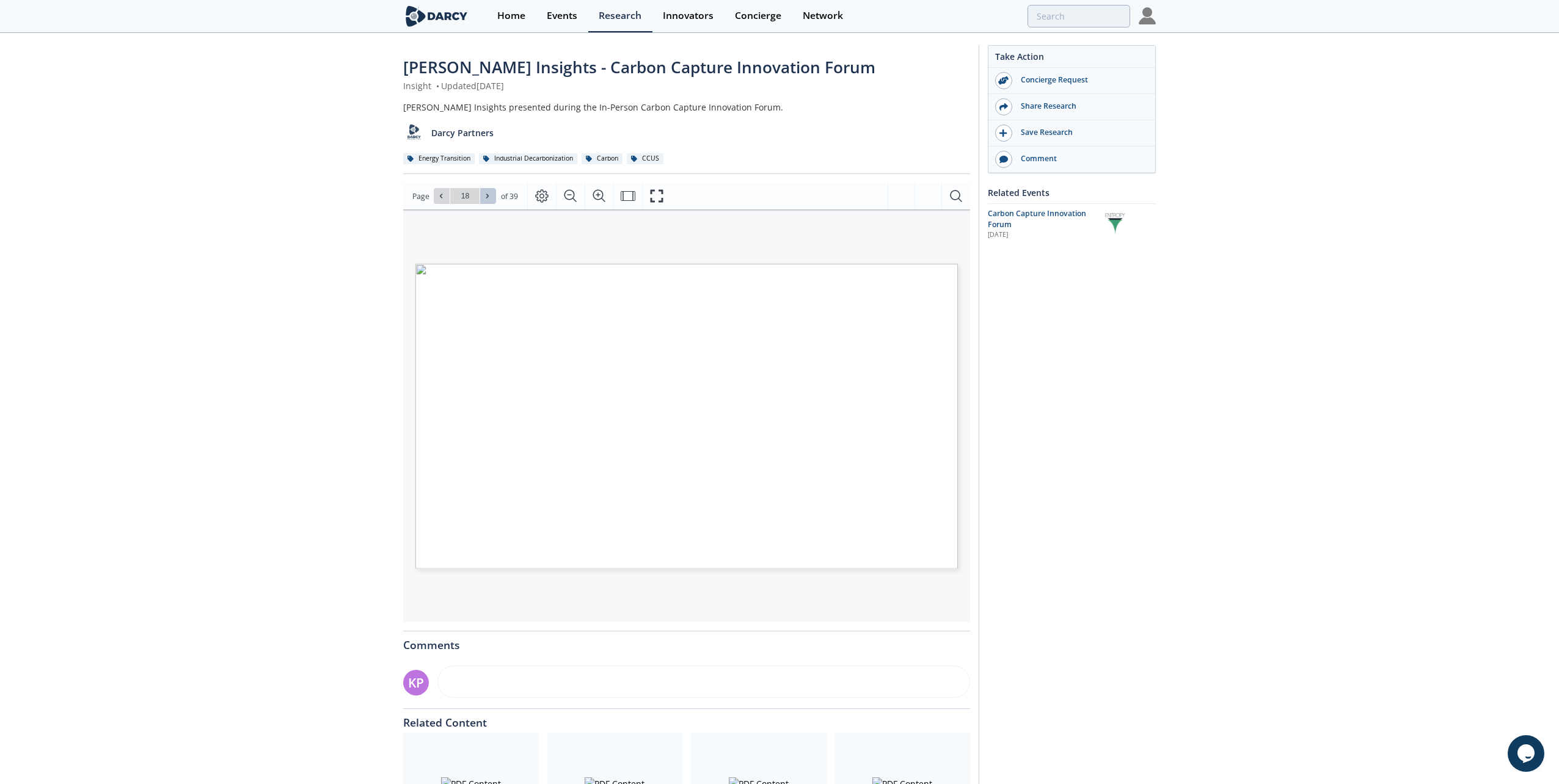
click at [481, 196] on button at bounding box center [488, 196] width 16 height 16
type input "19"
click at [481, 196] on button at bounding box center [488, 196] width 16 height 16
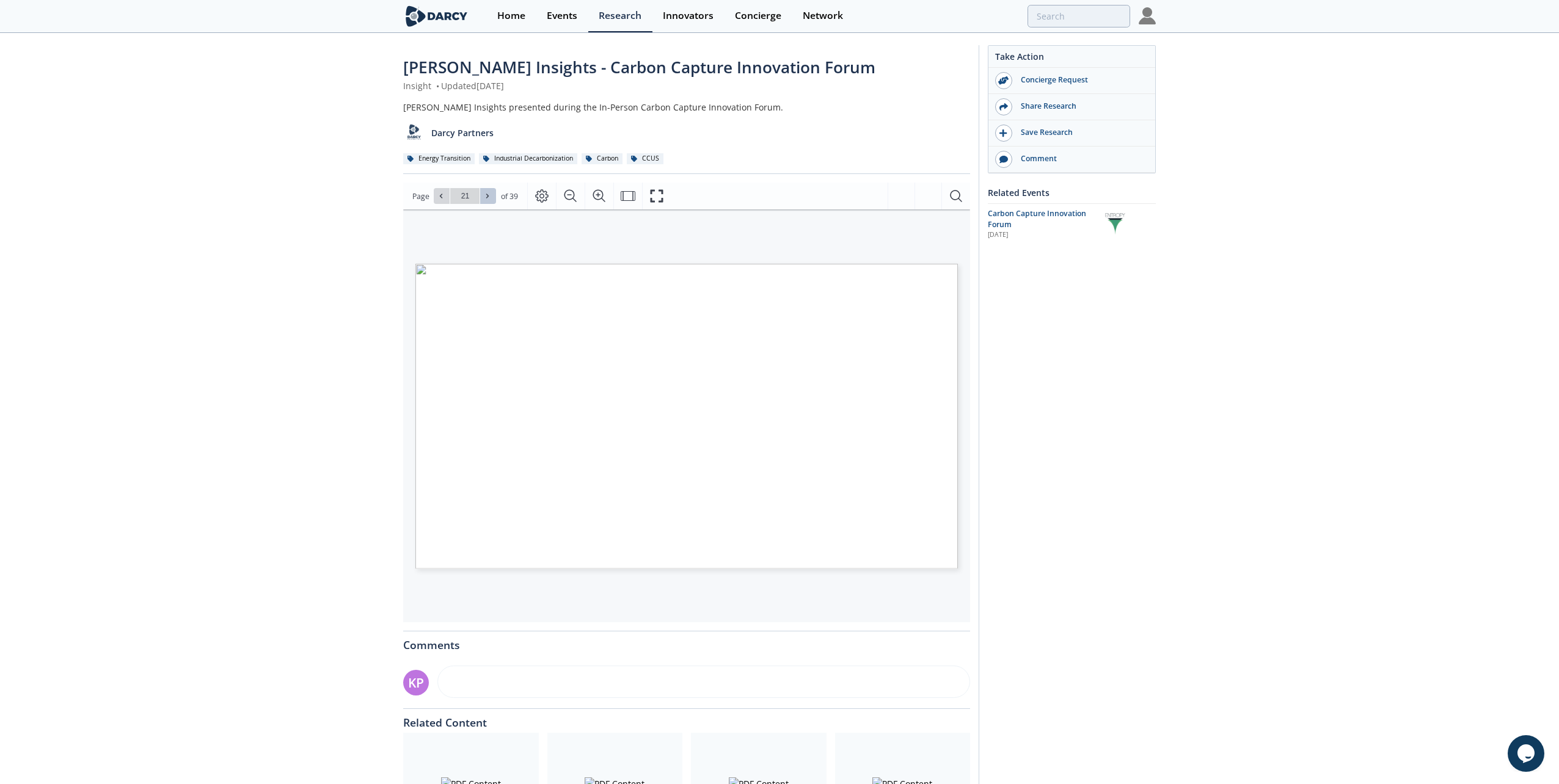
type input "22"
click at [481, 196] on button at bounding box center [488, 196] width 16 height 16
type input "23"
click at [481, 196] on button at bounding box center [488, 196] width 16 height 16
type input "24"
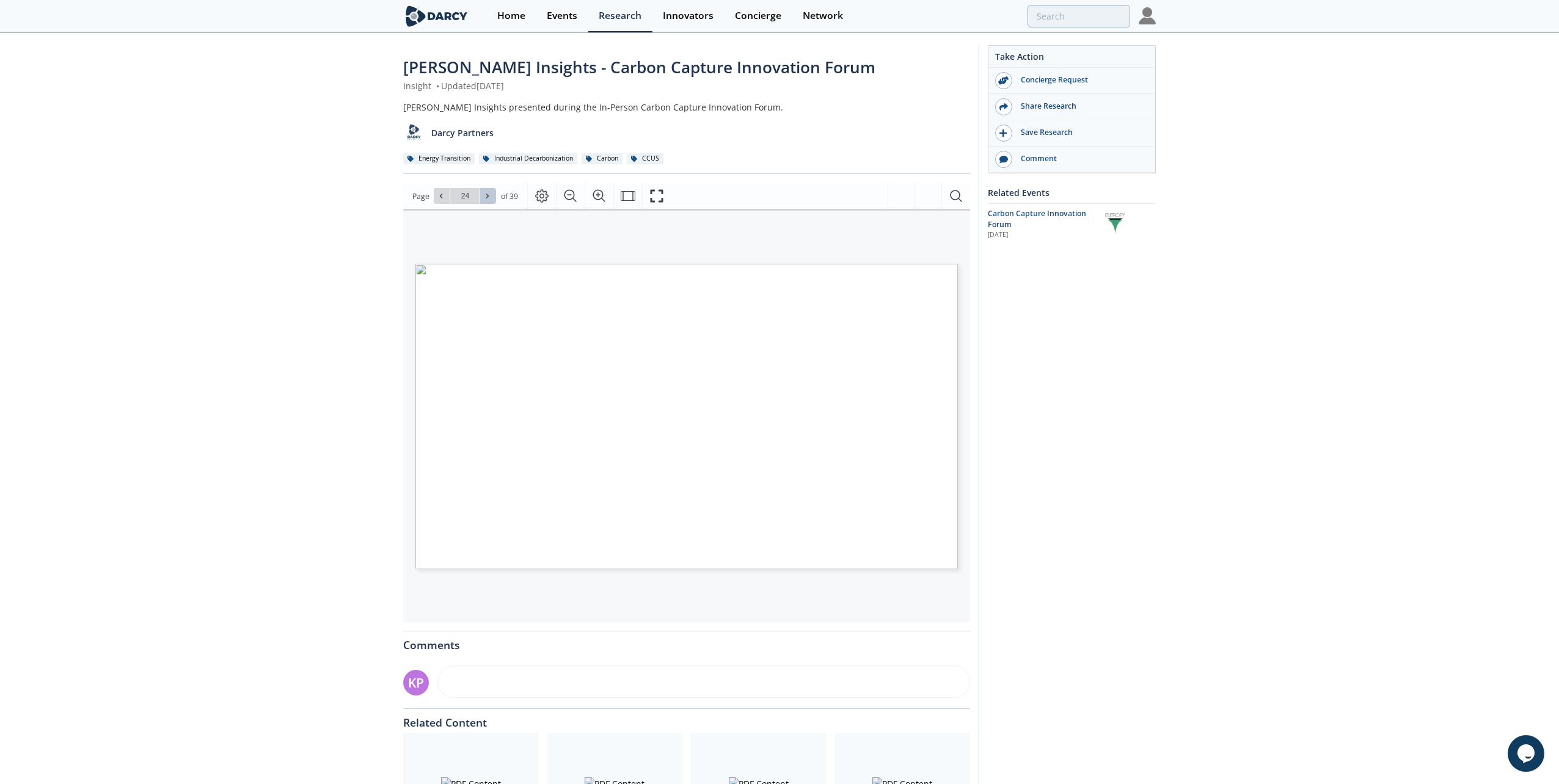
click at [488, 193] on icon at bounding box center [487, 195] width 7 height 7
click at [487, 193] on icon at bounding box center [487, 195] width 7 height 7
type input "26"
click at [489, 192] on span at bounding box center [487, 196] width 8 height 8
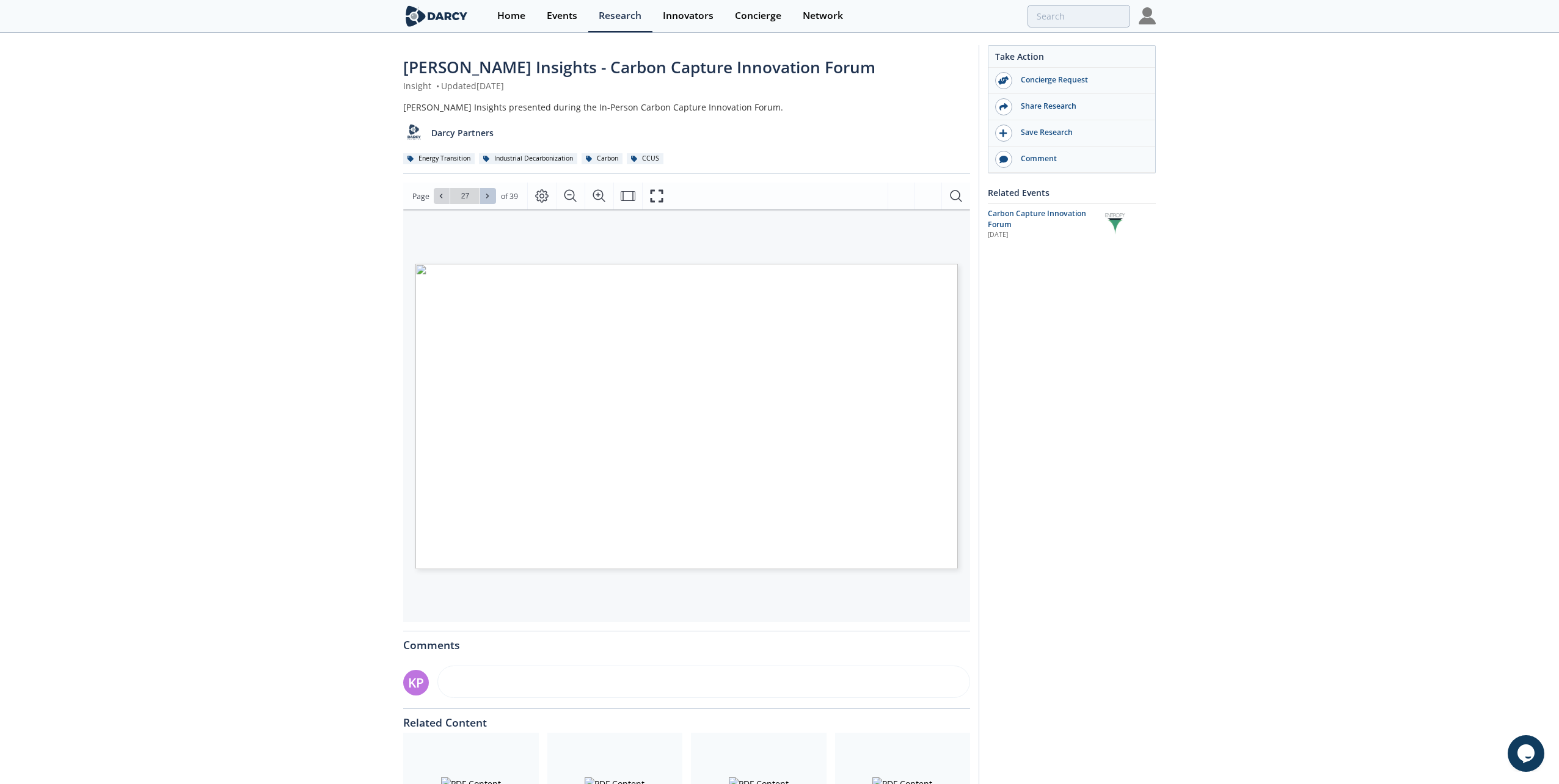
type input "28"
click at [489, 192] on span at bounding box center [487, 196] width 8 height 8
type input "30"
click at [489, 192] on span at bounding box center [487, 196] width 8 height 8
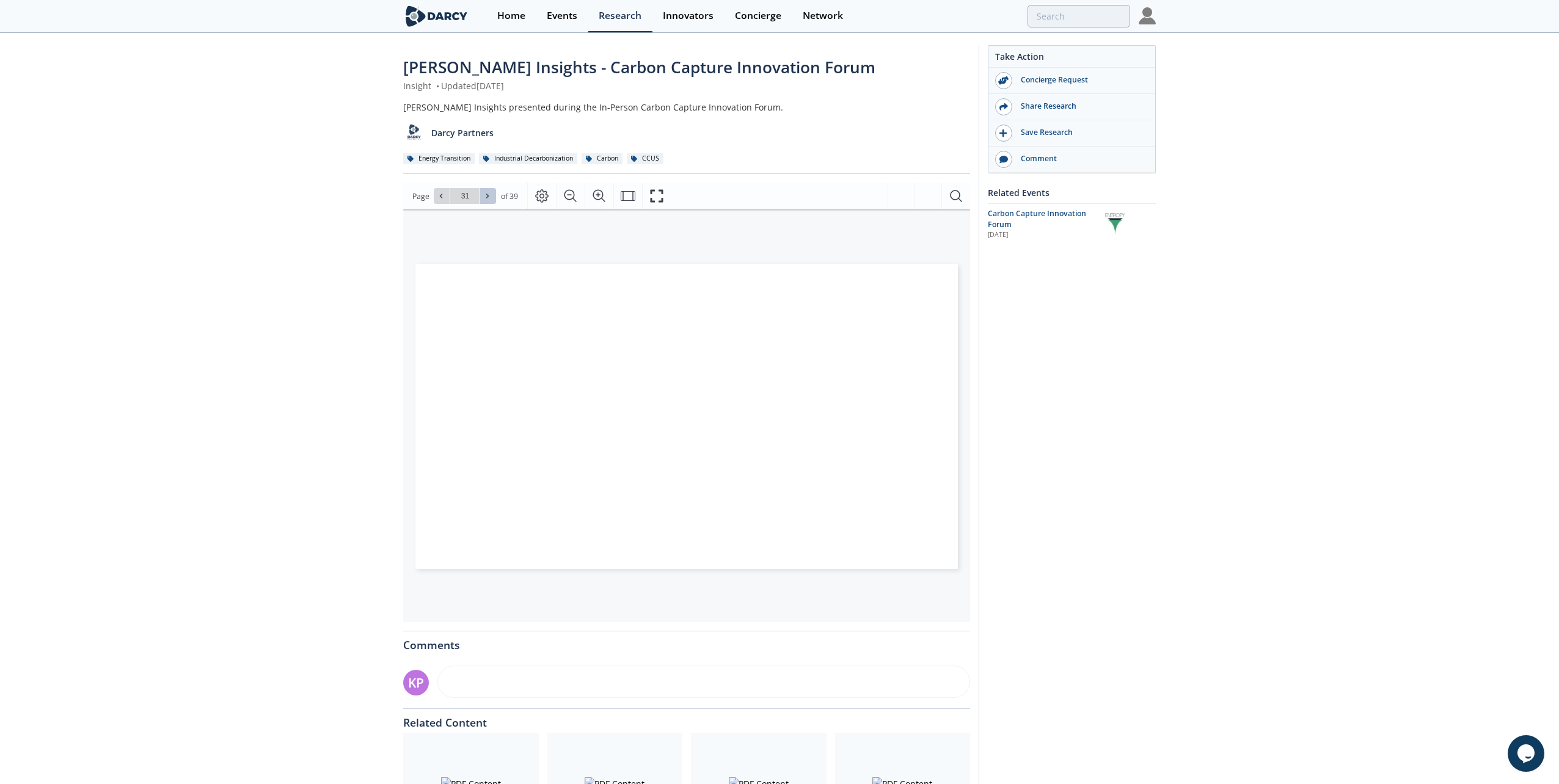
type input "32"
click at [489, 192] on span at bounding box center [487, 196] width 8 height 8
type input "34"
click at [498, 195] on span "Go to Page 34" at bounding box center [465, 196] width 71 height 16
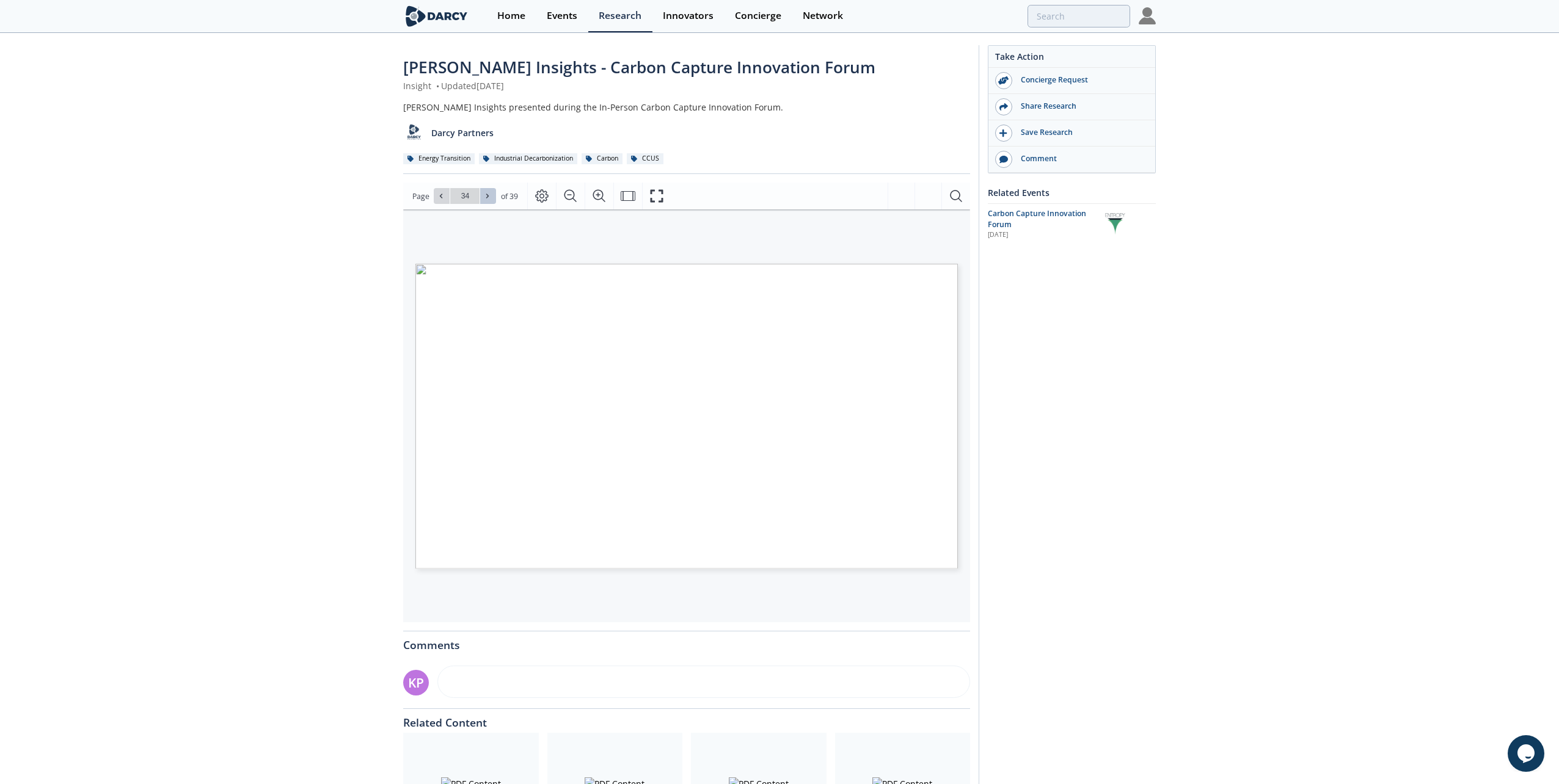
click at [491, 195] on span at bounding box center [487, 196] width 8 height 8
type input "35"
click at [491, 195] on span at bounding box center [487, 196] width 8 height 8
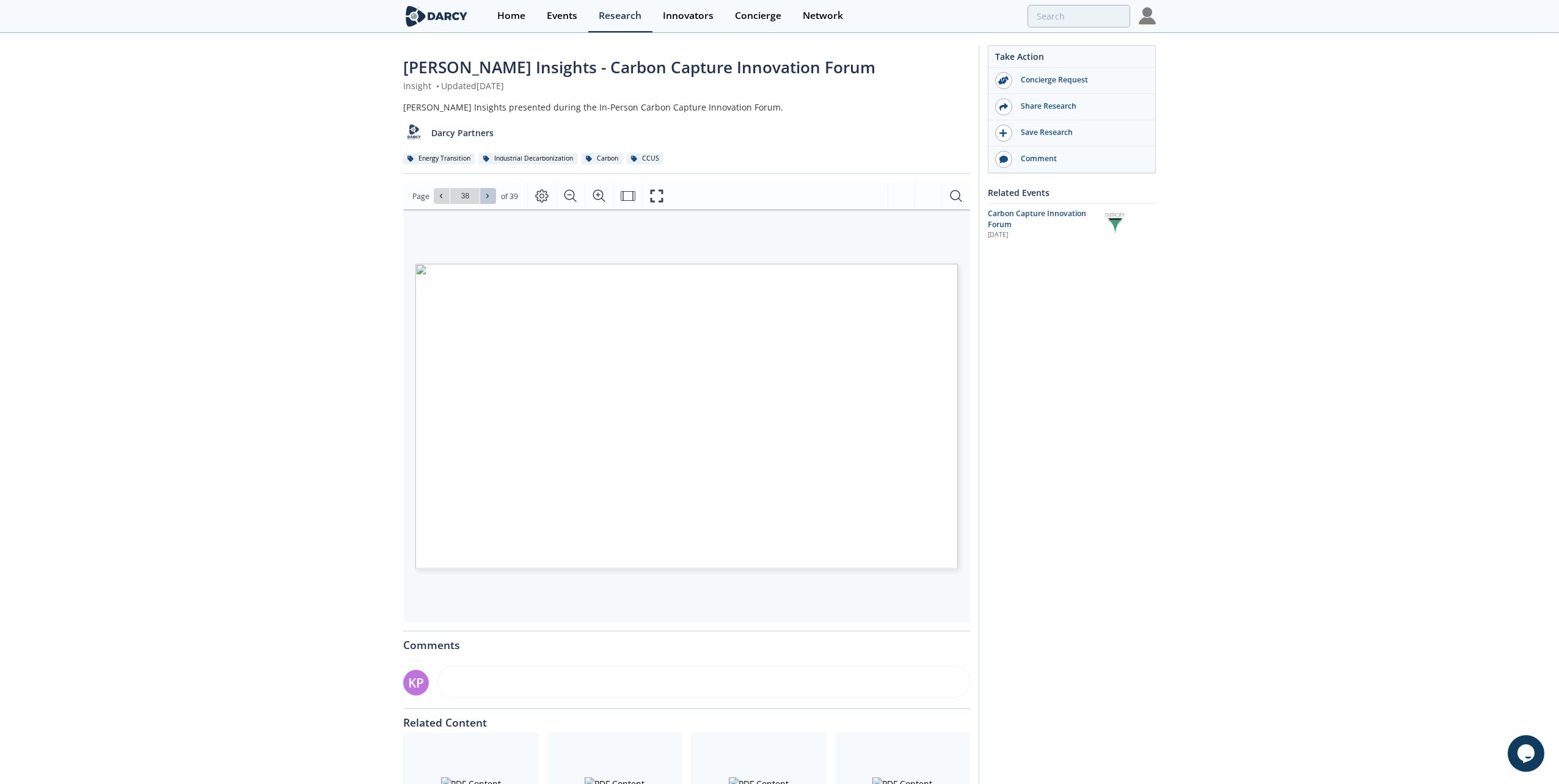
click at [491, 195] on span at bounding box center [487, 196] width 8 height 8
type input "39"
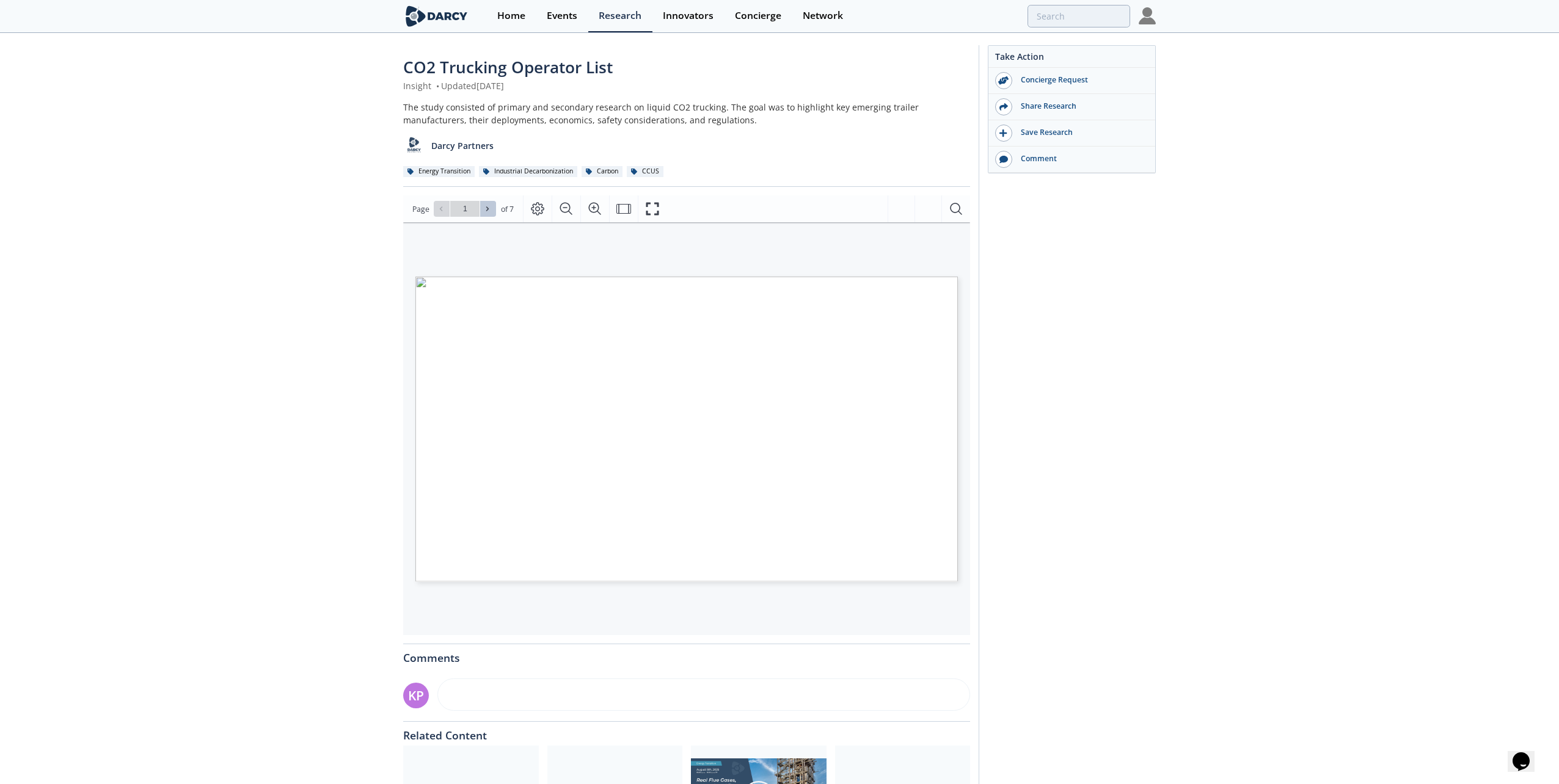
click at [492, 212] on button at bounding box center [488, 209] width 16 height 16
type input "2"
click at [488, 212] on icon at bounding box center [487, 208] width 7 height 7
click at [488, 214] on button at bounding box center [488, 209] width 16 height 16
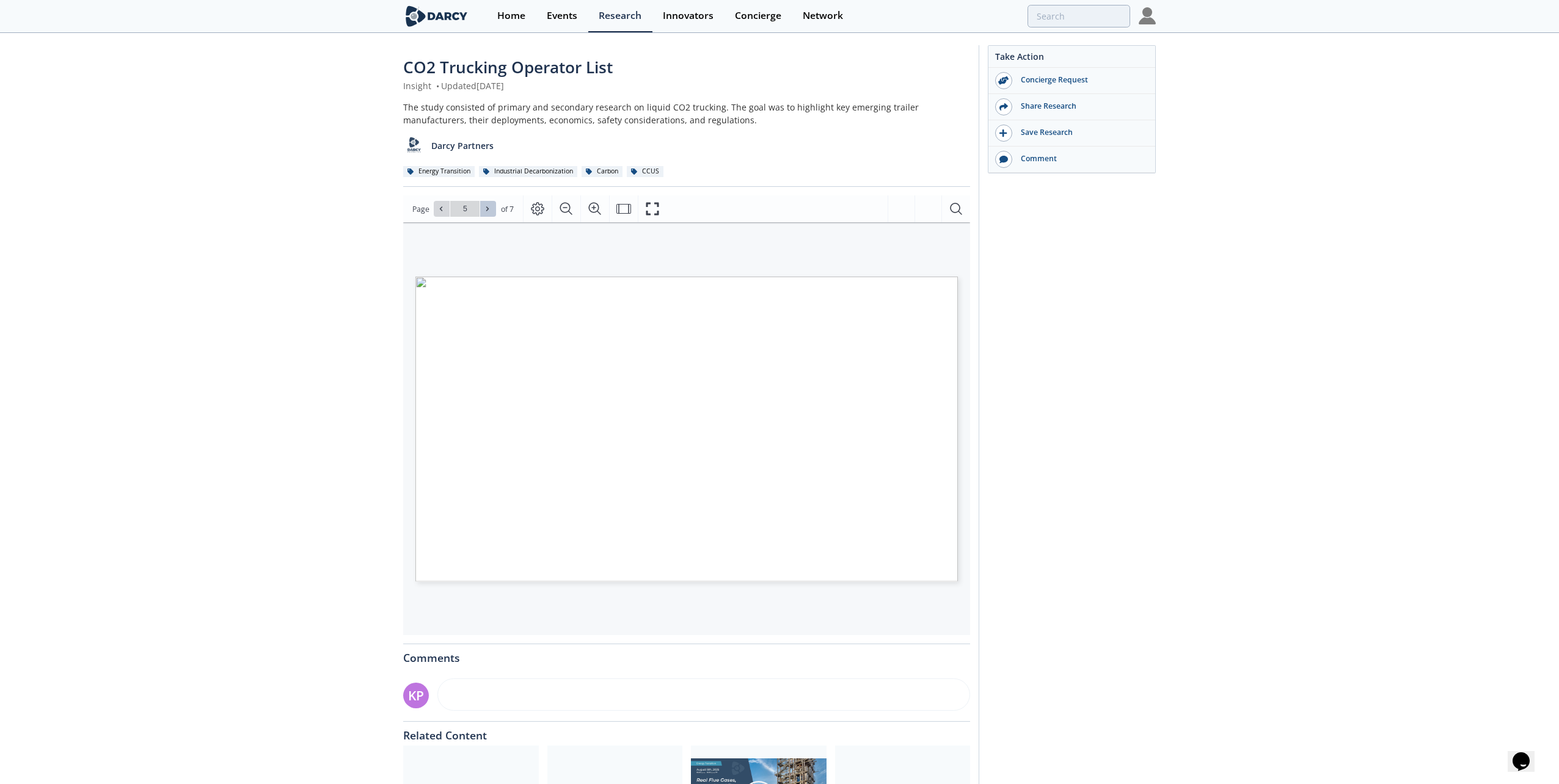
click at [488, 214] on button at bounding box center [488, 209] width 16 height 16
click at [436, 210] on button at bounding box center [442, 209] width 16 height 16
type input "6"
